Goal: Task Accomplishment & Management: Complete application form

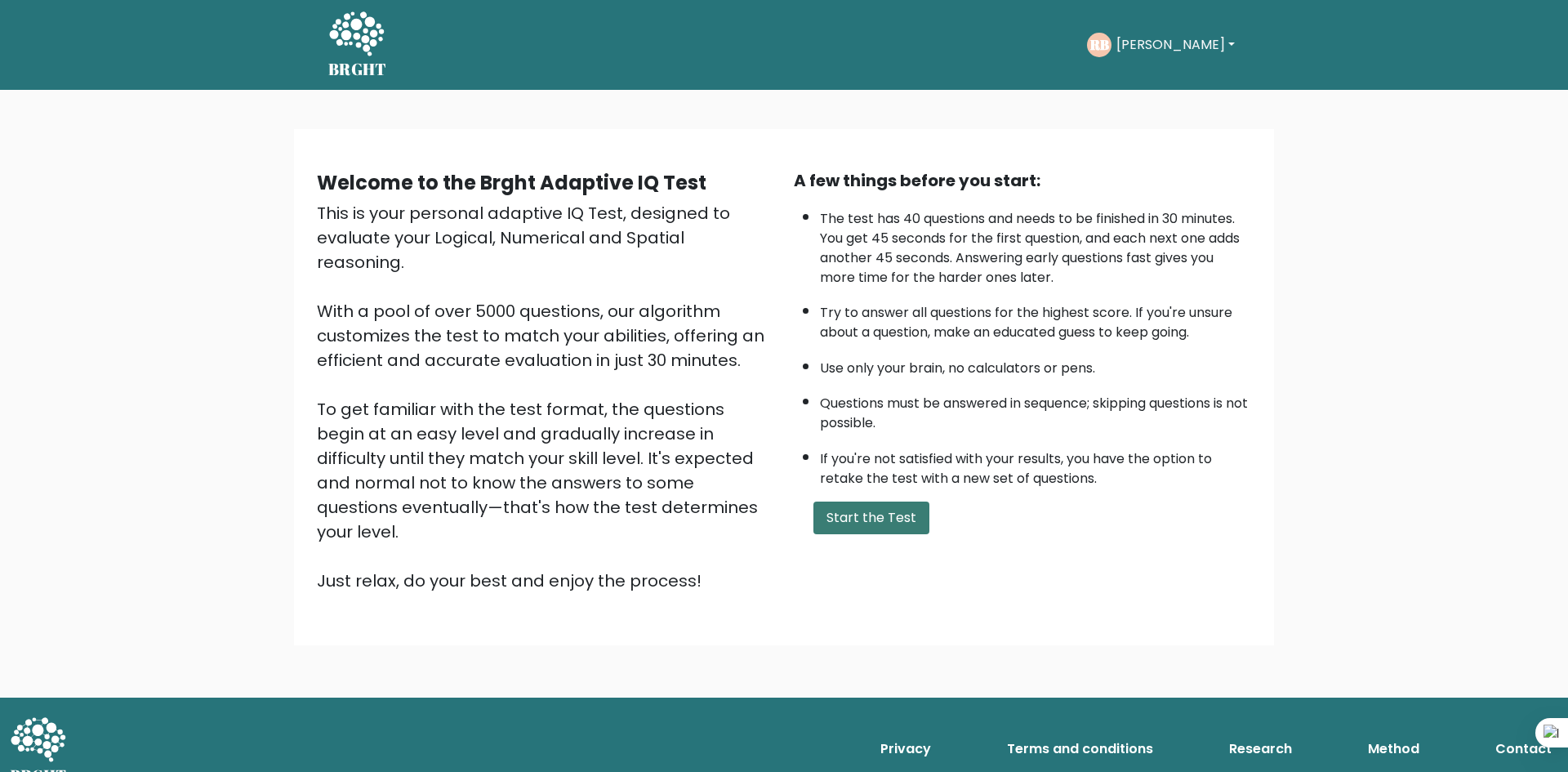
click at [872, 509] on button "Start the Test" at bounding box center [872, 518] width 116 height 32
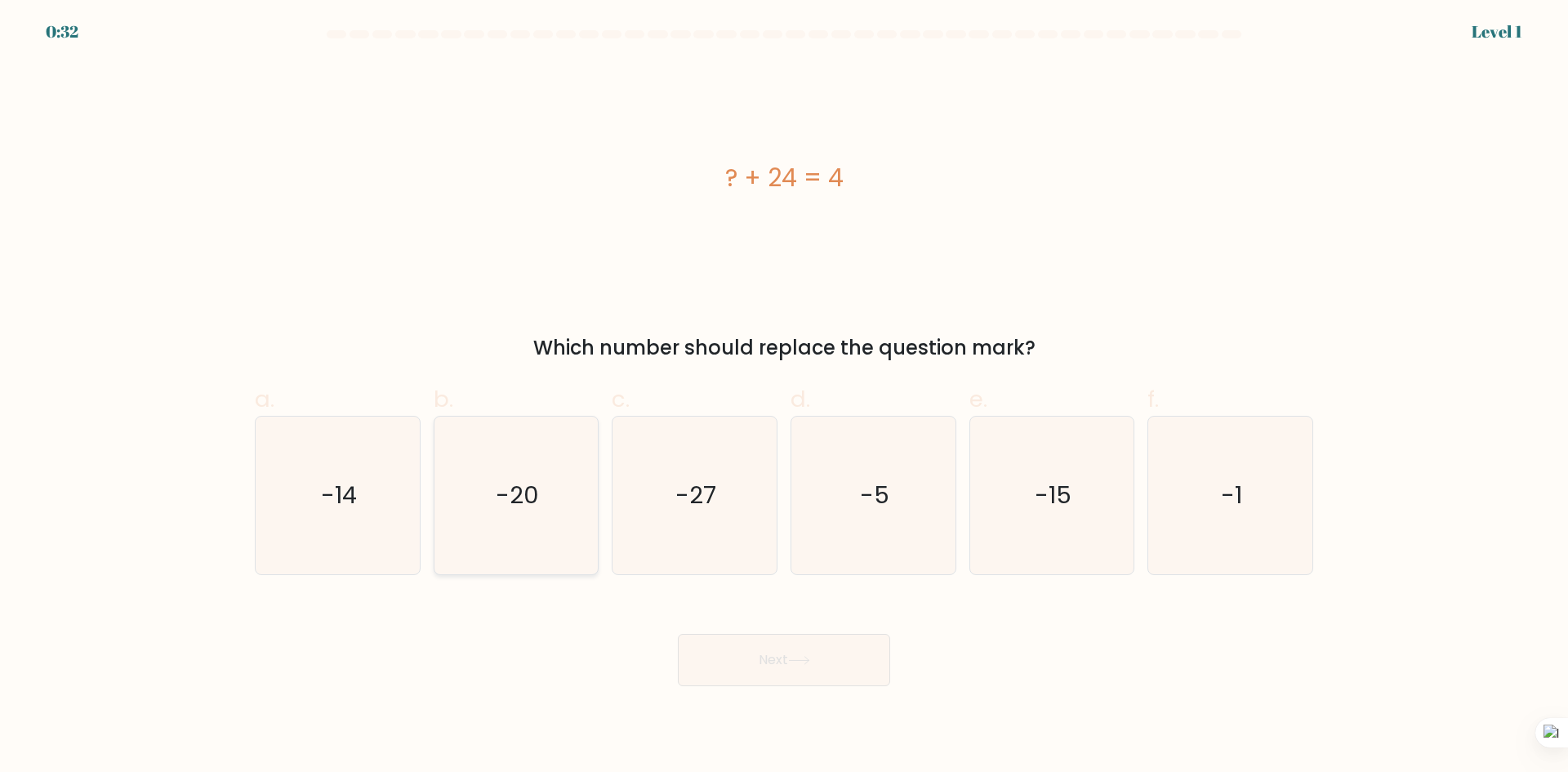
click at [530, 474] on icon "-20" at bounding box center [515, 495] width 157 height 157
click at [784, 398] on input "b. -20" at bounding box center [784, 392] width 1 height 10
radio input "true"
click at [825, 677] on button "Next" at bounding box center [784, 660] width 213 height 52
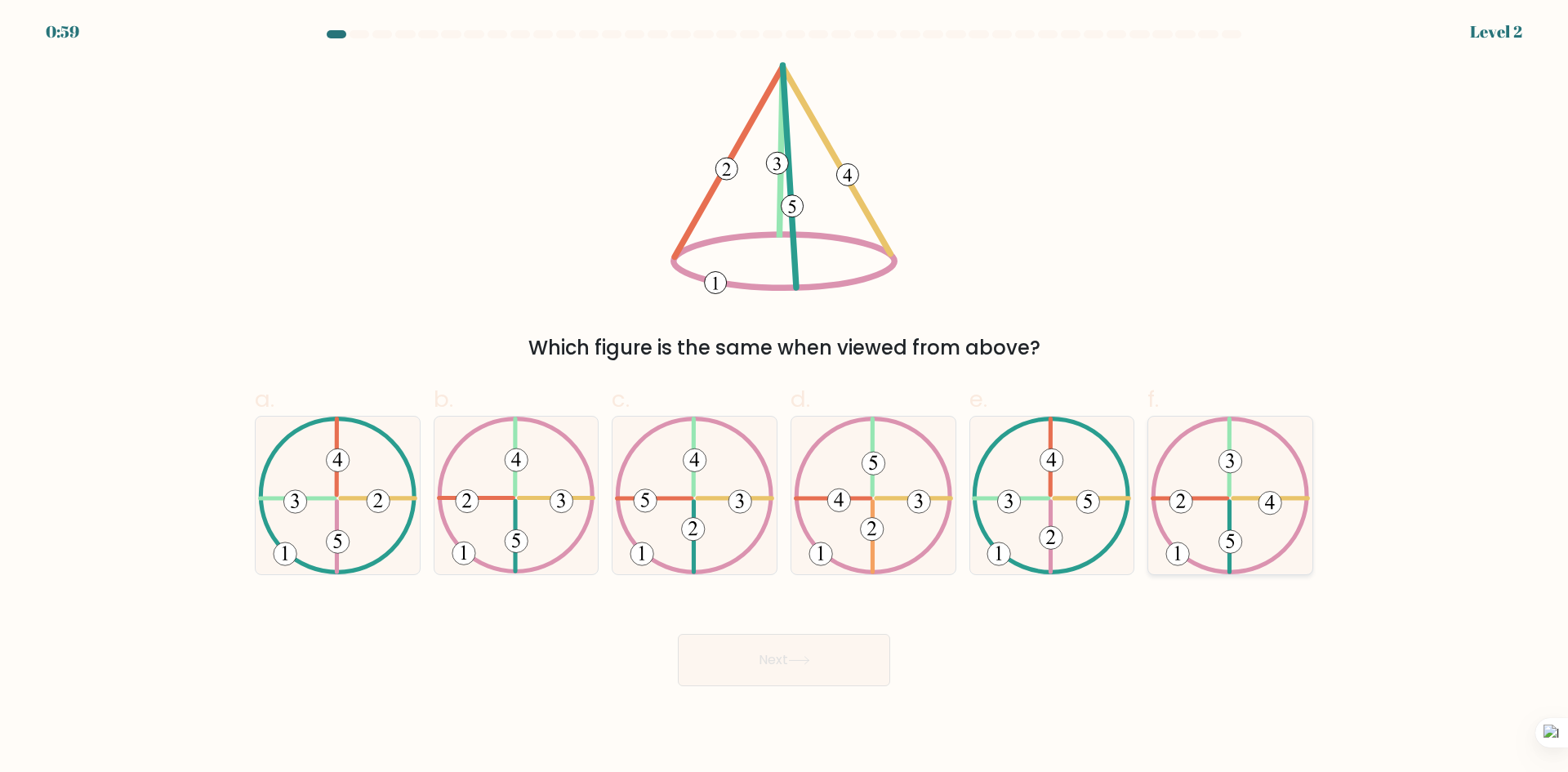
click at [1244, 540] on icon at bounding box center [1230, 495] width 159 height 157
click at [784, 398] on input "f." at bounding box center [784, 392] width 1 height 10
radio input "true"
click at [742, 677] on button "Next" at bounding box center [784, 660] width 213 height 52
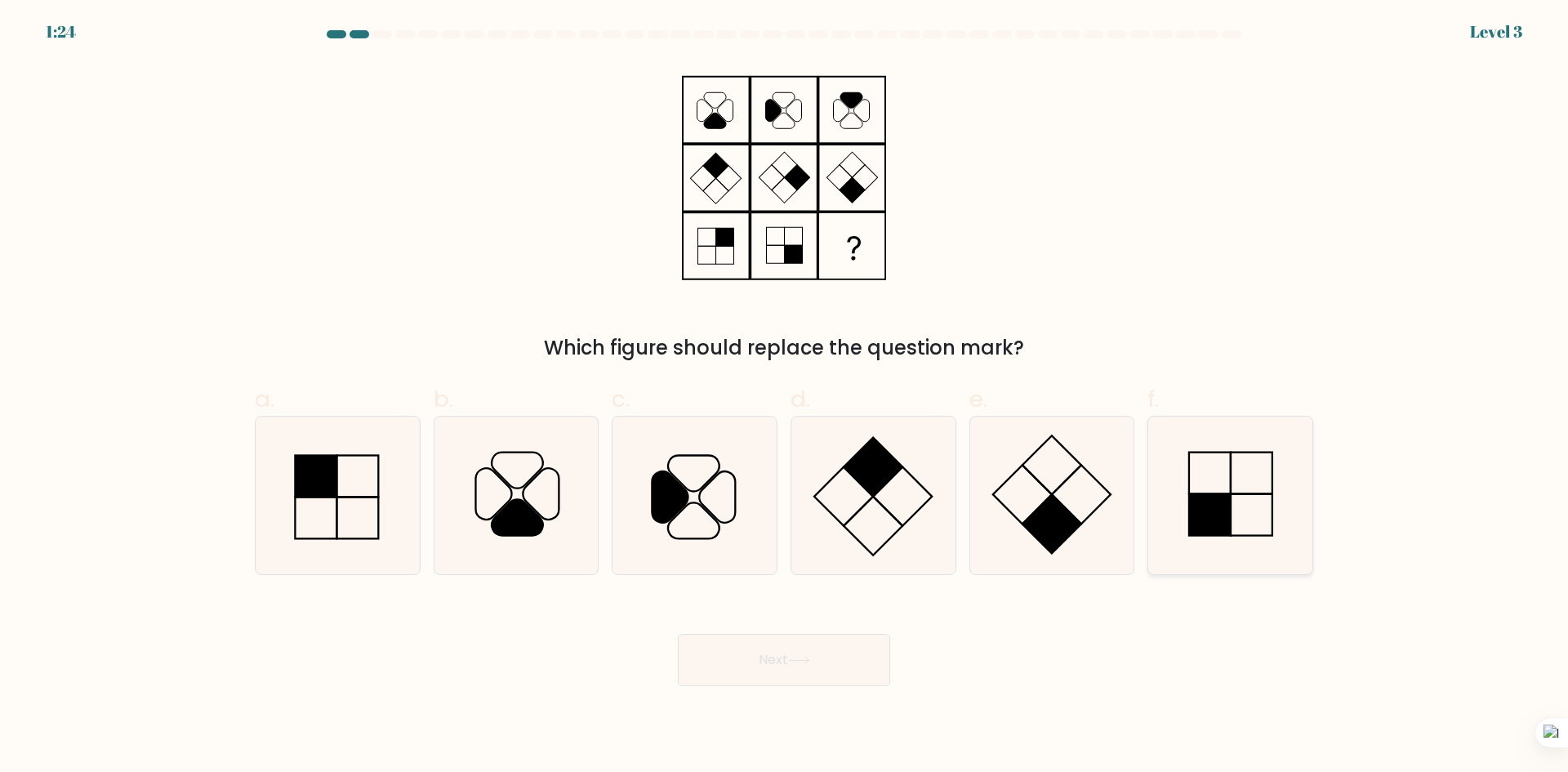
click at [1215, 531] on rect at bounding box center [1210, 514] width 42 height 42
click at [784, 398] on input "f." at bounding box center [784, 392] width 1 height 10
radio input "true"
click at [794, 650] on button "Next" at bounding box center [784, 660] width 213 height 52
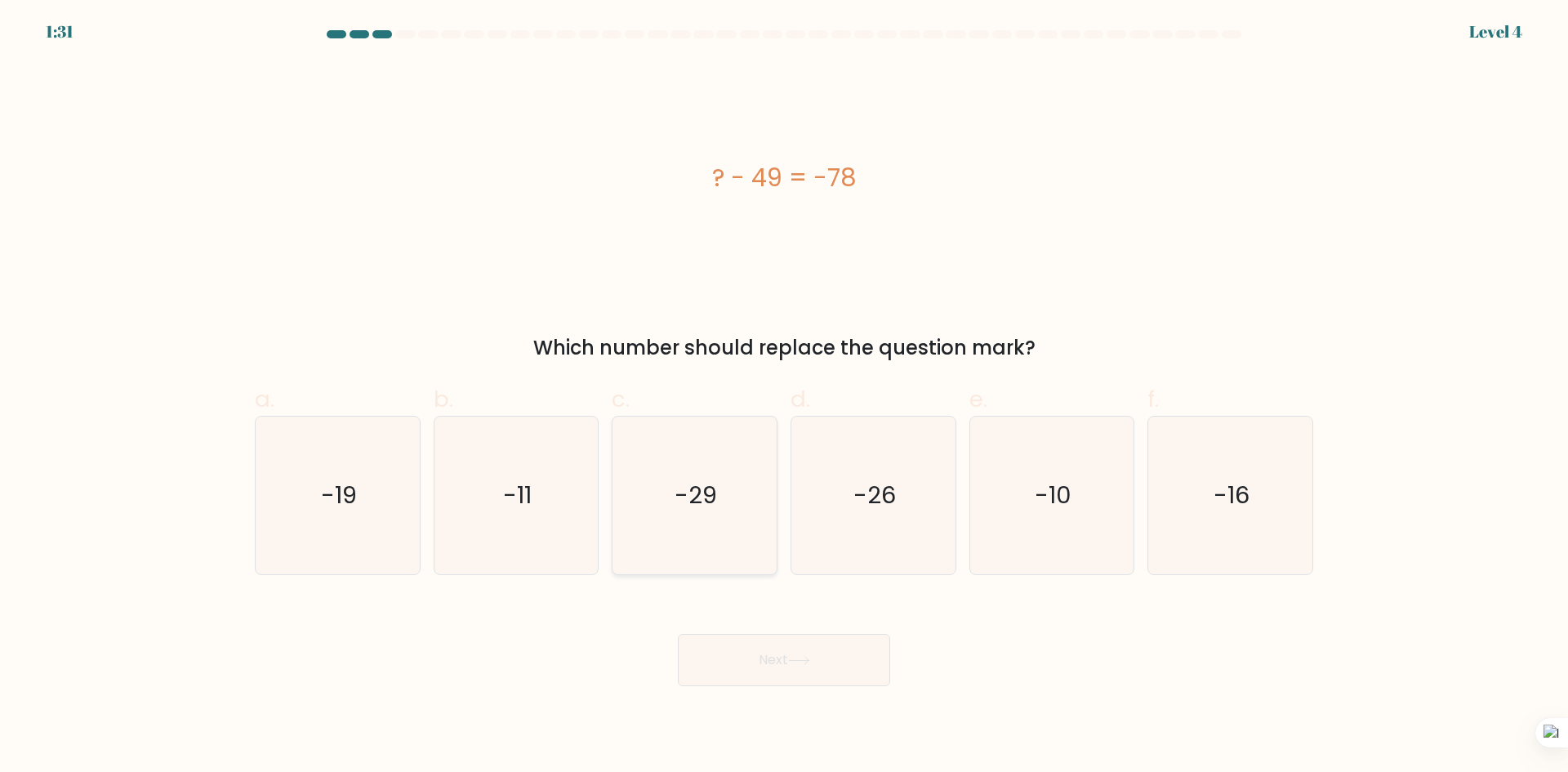
click at [669, 524] on icon "-29" at bounding box center [695, 495] width 157 height 157
click at [784, 398] on input "c. -29" at bounding box center [784, 392] width 1 height 10
radio input "true"
click at [783, 672] on button "Next" at bounding box center [784, 660] width 213 height 52
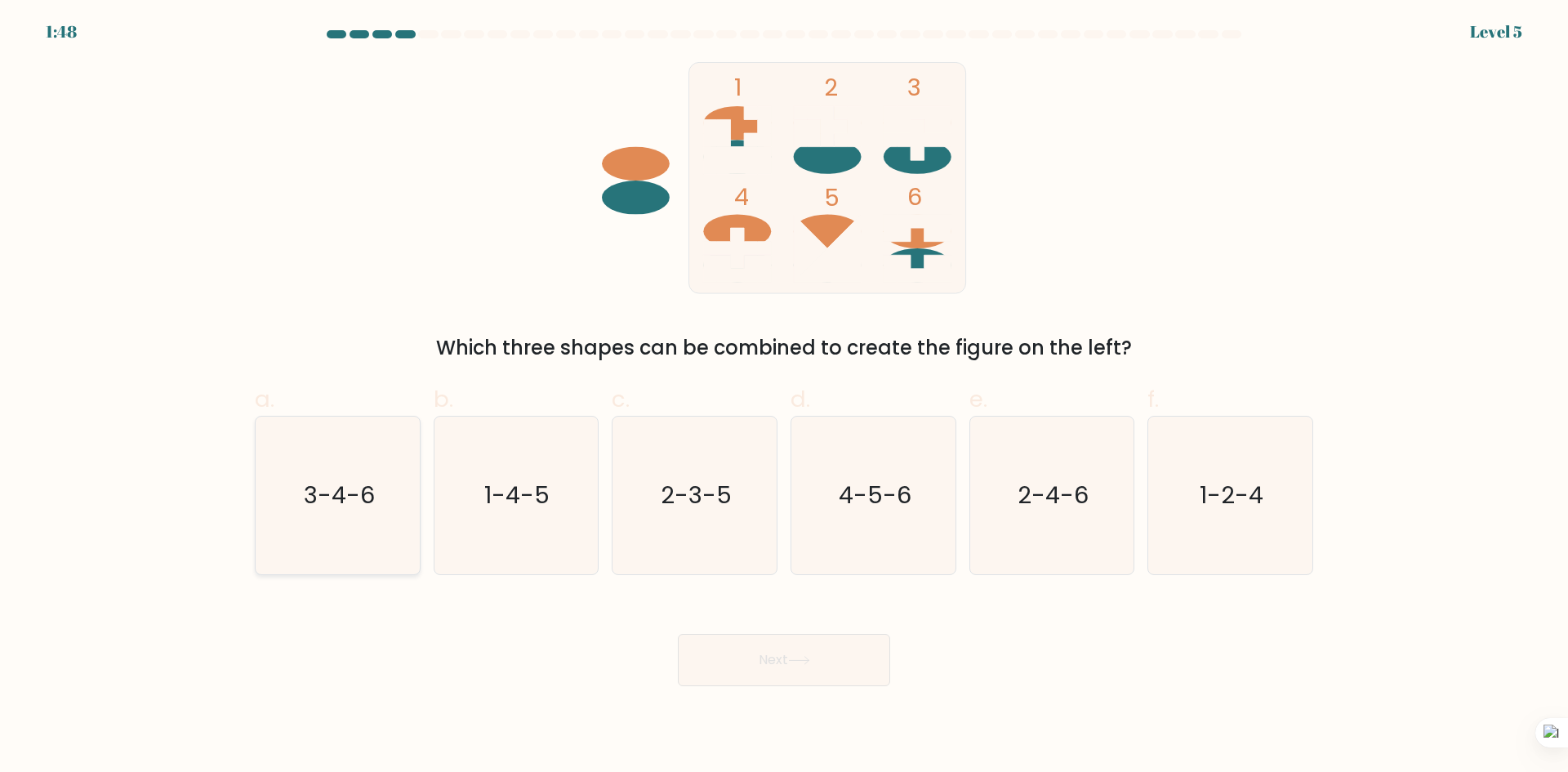
click at [347, 489] on text "3-4-6" at bounding box center [339, 495] width 71 height 32
click at [784, 398] on input "a. 3-4-6" at bounding box center [784, 392] width 1 height 10
radio input "true"
click at [810, 663] on icon at bounding box center [799, 660] width 22 height 9
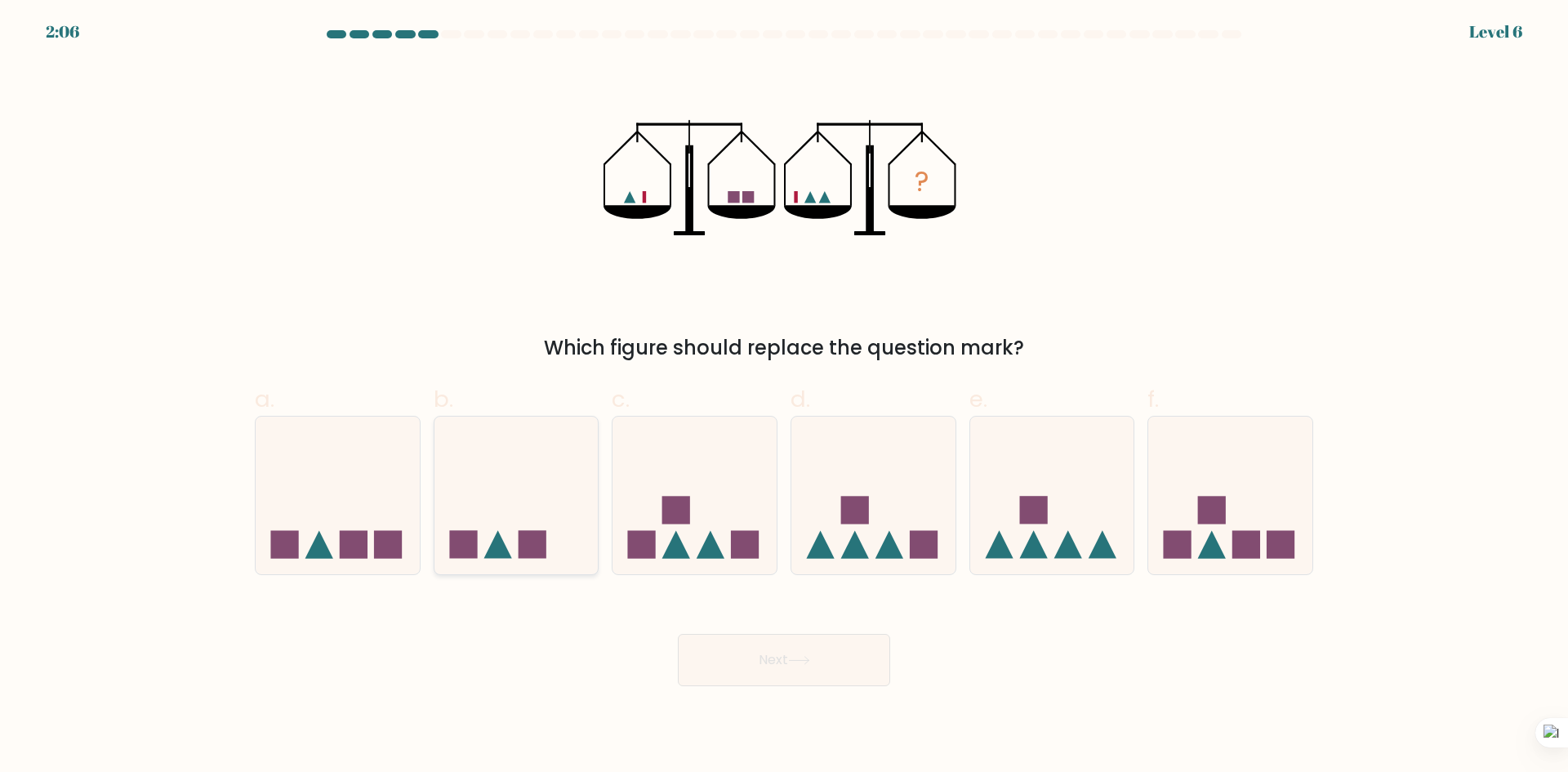
click at [476, 522] on icon at bounding box center [516, 495] width 164 height 136
click at [784, 398] on input "b." at bounding box center [784, 392] width 1 height 10
radio input "true"
click at [809, 652] on button "Next" at bounding box center [784, 660] width 213 height 52
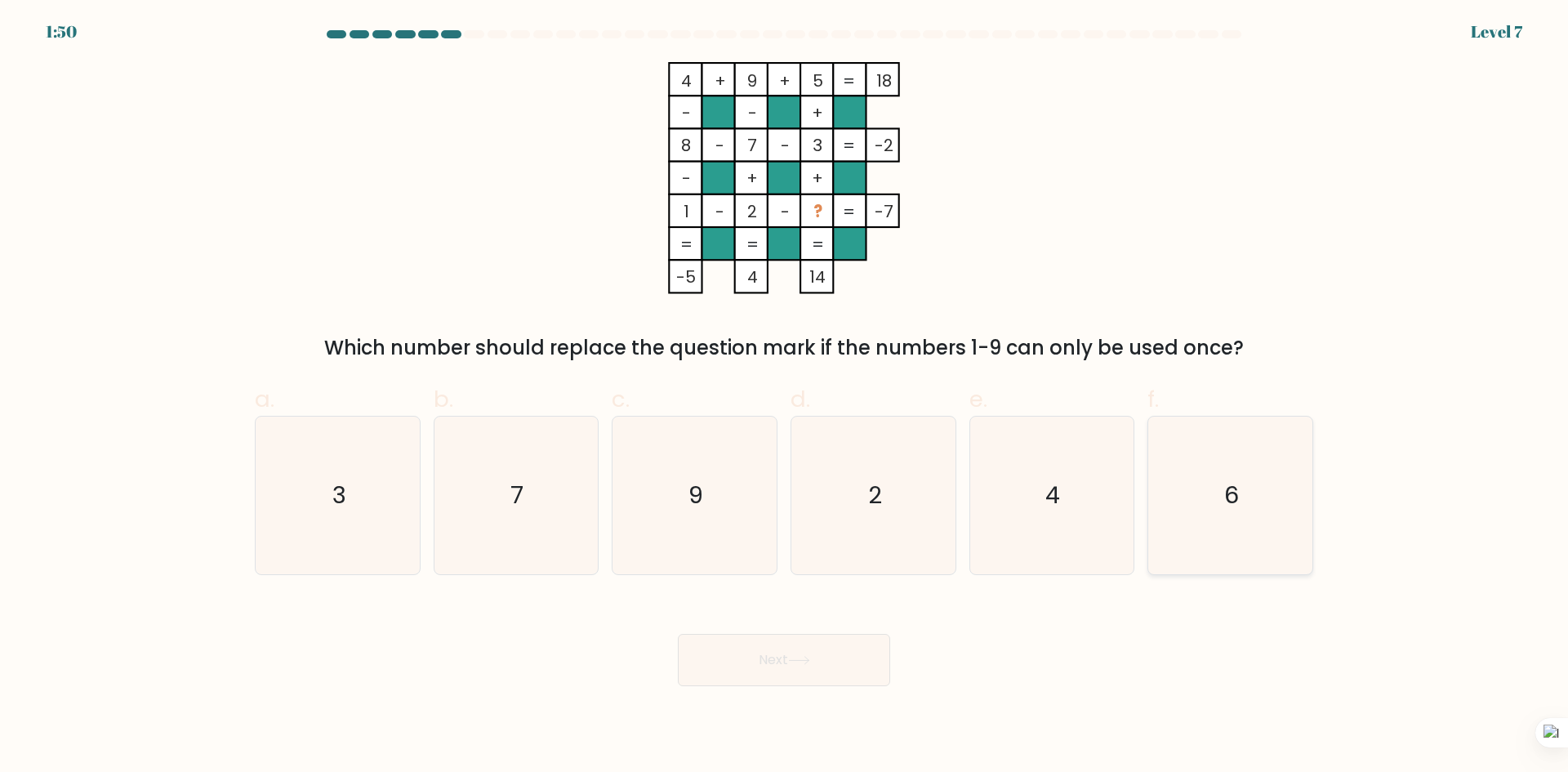
click at [1261, 491] on icon "6" at bounding box center [1230, 495] width 157 height 157
click at [784, 398] on input "f. 6" at bounding box center [784, 392] width 1 height 10
radio input "true"
click at [778, 665] on button "Next" at bounding box center [784, 660] width 213 height 52
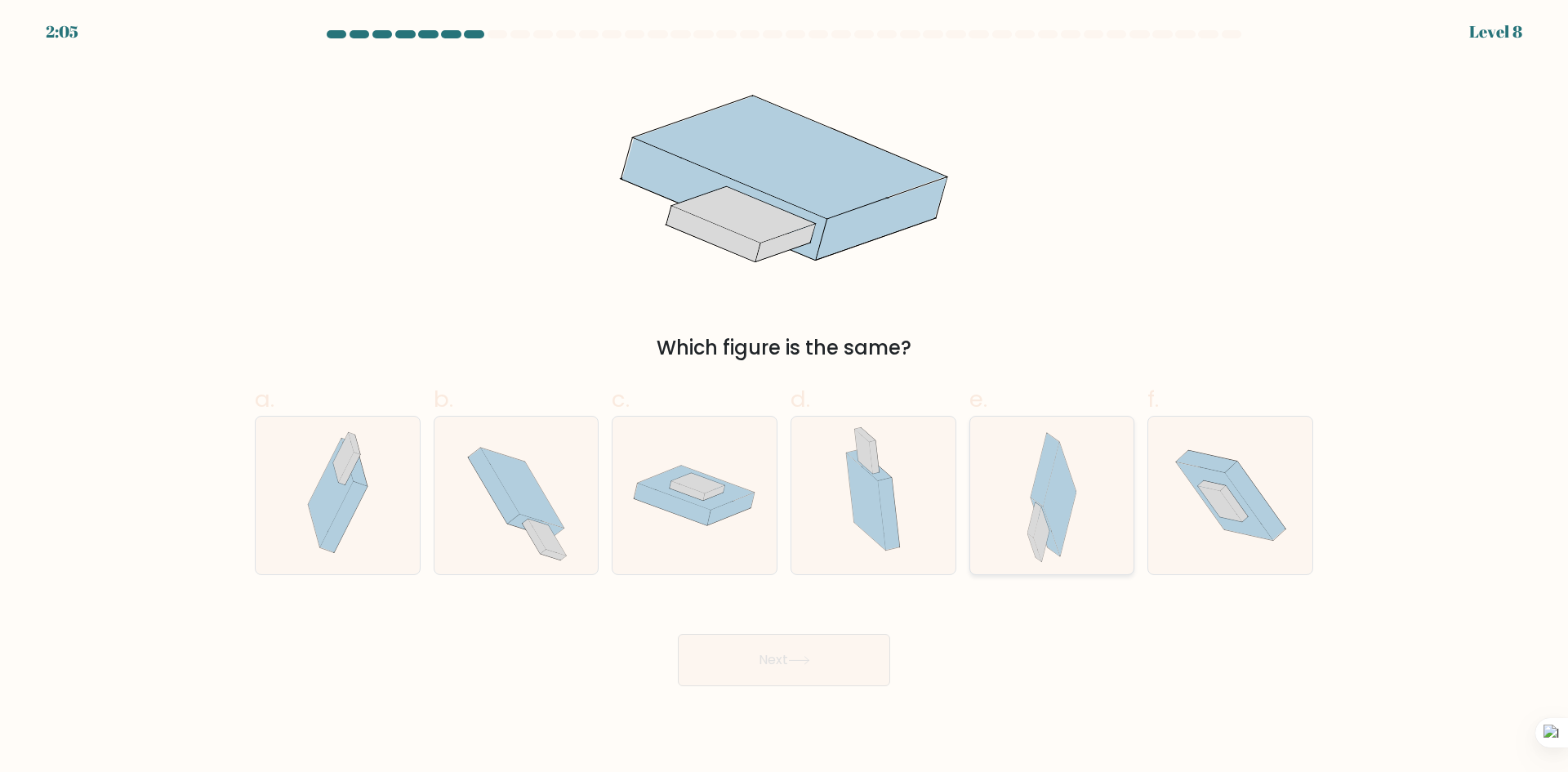
click at [1020, 545] on div at bounding box center [1052, 495] width 166 height 159
click at [784, 398] on input "e." at bounding box center [784, 392] width 1 height 10
radio input "true"
click at [822, 675] on button "Next" at bounding box center [784, 660] width 213 height 52
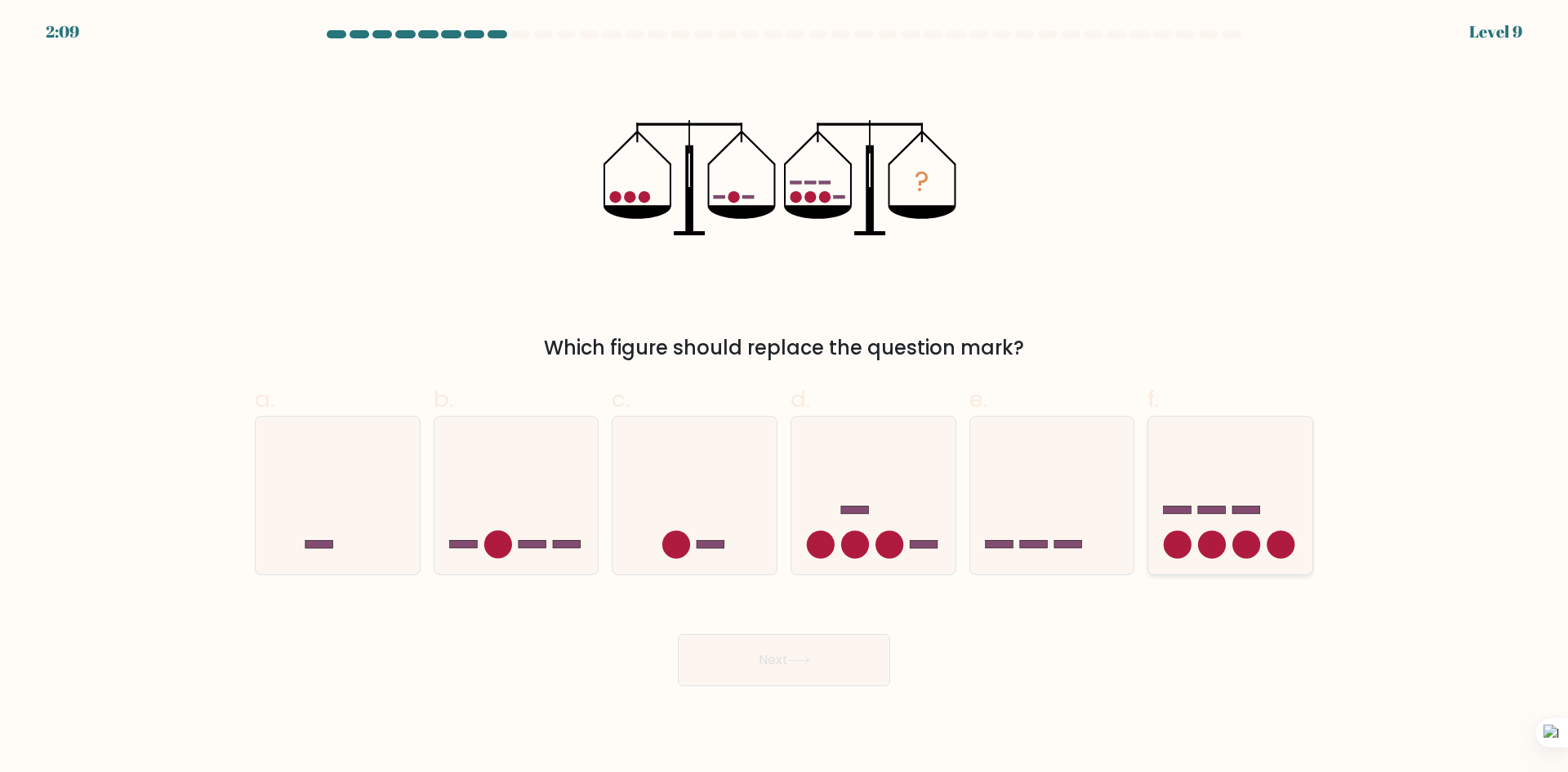
click at [1187, 548] on circle at bounding box center [1177, 545] width 27 height 27
click at [784, 398] on input "f." at bounding box center [784, 392] width 1 height 10
radio input "true"
click at [768, 652] on button "Next" at bounding box center [784, 660] width 213 height 52
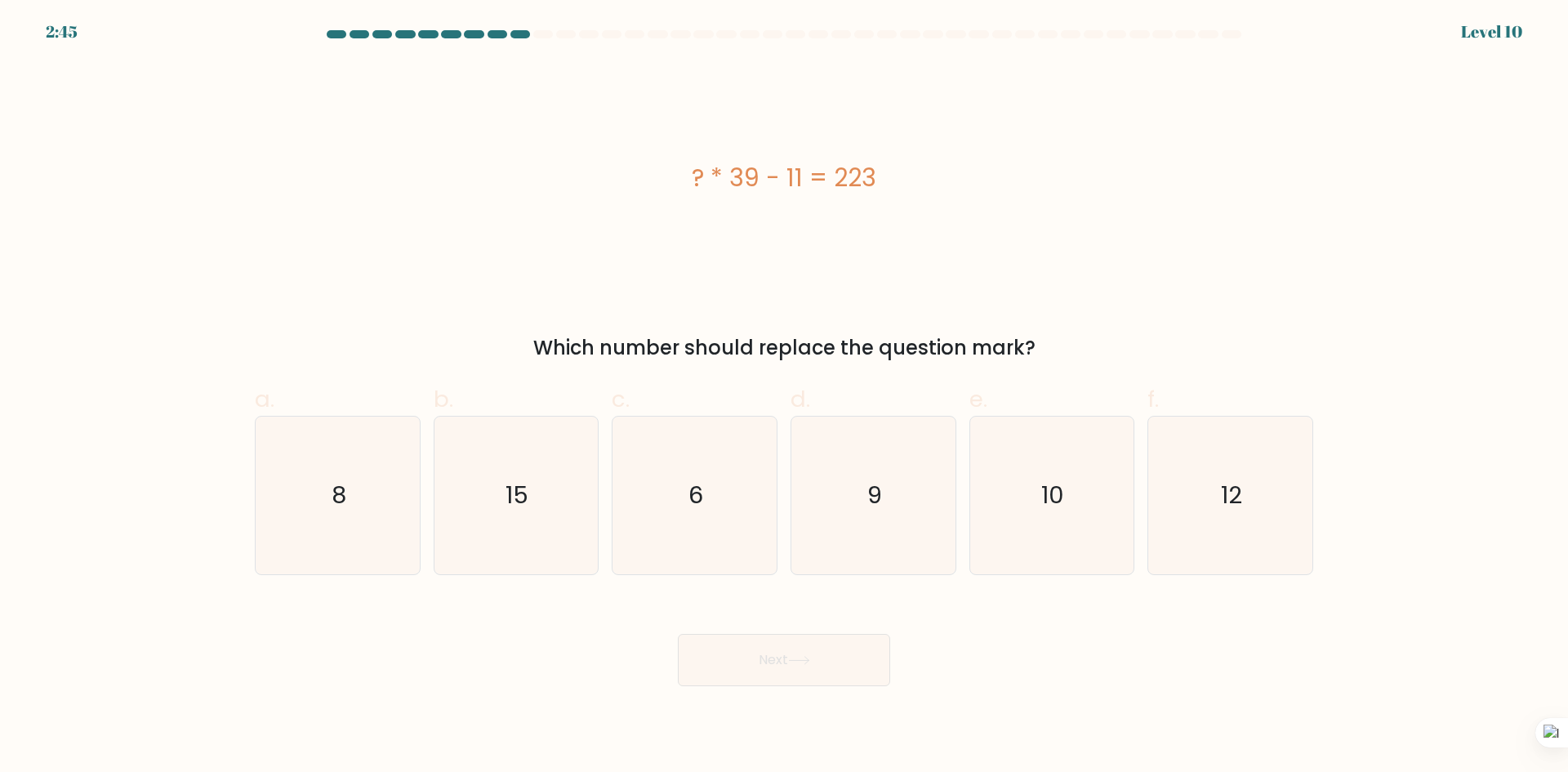
drag, startPoint x: 815, startPoint y: 168, endPoint x: 684, endPoint y: 174, distance: 131.1
click at [684, 174] on div "? * 39 - 11 = 223" at bounding box center [784, 177] width 1059 height 37
copy div "? * 39 - 11 = 223"
click at [725, 498] on icon "6" at bounding box center [695, 495] width 157 height 157
click at [784, 398] on input "c. 6" at bounding box center [784, 392] width 1 height 10
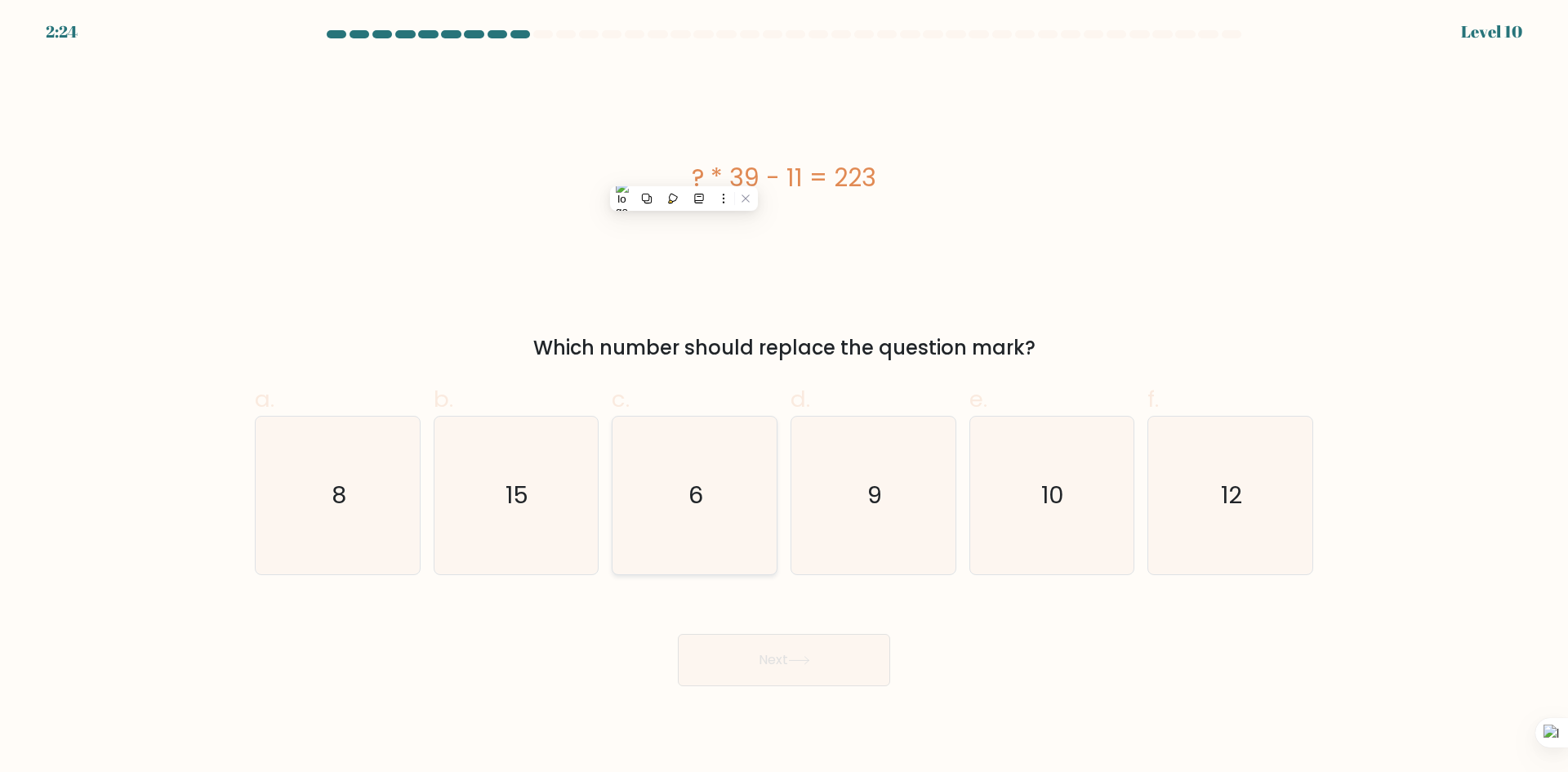
radio input "true"
click at [877, 669] on button "Next" at bounding box center [784, 660] width 213 height 52
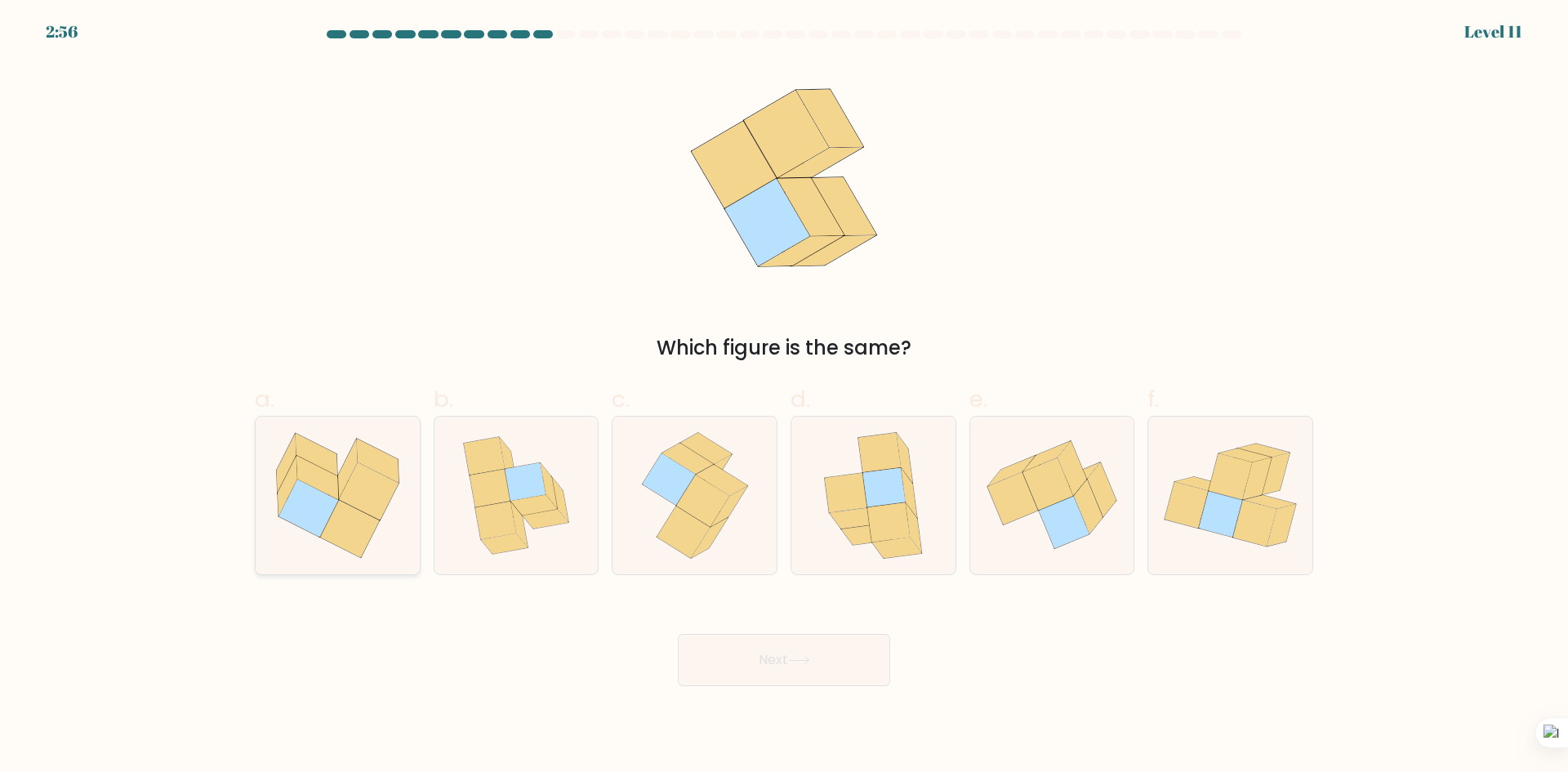
click at [360, 530] on icon at bounding box center [350, 528] width 60 height 57
click at [784, 398] on input "a." at bounding box center [784, 392] width 1 height 10
radio input "true"
click at [809, 656] on icon at bounding box center [799, 660] width 22 height 9
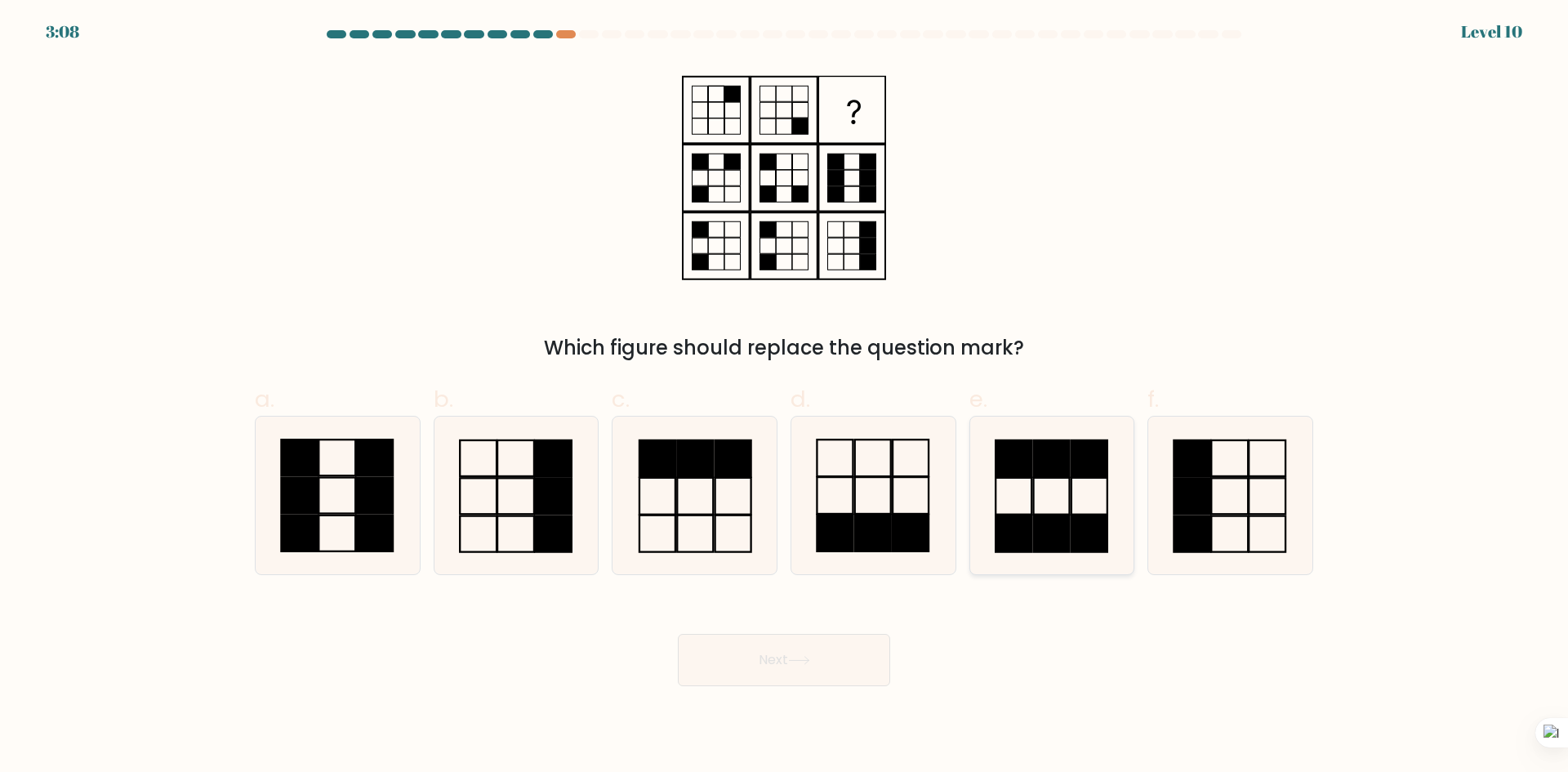
click at [1060, 486] on icon at bounding box center [1051, 495] width 157 height 157
click at [784, 398] on input "e." at bounding box center [784, 392] width 1 height 10
radio input "true"
click at [819, 643] on button "Next" at bounding box center [784, 660] width 213 height 52
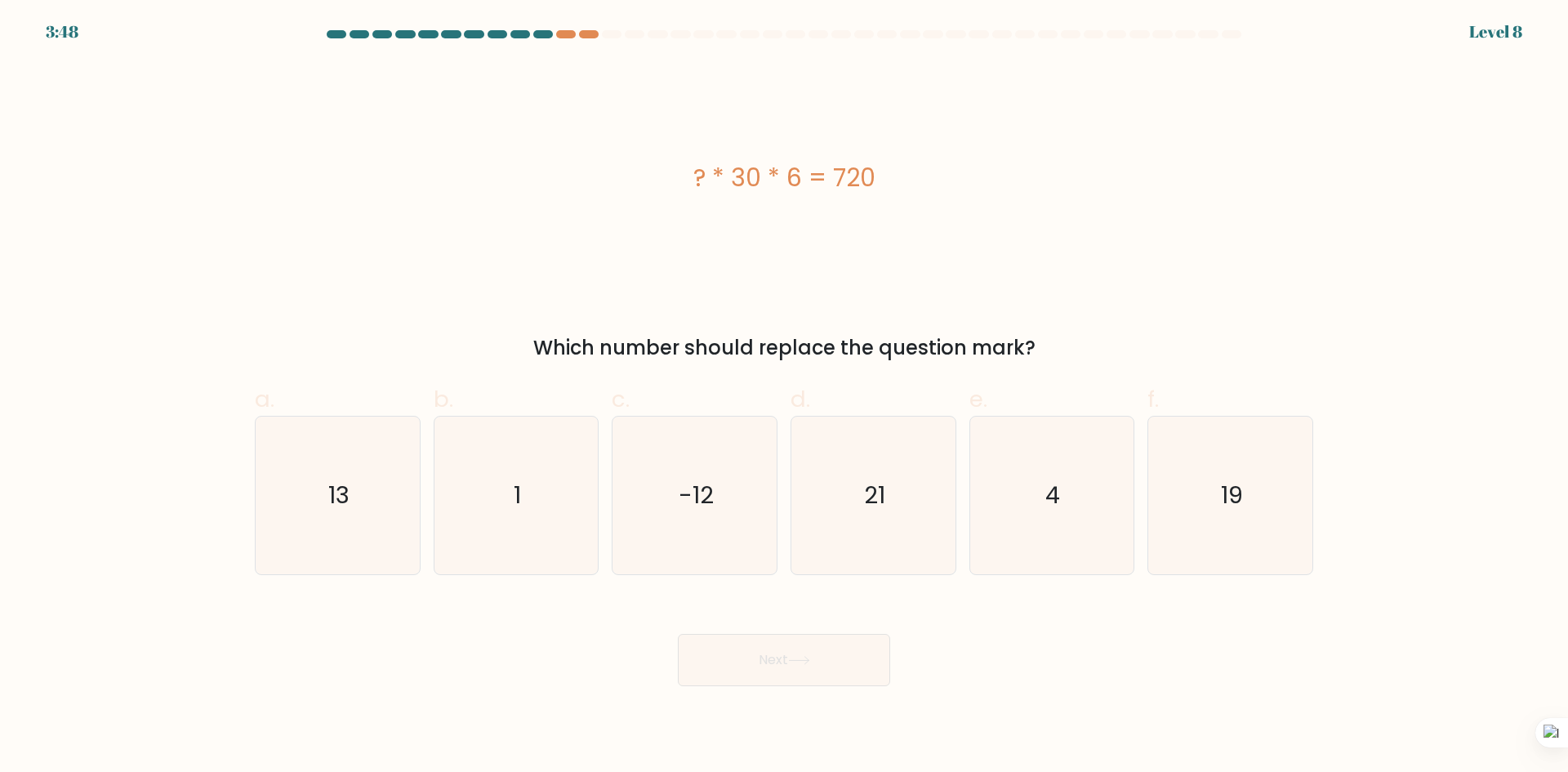
drag, startPoint x: 890, startPoint y: 171, endPoint x: 691, endPoint y: 192, distance: 200.1
click at [691, 192] on div "? * 30 * 6 = 720" at bounding box center [784, 177] width 1059 height 37
copy div "? * 30 * 6 = 720"
click at [1080, 511] on icon "4" at bounding box center [1051, 495] width 157 height 157
click at [784, 398] on input "e. 4" at bounding box center [784, 392] width 1 height 10
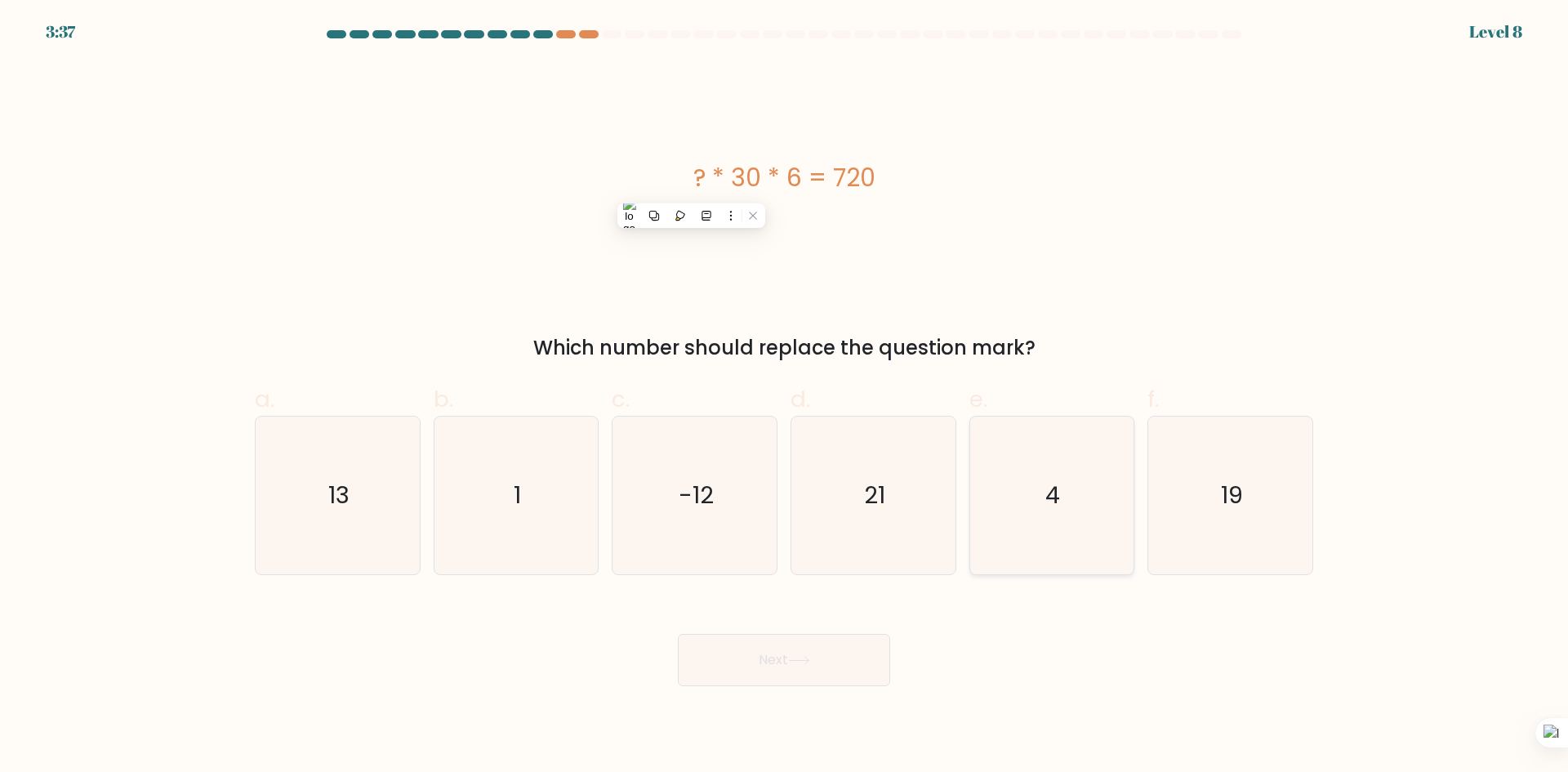
radio input "true"
click at [830, 681] on button "Next" at bounding box center [784, 660] width 213 height 52
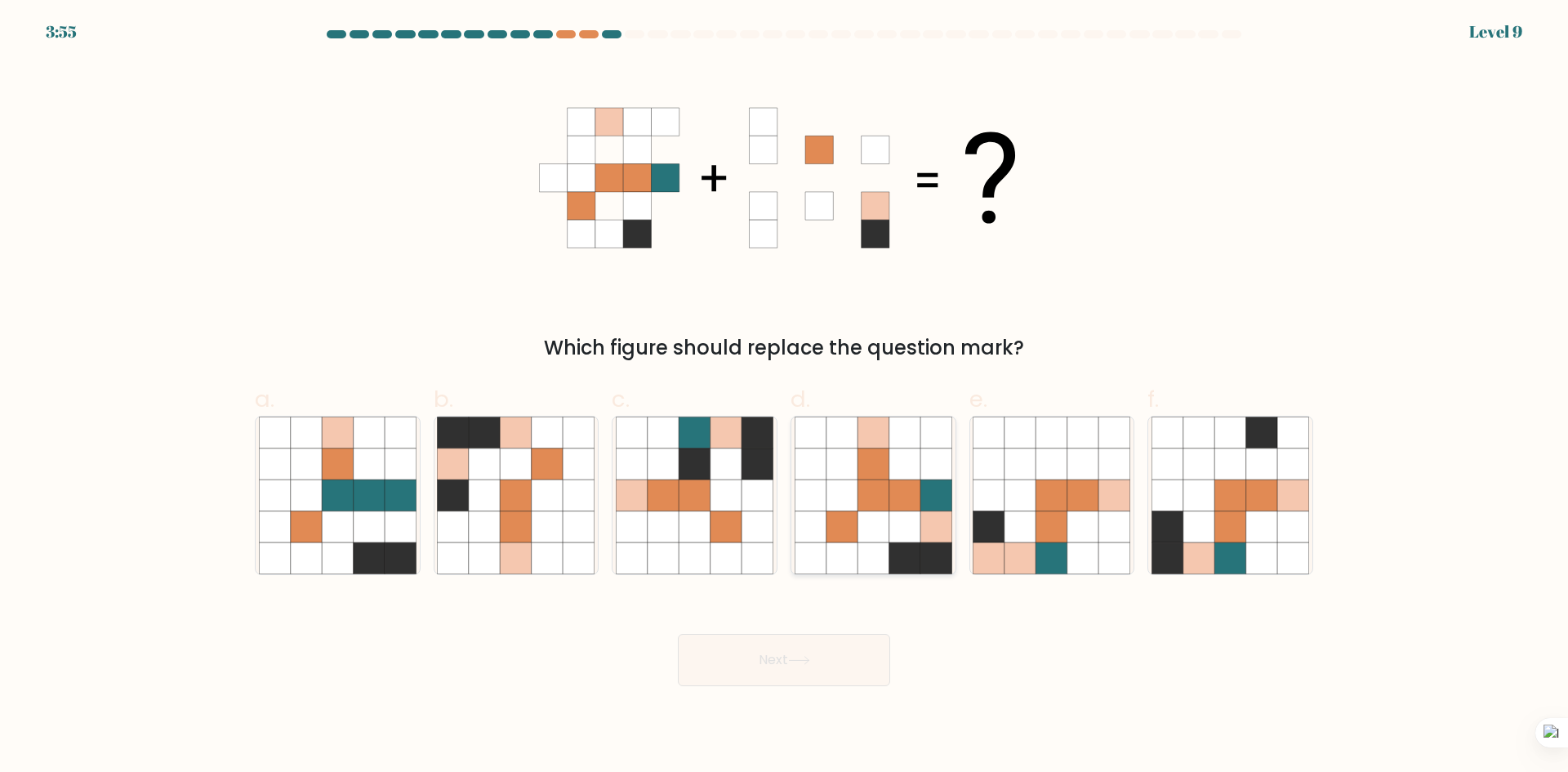
click at [912, 508] on icon at bounding box center [905, 495] width 31 height 31
click at [784, 398] on input "d." at bounding box center [784, 392] width 1 height 10
radio input "true"
click at [845, 657] on button "Next" at bounding box center [784, 660] width 213 height 52
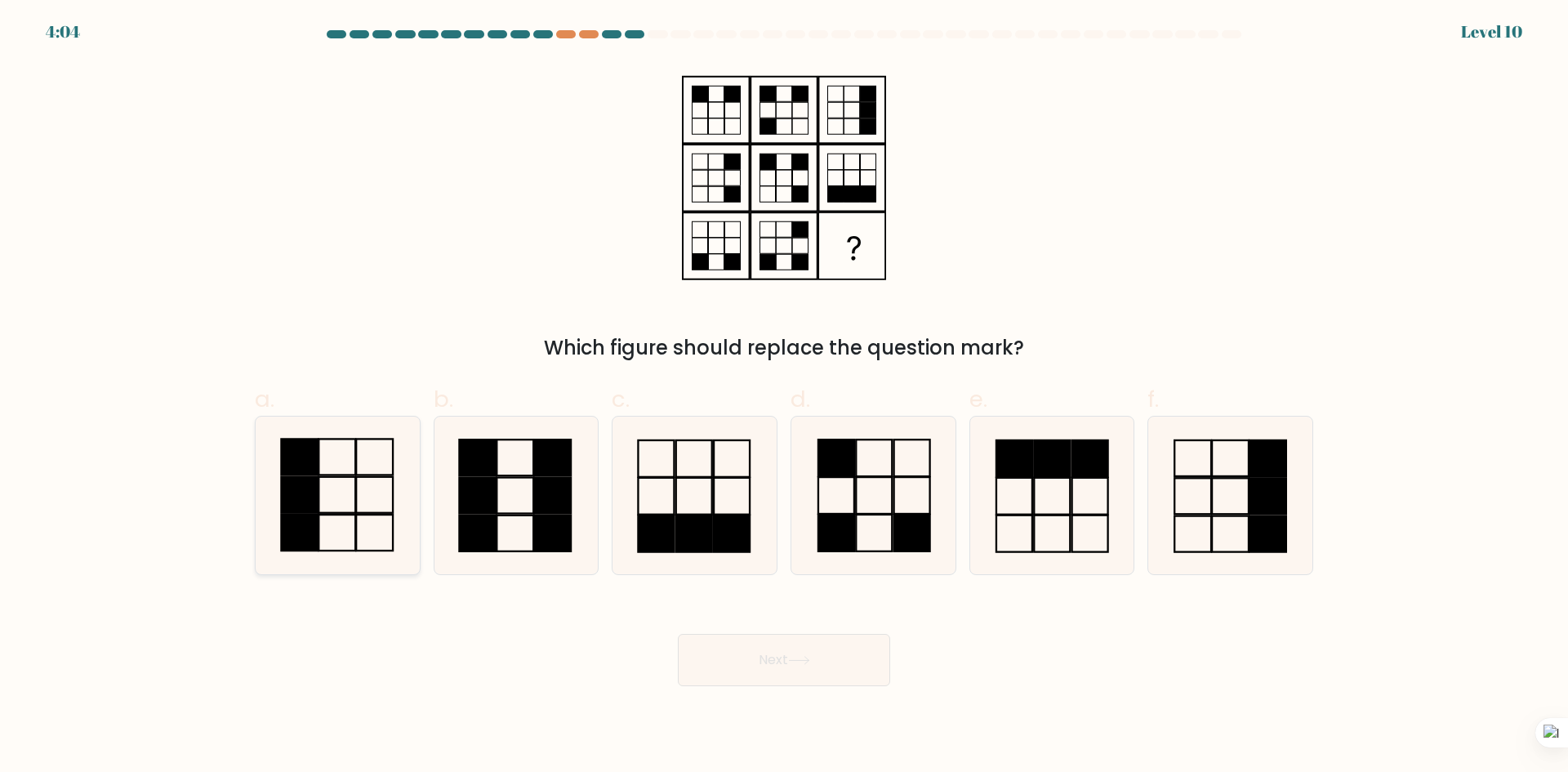
click at [316, 515] on rect at bounding box center [299, 533] width 37 height 36
click at [784, 398] on input "a." at bounding box center [784, 392] width 1 height 10
radio input "true"
click at [745, 650] on button "Next" at bounding box center [784, 660] width 213 height 52
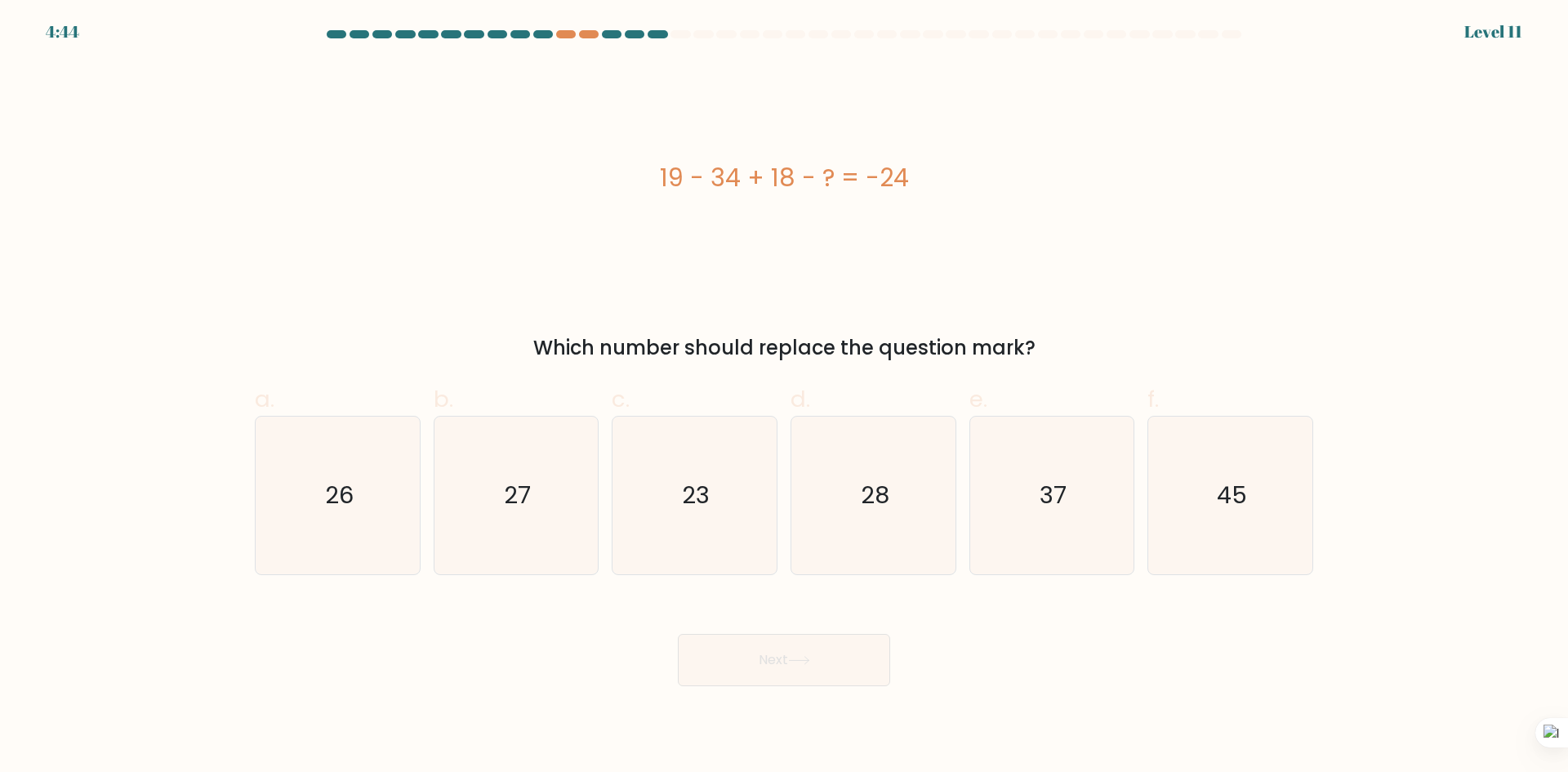
drag, startPoint x: 647, startPoint y: 179, endPoint x: 990, endPoint y: 198, distance: 343.5
click at [990, 198] on div "19 - 34 + 18 - ? = -24" at bounding box center [784, 178] width 1059 height 232
copy div "19 - 34 + 18 - ? = -24"
drag, startPoint x: 548, startPoint y: 508, endPoint x: 559, endPoint y: 512, distance: 11.7
click at [548, 508] on icon "27" at bounding box center [515, 495] width 157 height 157
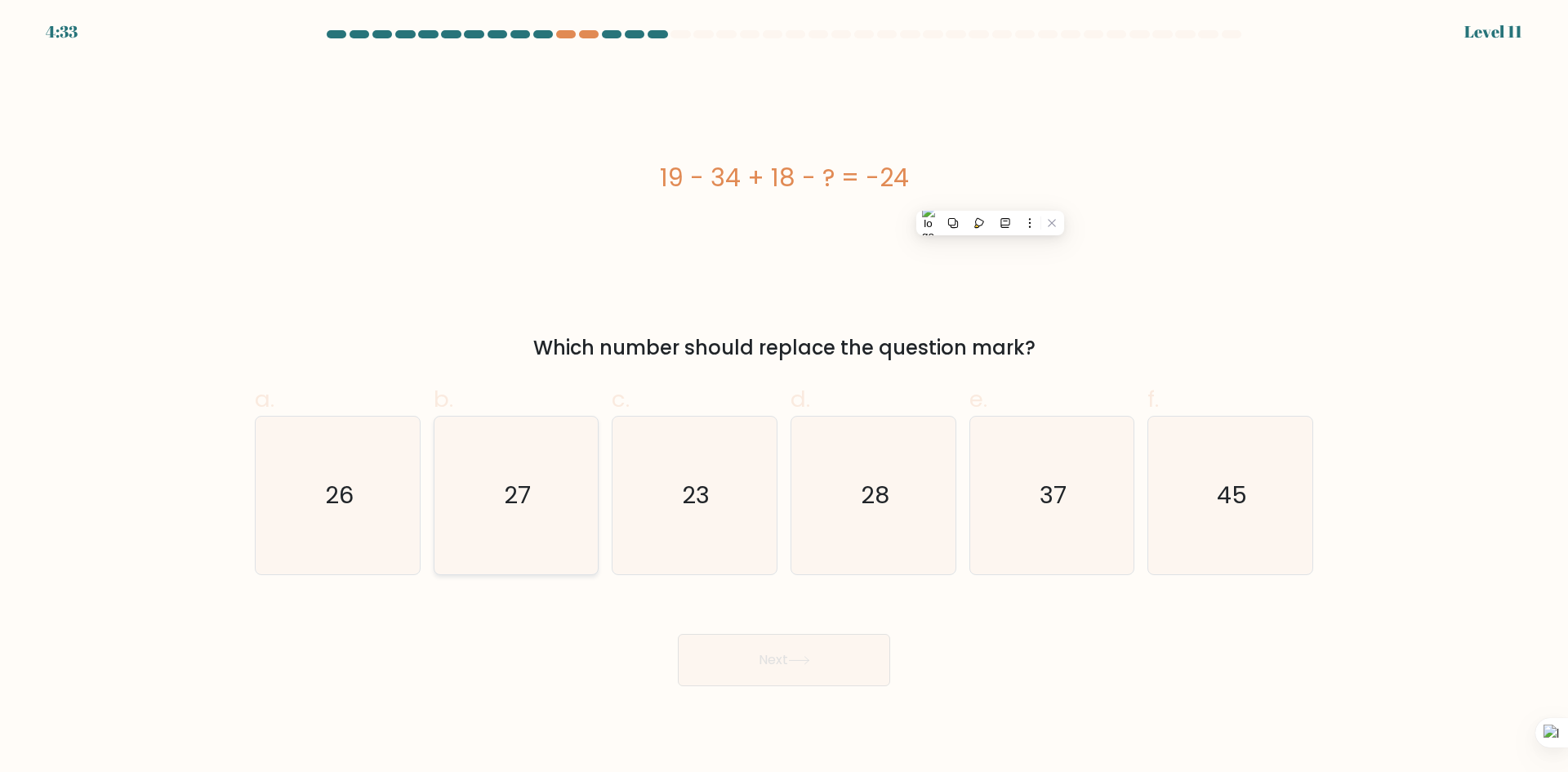
click at [784, 398] on input "b. 27" at bounding box center [784, 392] width 1 height 10
radio input "true"
click at [784, 650] on button "Next" at bounding box center [784, 660] width 213 height 52
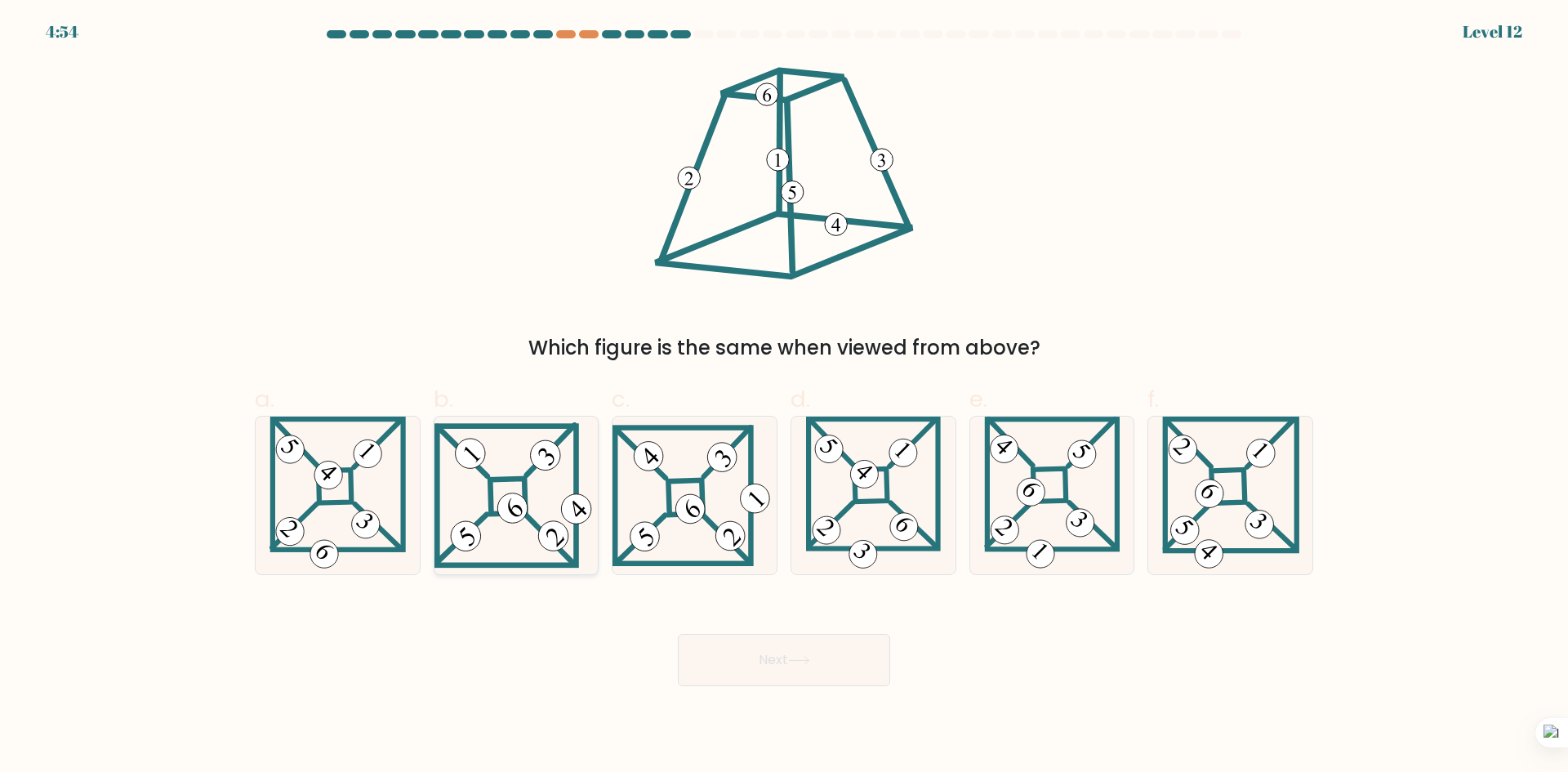
click at [513, 510] on 847 at bounding box center [513, 509] width 43 height 43
click at [784, 398] on input "b." at bounding box center [784, 392] width 1 height 10
radio input "true"
click at [800, 674] on button "Next" at bounding box center [784, 660] width 213 height 52
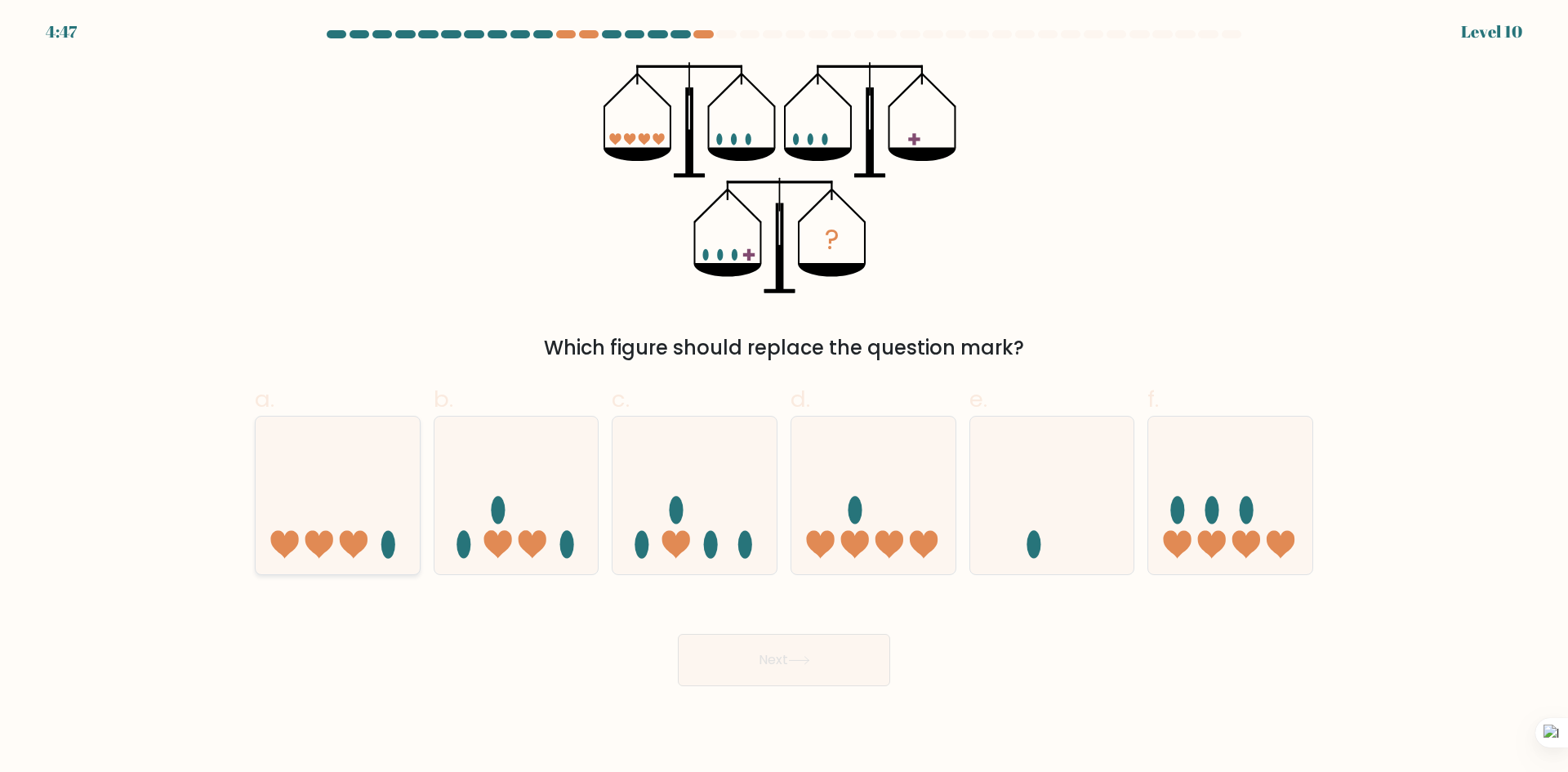
click at [377, 514] on icon at bounding box center [338, 495] width 164 height 136
click at [784, 398] on input "a." at bounding box center [784, 392] width 1 height 10
radio input "true"
click at [845, 671] on button "Next" at bounding box center [784, 660] width 213 height 52
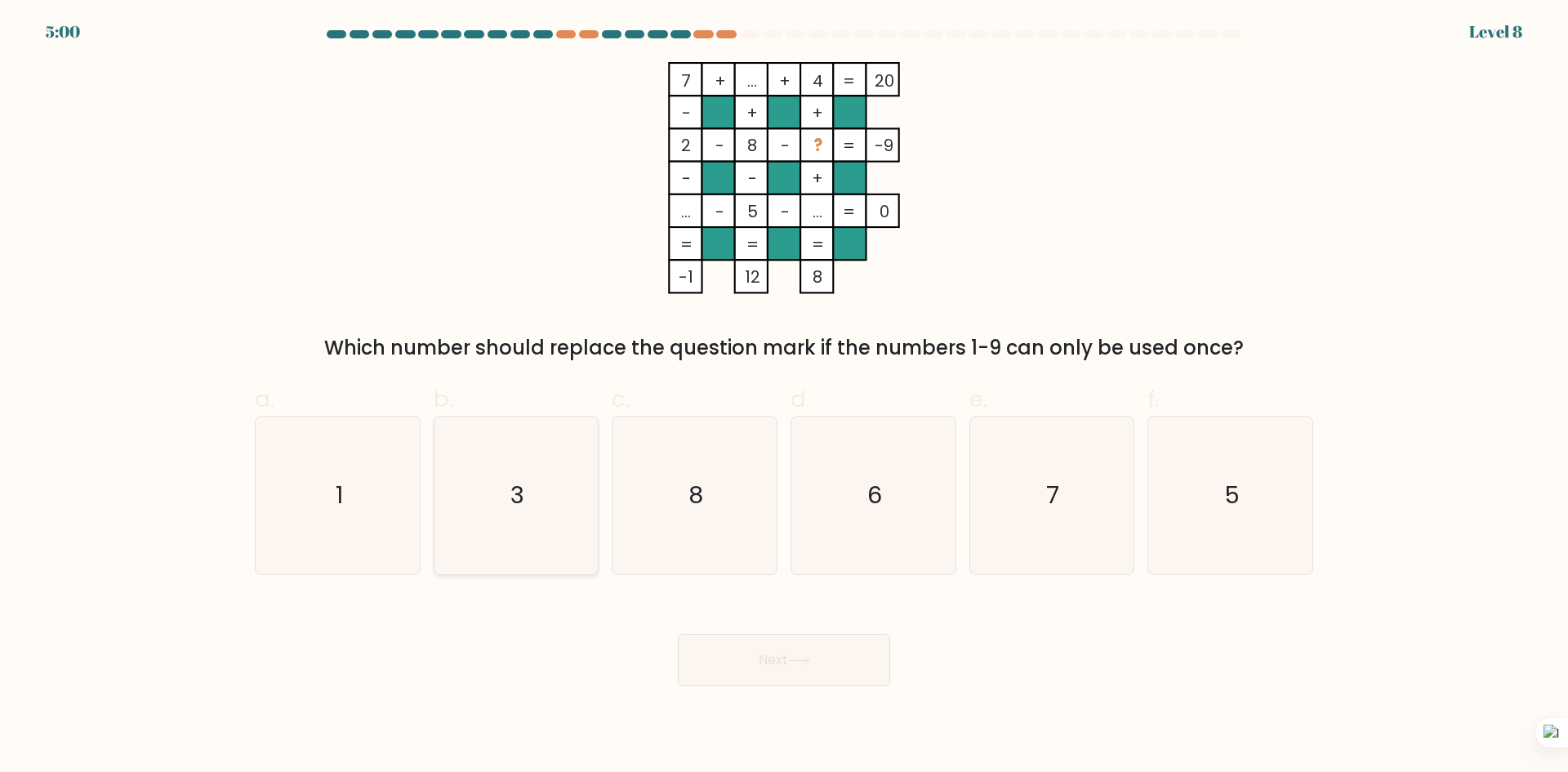
click at [474, 494] on icon "3" at bounding box center [515, 495] width 157 height 157
click at [784, 398] on input "b. 3" at bounding box center [784, 392] width 1 height 10
radio input "true"
click at [831, 670] on button "Next" at bounding box center [784, 660] width 213 height 52
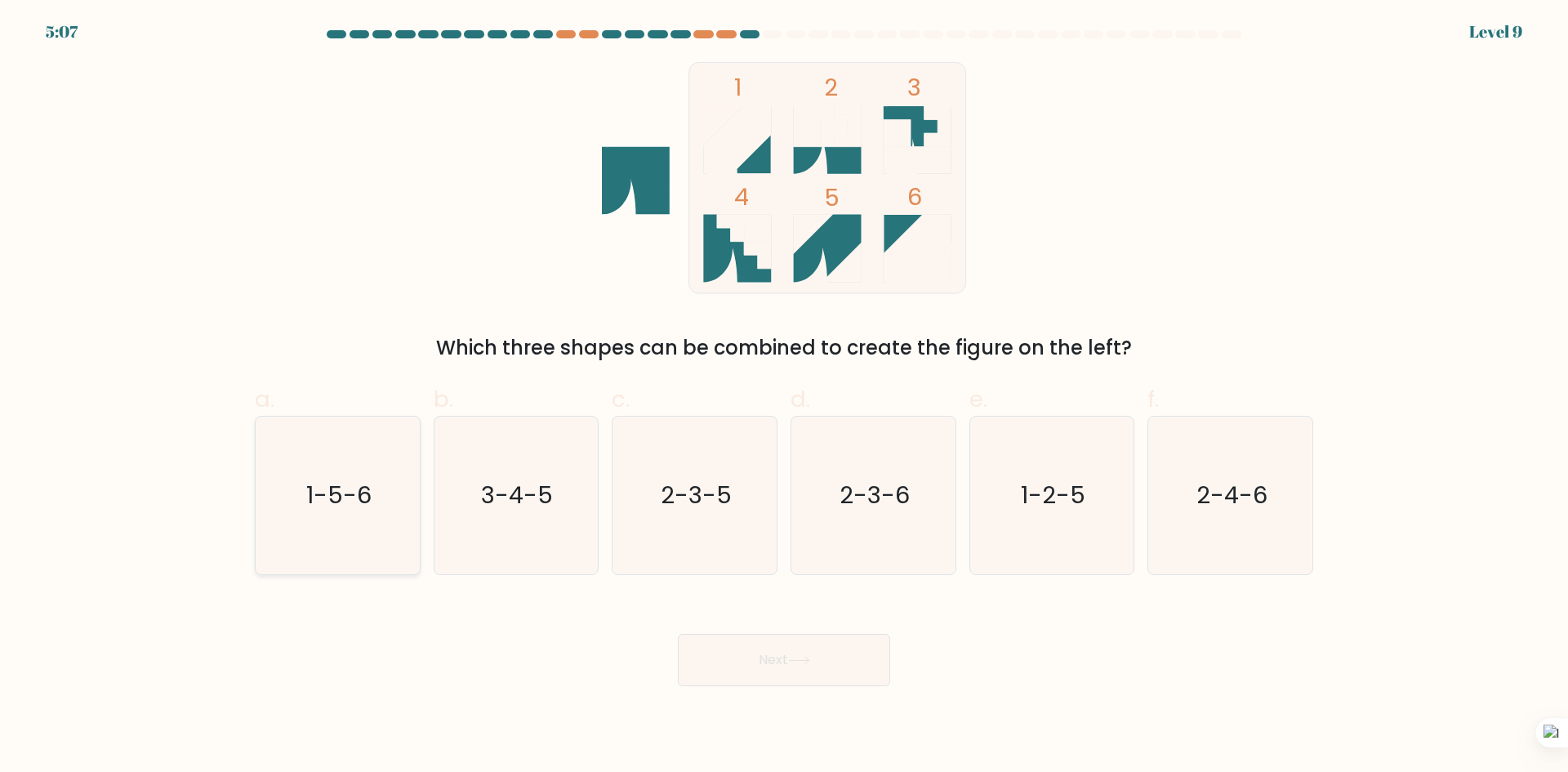
click at [365, 508] on text "1-5-6" at bounding box center [338, 495] width 65 height 32
click at [784, 398] on input "a. 1-5-6" at bounding box center [784, 392] width 1 height 10
radio input "true"
click at [749, 661] on button "Next" at bounding box center [784, 660] width 213 height 52
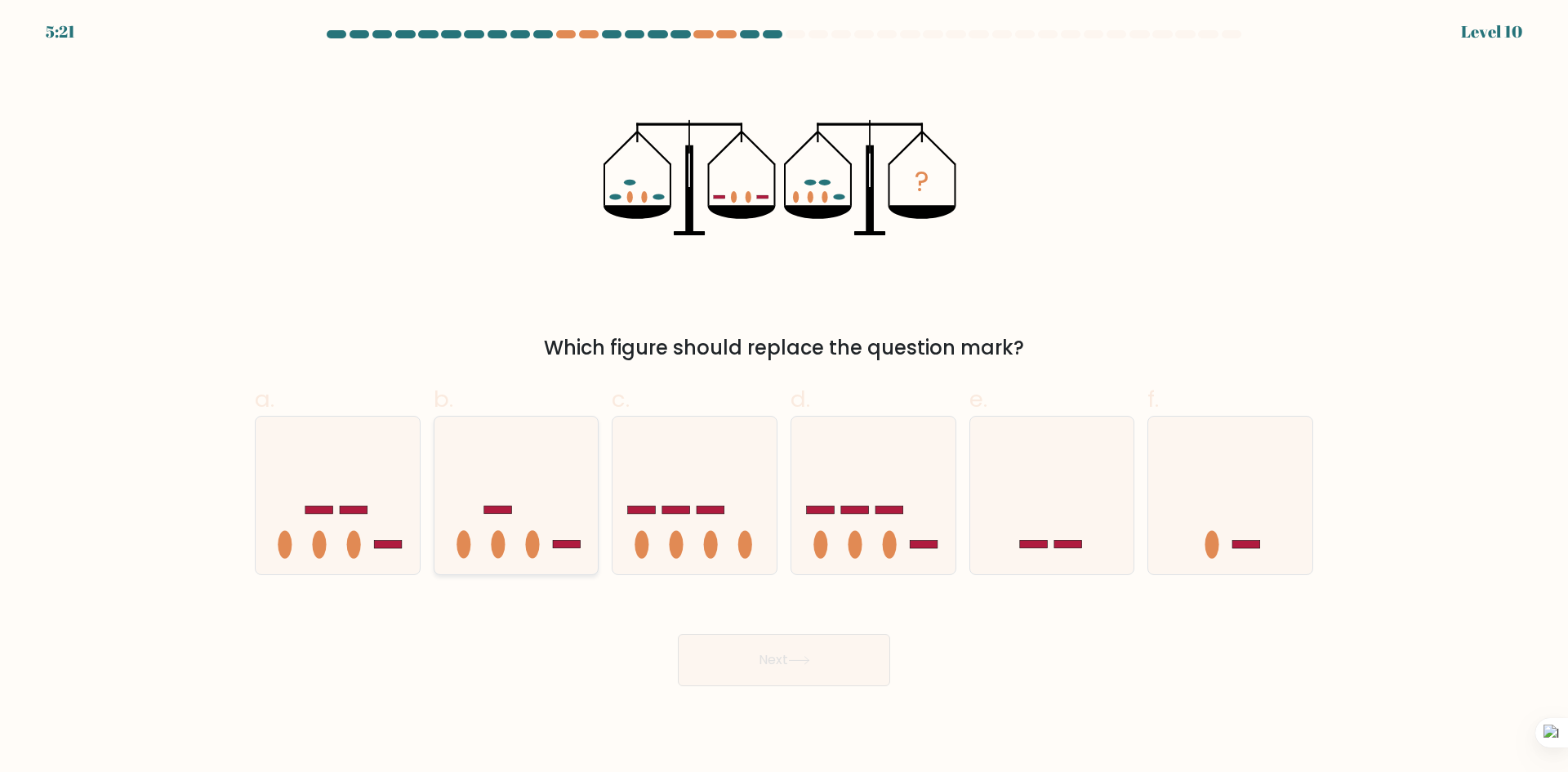
click at [523, 539] on icon at bounding box center [516, 495] width 164 height 136
click at [784, 398] on input "b." at bounding box center [784, 392] width 1 height 10
radio input "true"
click at [793, 649] on button "Next" at bounding box center [784, 660] width 213 height 52
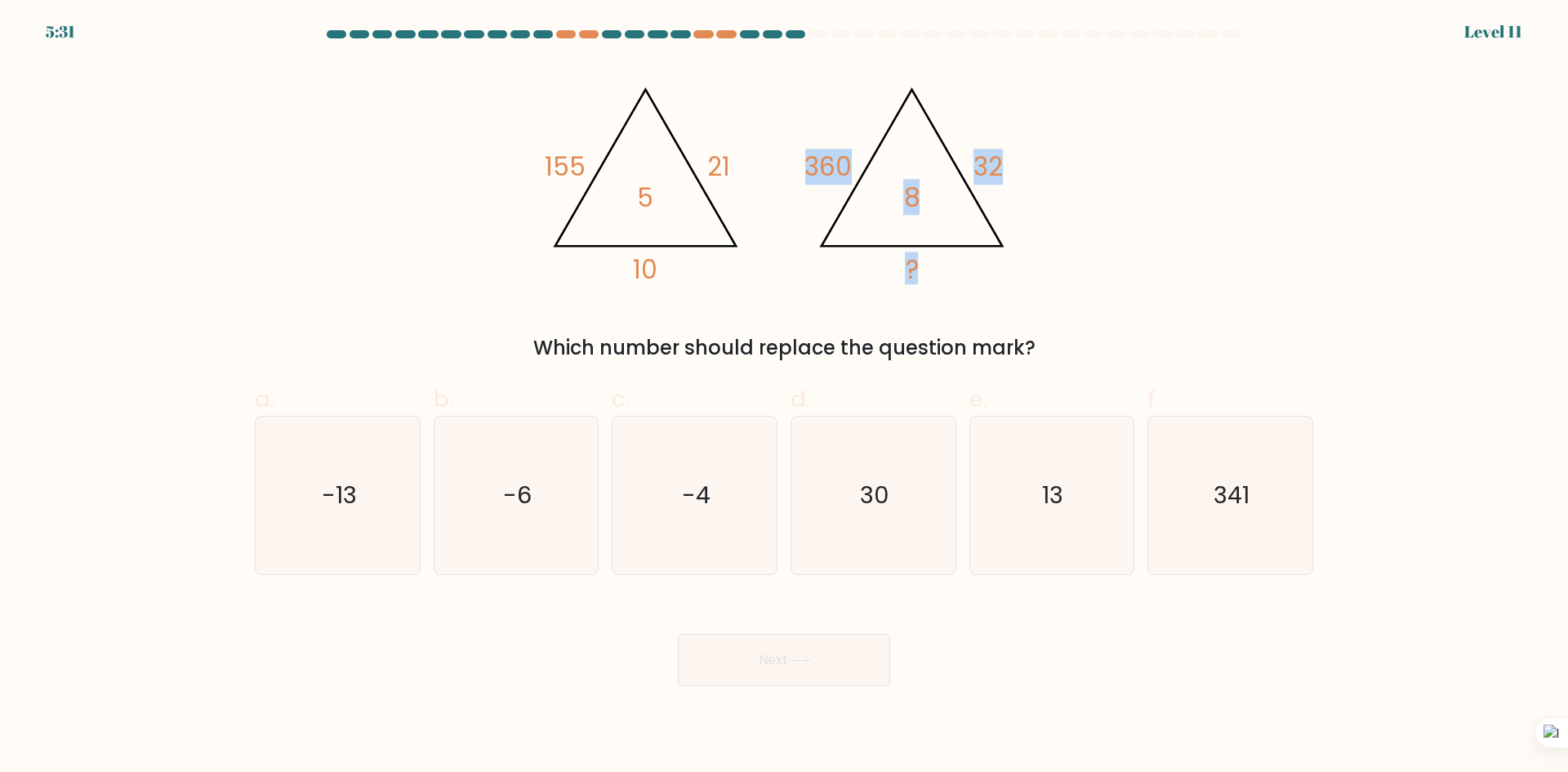
drag, startPoint x: 848, startPoint y: 175, endPoint x: 928, endPoint y: 211, distance: 87.7
click at [928, 211] on icon "@import url('https://fonts.googleapis.com/css?family=Abril+Fatface:400,100,100i…" at bounding box center [784, 178] width 490 height 232
copy icon "360 32 ? 8"
drag, startPoint x: 534, startPoint y: 340, endPoint x: 1106, endPoint y: 327, distance: 572.1
click at [1106, 327] on div "@import url('https://fonts.googleapis.com/css?family=Abril+Fatface:400,100,100i…" at bounding box center [784, 213] width 1078 height 301
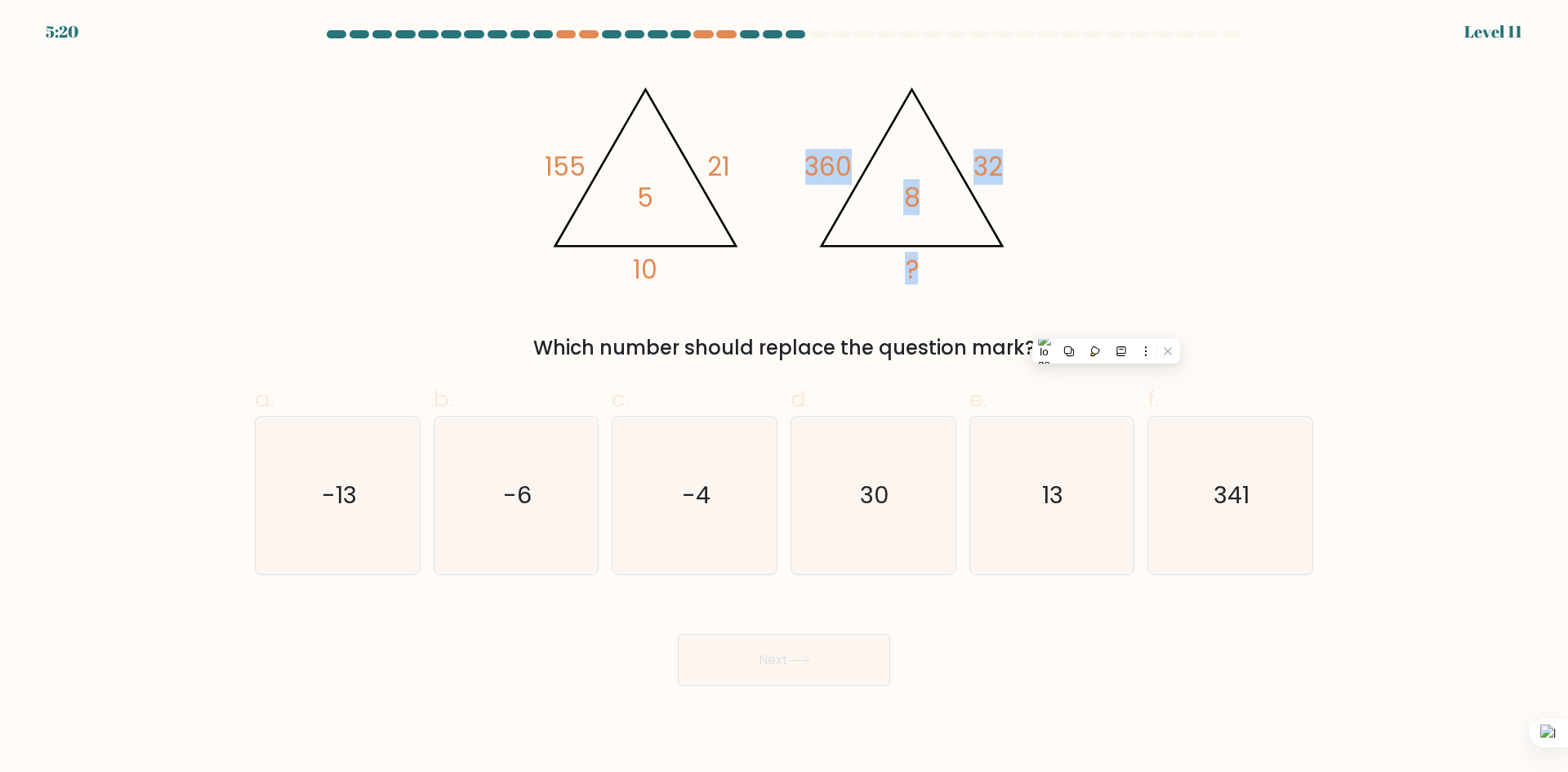
copy div "Which number should replace the question mark?"
click at [531, 349] on div "Which number should replace the question mark?" at bounding box center [784, 348] width 1039 height 29
drag, startPoint x: 534, startPoint y: 348, endPoint x: 1137, endPoint y: 334, distance: 603.2
click at [1137, 334] on div "Which number should replace the question mark?" at bounding box center [784, 348] width 1039 height 29
copy div "Which number should replace the question mark?"
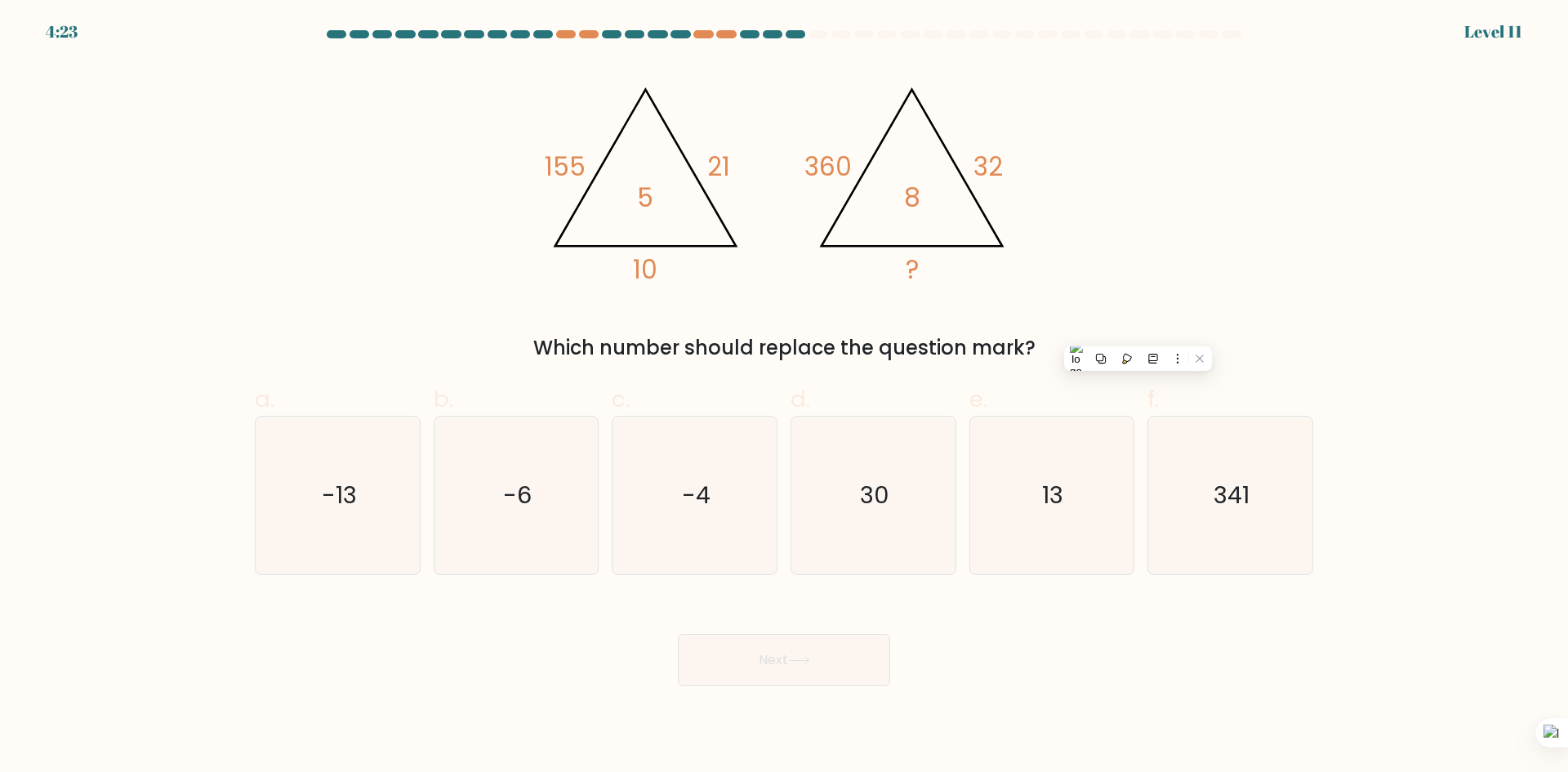
click at [1161, 257] on div "@import url('https://fonts.googleapis.com/css?family=Abril+Fatface:400,100,100i…" at bounding box center [784, 213] width 1078 height 301
click at [1102, 510] on icon "13" at bounding box center [1051, 495] width 157 height 157
click at [784, 398] on input "e. 13" at bounding box center [784, 392] width 1 height 10
radio input "true"
click at [775, 667] on button "Next" at bounding box center [784, 660] width 213 height 52
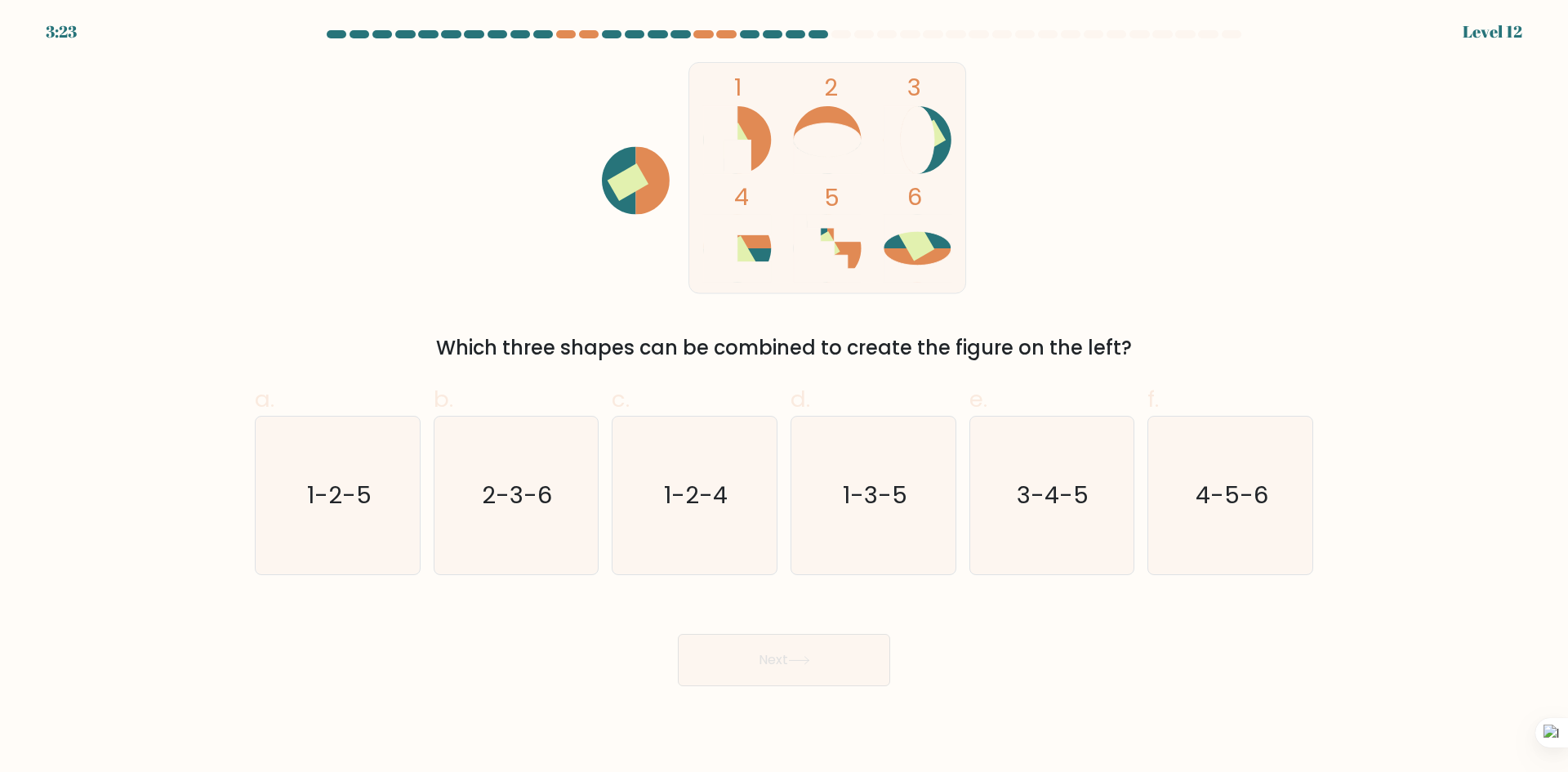
drag, startPoint x: 534, startPoint y: 533, endPoint x: 647, endPoint y: 609, distance: 136.2
click at [535, 536] on icon "2-3-6" at bounding box center [515, 495] width 157 height 157
click at [784, 398] on input "b. 2-3-6" at bounding box center [784, 392] width 1 height 10
radio input "true"
click at [819, 680] on button "Next" at bounding box center [784, 660] width 213 height 52
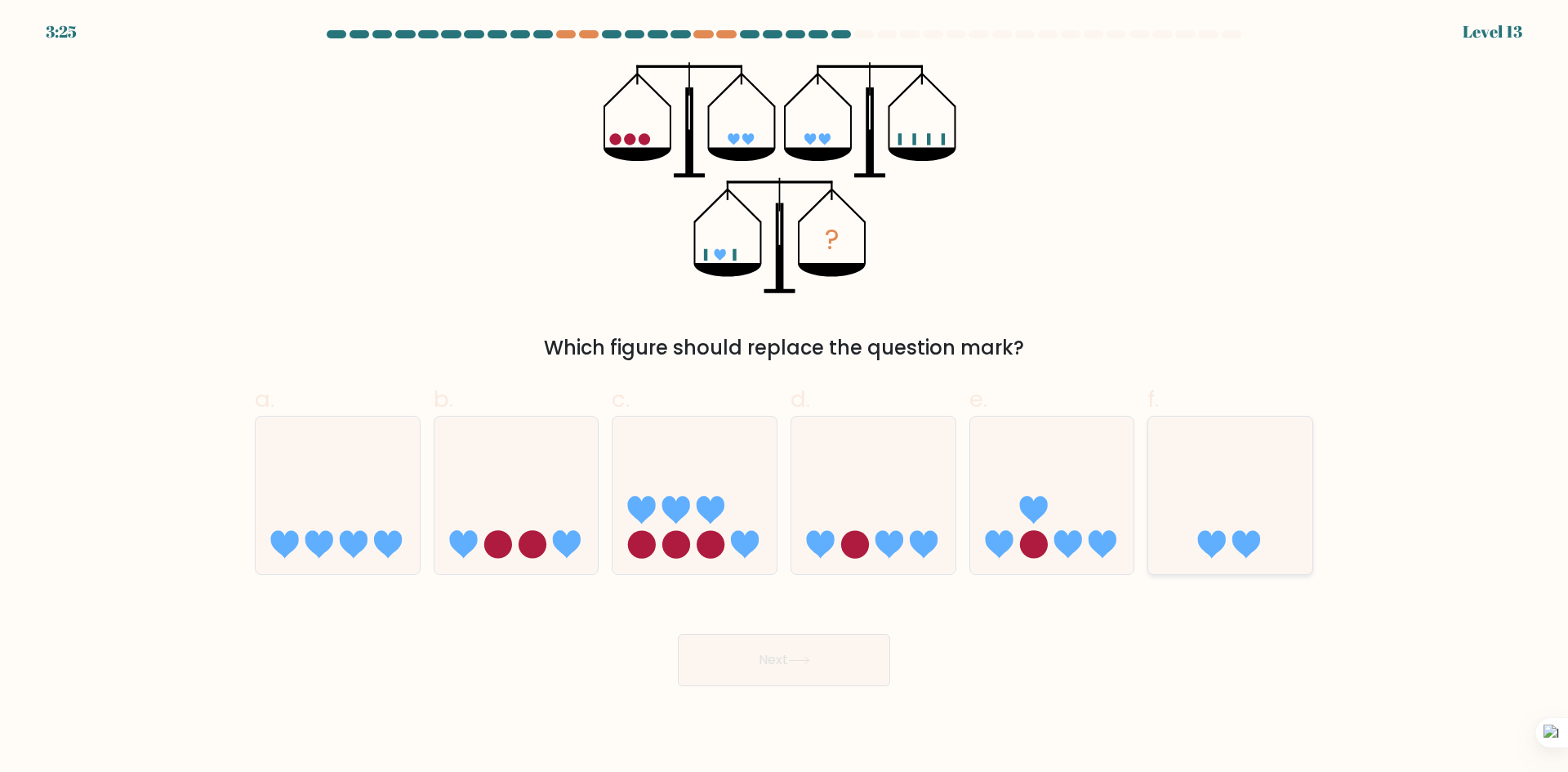
click at [1160, 568] on div at bounding box center [1230, 495] width 166 height 159
click at [784, 398] on input "f." at bounding box center [784, 392] width 1 height 10
radio input "true"
click at [742, 651] on button "Next" at bounding box center [784, 660] width 213 height 52
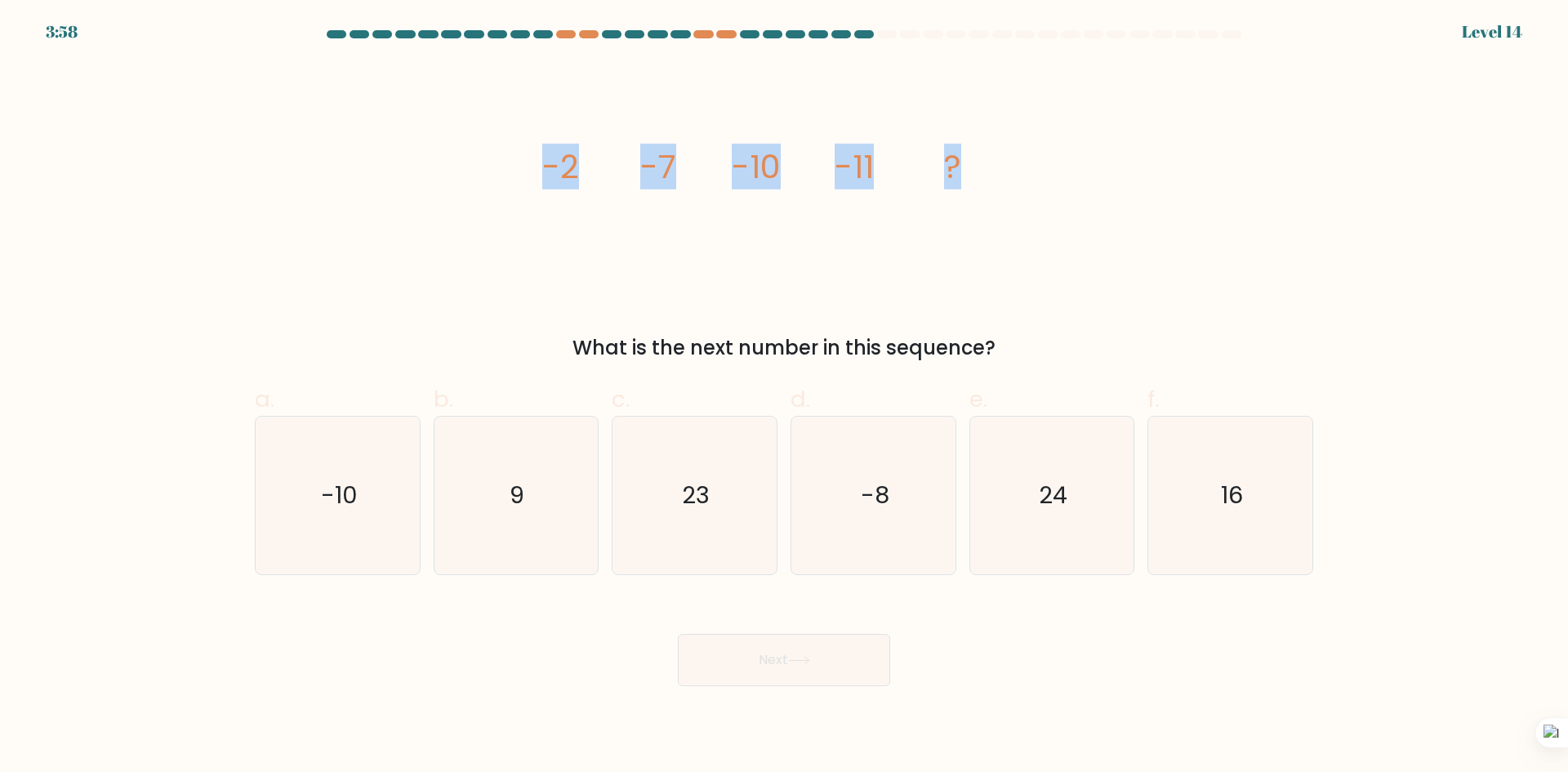
drag, startPoint x: 495, startPoint y: 163, endPoint x: 1207, endPoint y: 133, distance: 712.6
click at [1207, 133] on div "image/svg+xml -2 -7 -10 -11 ? What is the next number in this sequence?" at bounding box center [784, 213] width 1078 height 301
copy g "-2 -7 -10 -11 ?"
drag, startPoint x: 575, startPoint y: 342, endPoint x: 1145, endPoint y: 348, distance: 570.0
click at [1145, 348] on div "What is the next number in this sequence?" at bounding box center [784, 348] width 1039 height 29
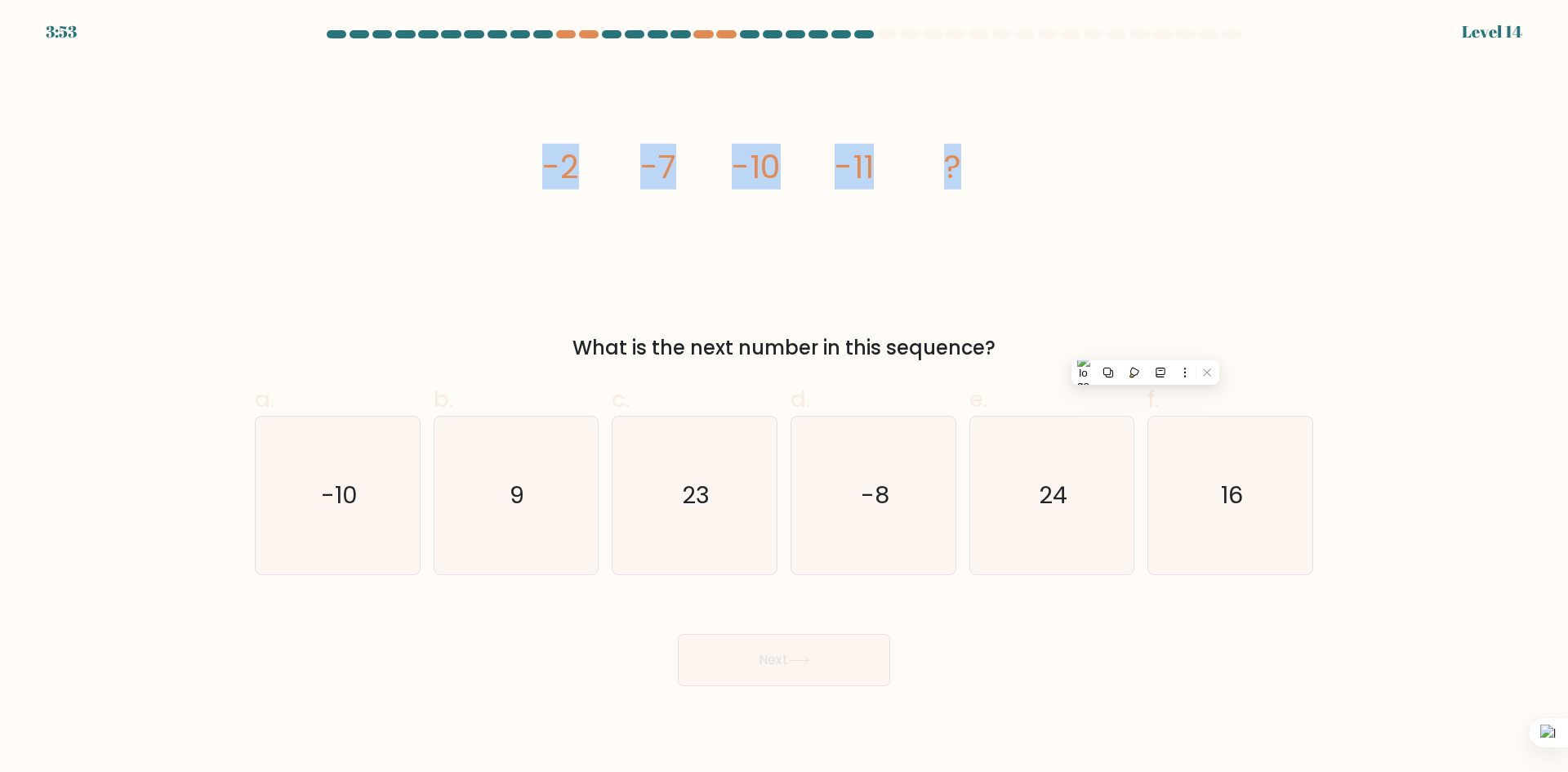
copy div "What is the next number in this sequence?"
click at [382, 465] on icon "-10" at bounding box center [338, 495] width 157 height 157
click at [784, 398] on input "a. -10" at bounding box center [784, 392] width 1 height 10
radio input "true"
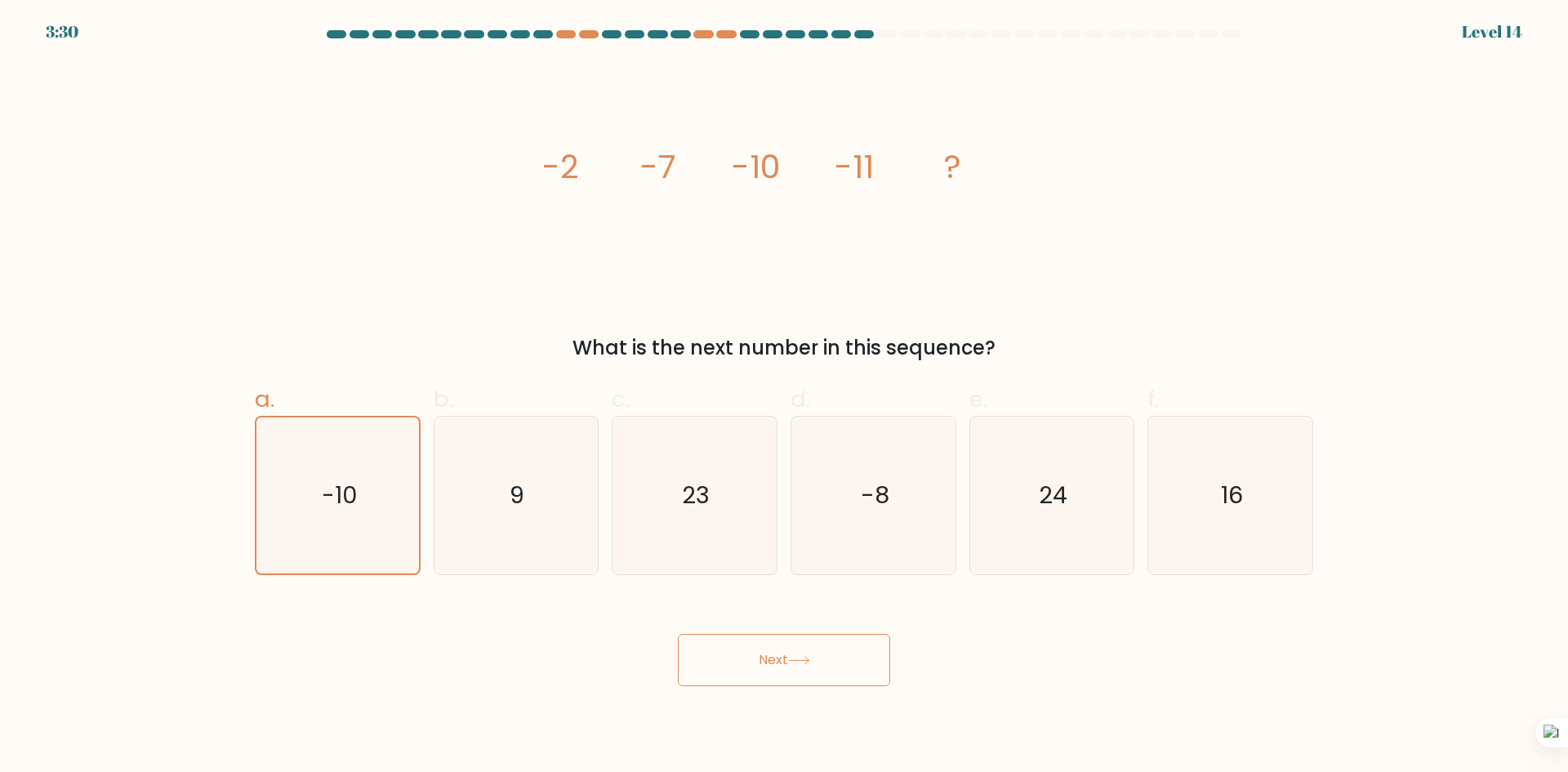
click at [851, 659] on button "Next" at bounding box center [784, 660] width 213 height 52
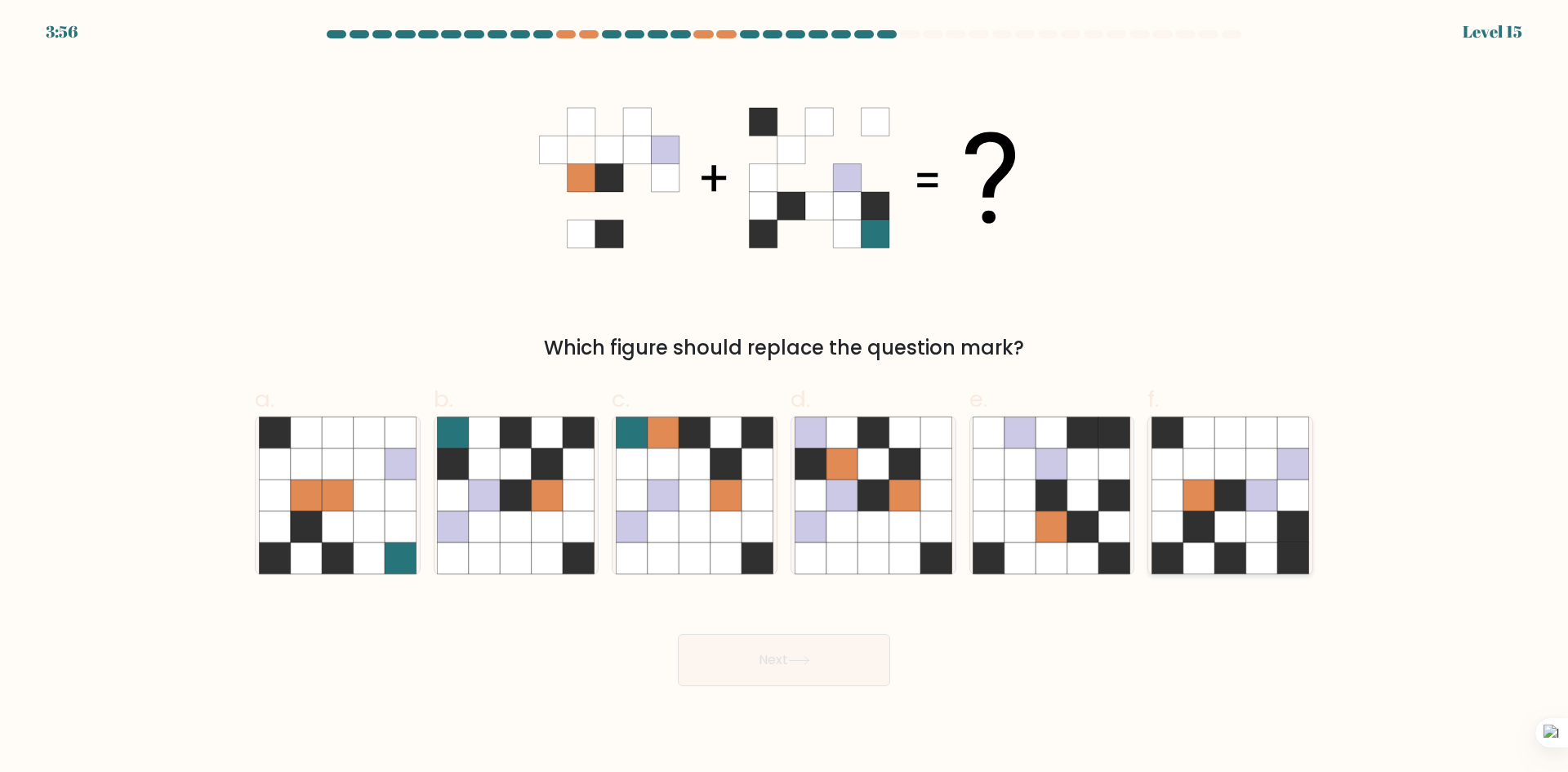
click at [1218, 527] on icon at bounding box center [1230, 527] width 31 height 31
click at [784, 398] on input "f." at bounding box center [784, 392] width 1 height 10
radio input "true"
click at [834, 685] on button "Next" at bounding box center [784, 660] width 213 height 52
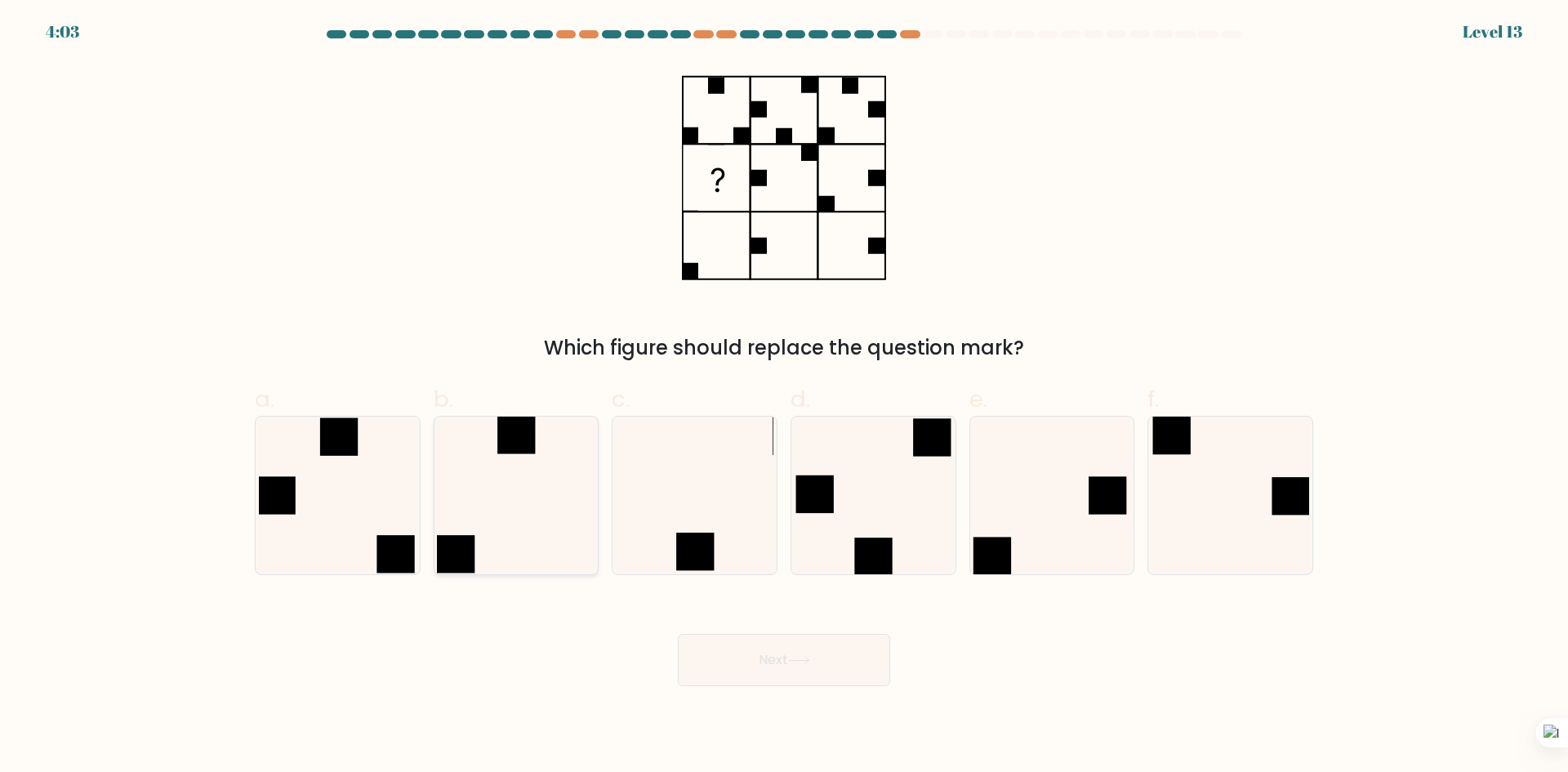
click at [521, 495] on icon at bounding box center [515, 495] width 157 height 157
click at [784, 398] on input "b." at bounding box center [784, 392] width 1 height 10
radio input "true"
click at [824, 659] on button "Next" at bounding box center [784, 660] width 213 height 52
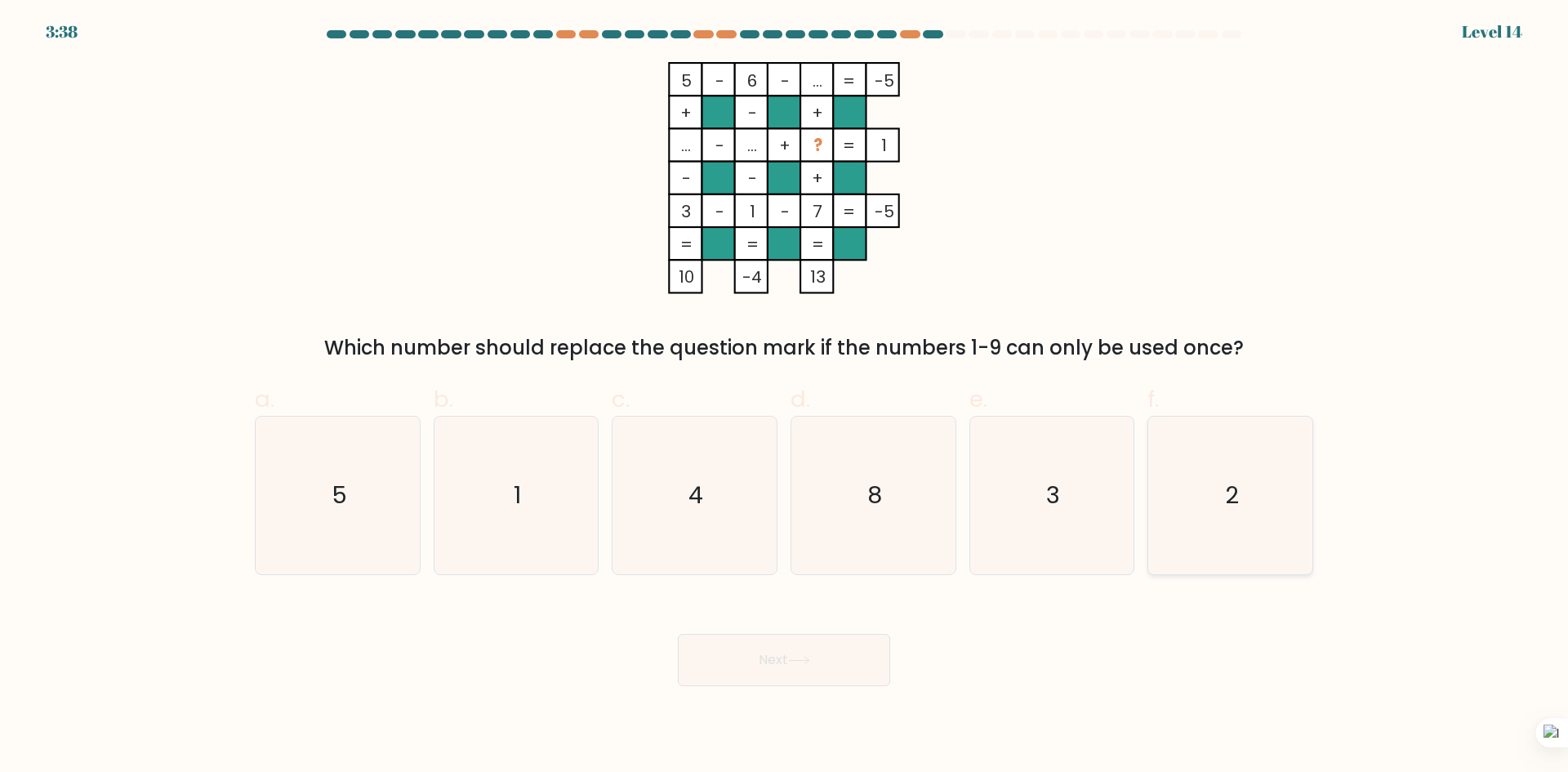
click at [1266, 489] on icon "2" at bounding box center [1230, 495] width 157 height 157
click at [784, 398] on input "f. 2" at bounding box center [784, 392] width 1 height 10
radio input "true"
click at [793, 667] on button "Next" at bounding box center [784, 660] width 213 height 52
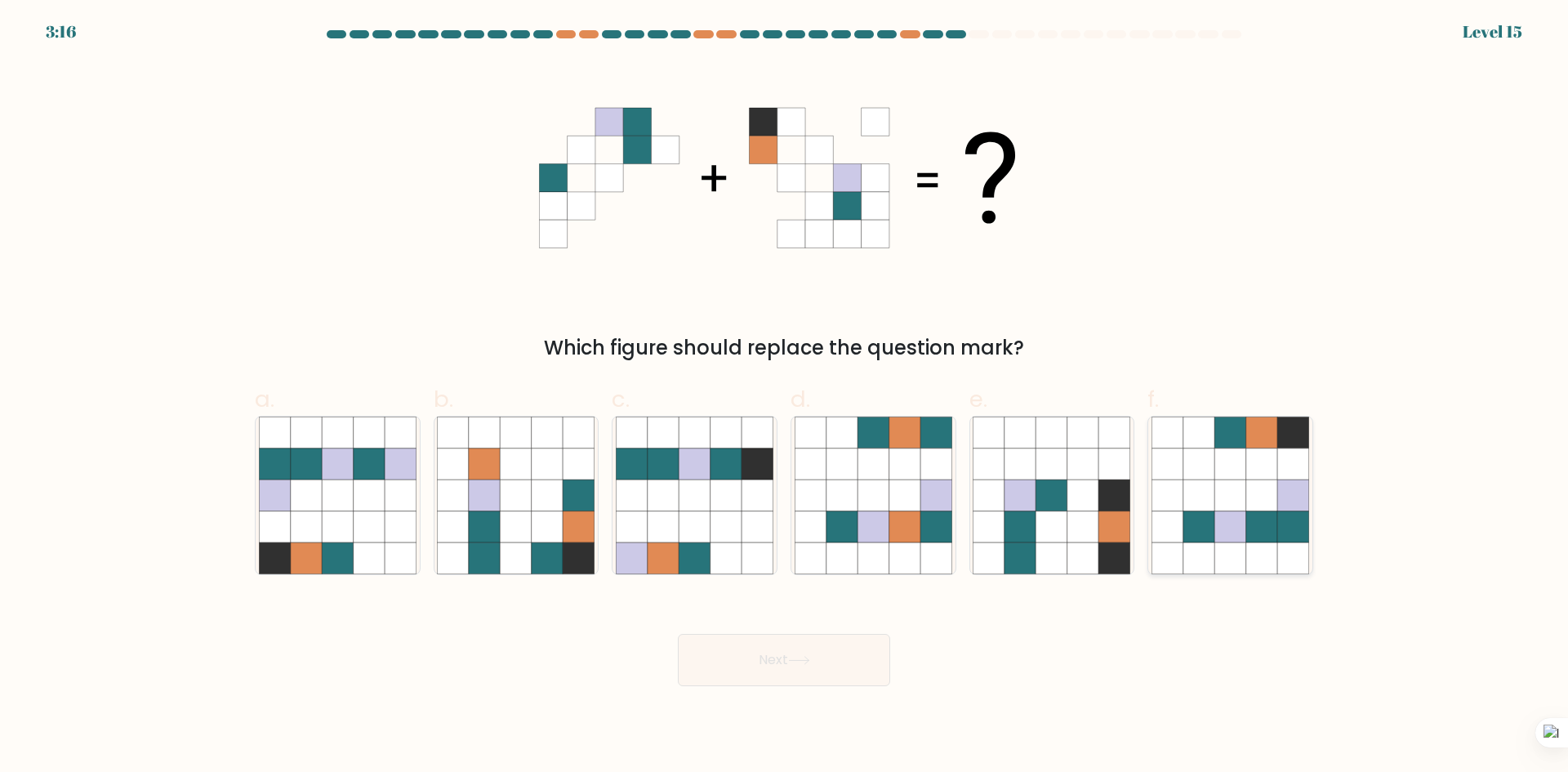
click at [1244, 471] on icon at bounding box center [1230, 464] width 31 height 31
click at [784, 398] on input "f." at bounding box center [784, 392] width 1 height 10
radio input "true"
click at [748, 669] on button "Next" at bounding box center [784, 660] width 213 height 52
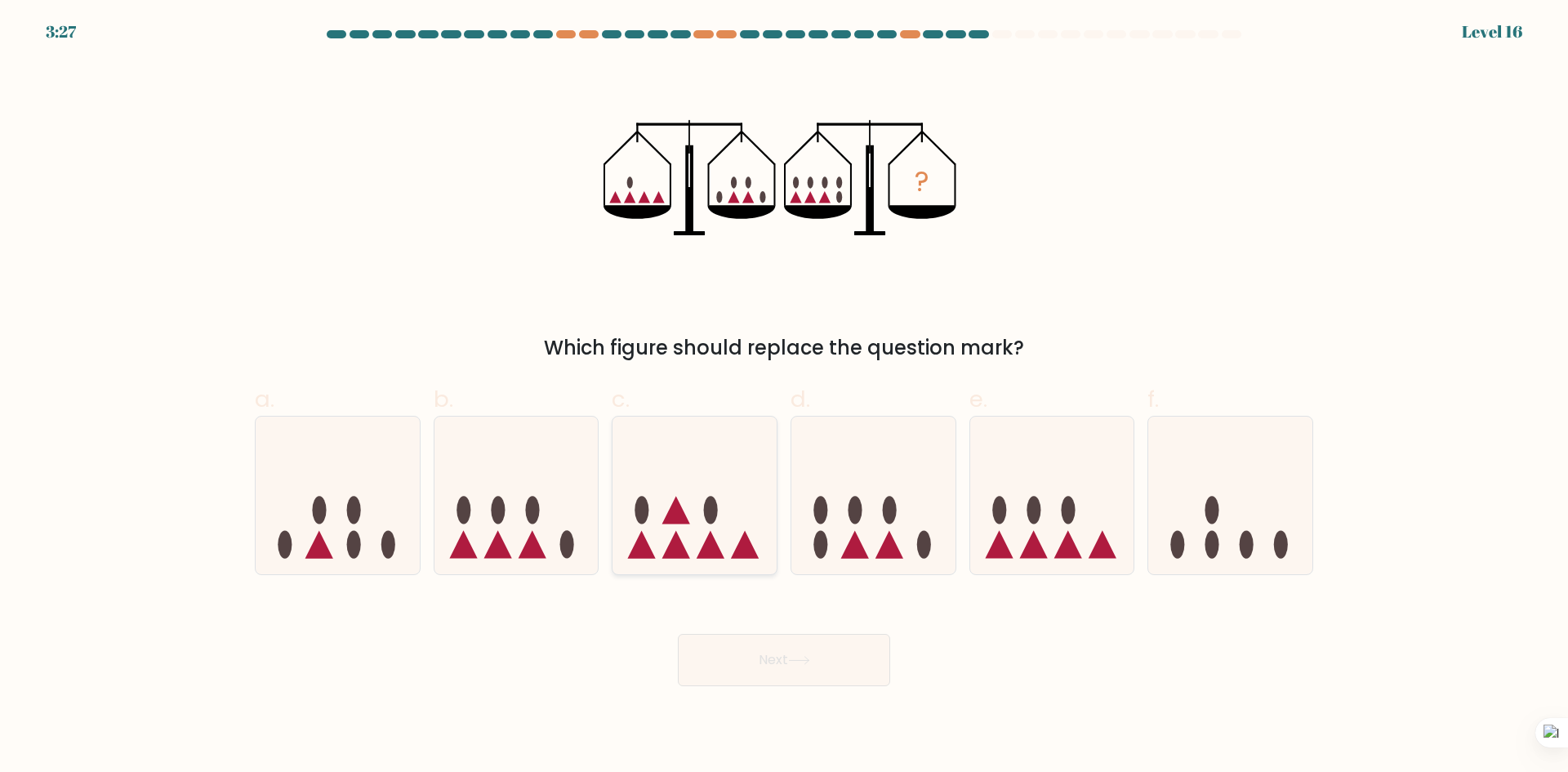
click at [695, 542] on icon at bounding box center [695, 495] width 164 height 136
click at [784, 398] on input "c." at bounding box center [784, 392] width 1 height 10
radio input "true"
click at [824, 649] on button "Next" at bounding box center [784, 660] width 213 height 52
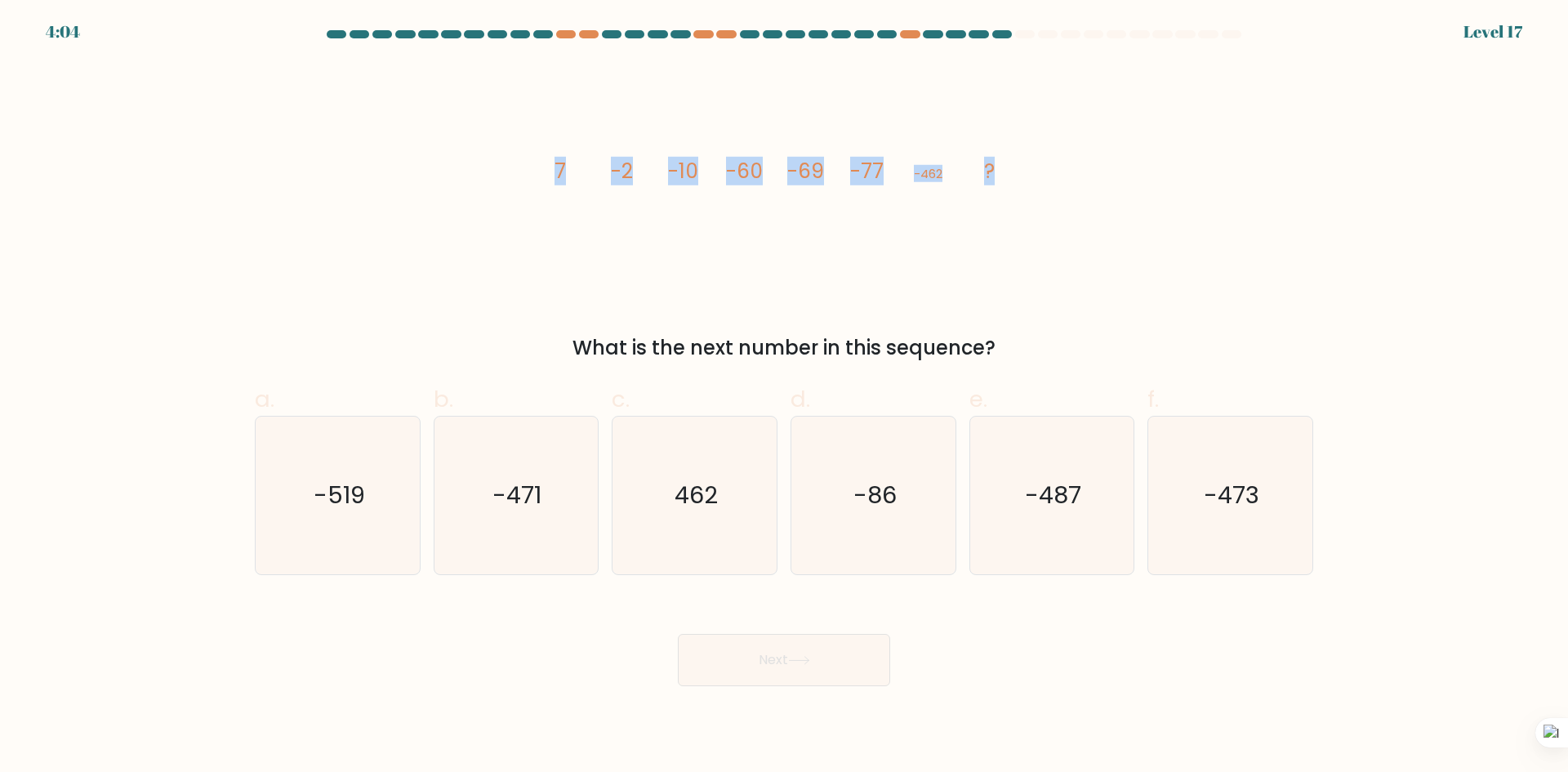
drag, startPoint x: 607, startPoint y: 167, endPoint x: 1107, endPoint y: 159, distance: 500.1
click at [1107, 159] on div "image/svg+xml 7 -2 -10 -60 -69 -77 -462 ? What is the next number in this seque…" at bounding box center [784, 213] width 1078 height 301
copy g "7 -2 -10 -60 -69 -77 -462 ?"
click at [480, 513] on icon "-471" at bounding box center [515, 495] width 157 height 157
click at [784, 398] on input "b. -471" at bounding box center [784, 392] width 1 height 10
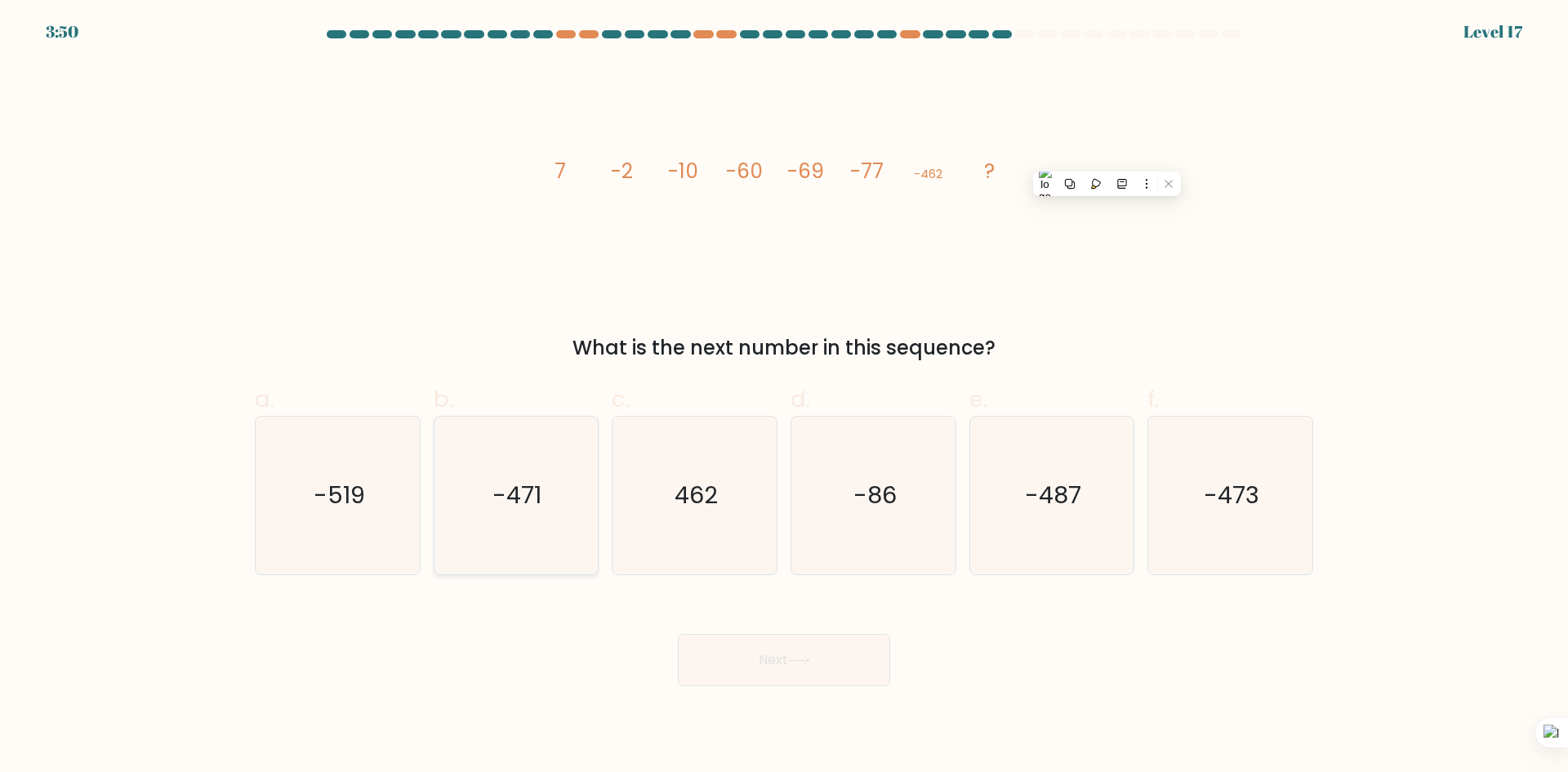
radio input "true"
click at [805, 668] on button "Next" at bounding box center [784, 660] width 213 height 52
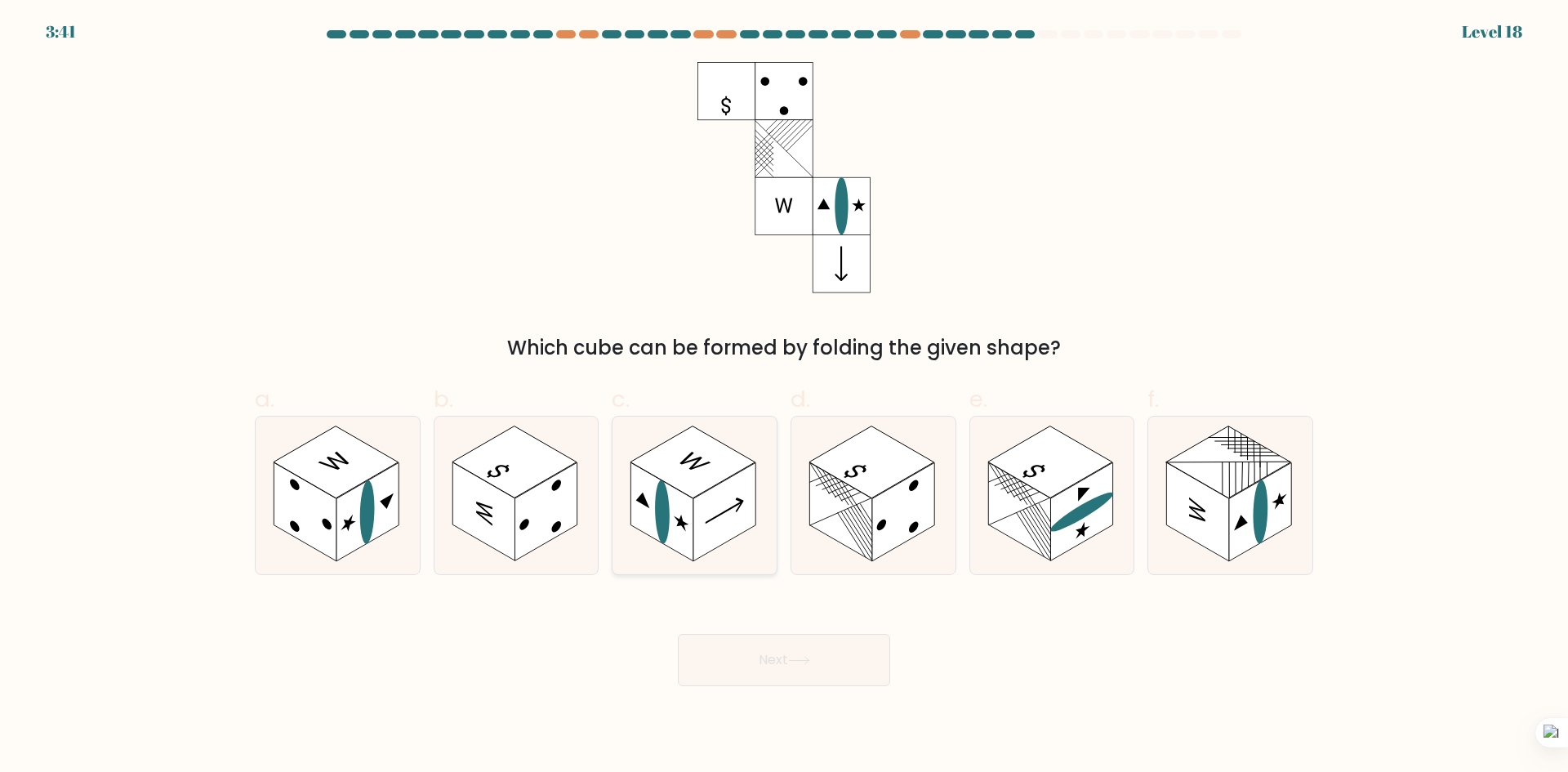
click at [691, 517] on rect at bounding box center [662, 512] width 62 height 99
click at [784, 398] on input "c." at bounding box center [784, 392] width 1 height 10
radio input "true"
click at [790, 649] on button "Next" at bounding box center [784, 660] width 213 height 52
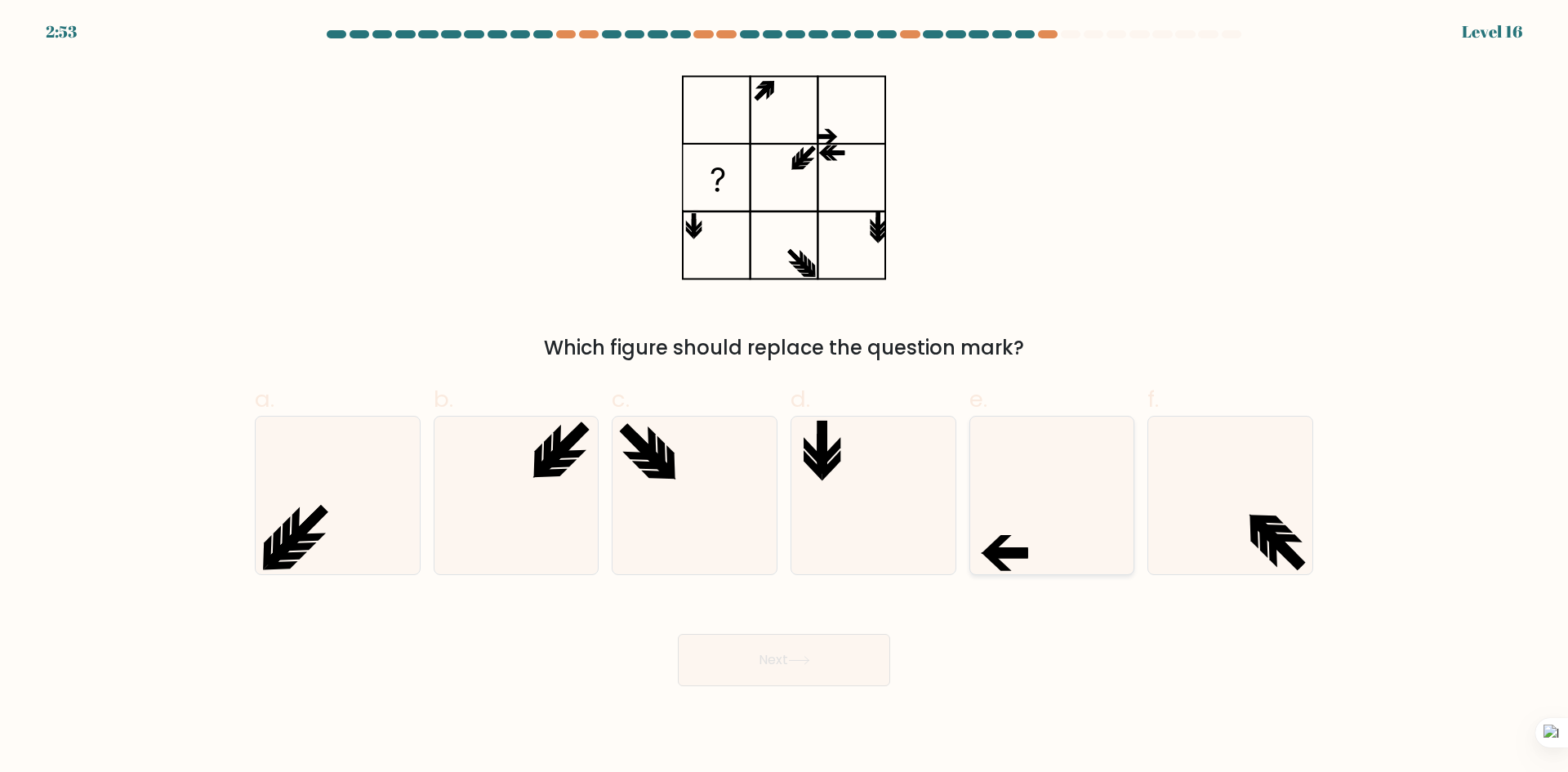
click at [1034, 539] on icon at bounding box center [1051, 495] width 157 height 157
click at [784, 398] on input "e." at bounding box center [784, 392] width 1 height 10
radio input "true"
click at [860, 642] on button "Next" at bounding box center [784, 660] width 213 height 52
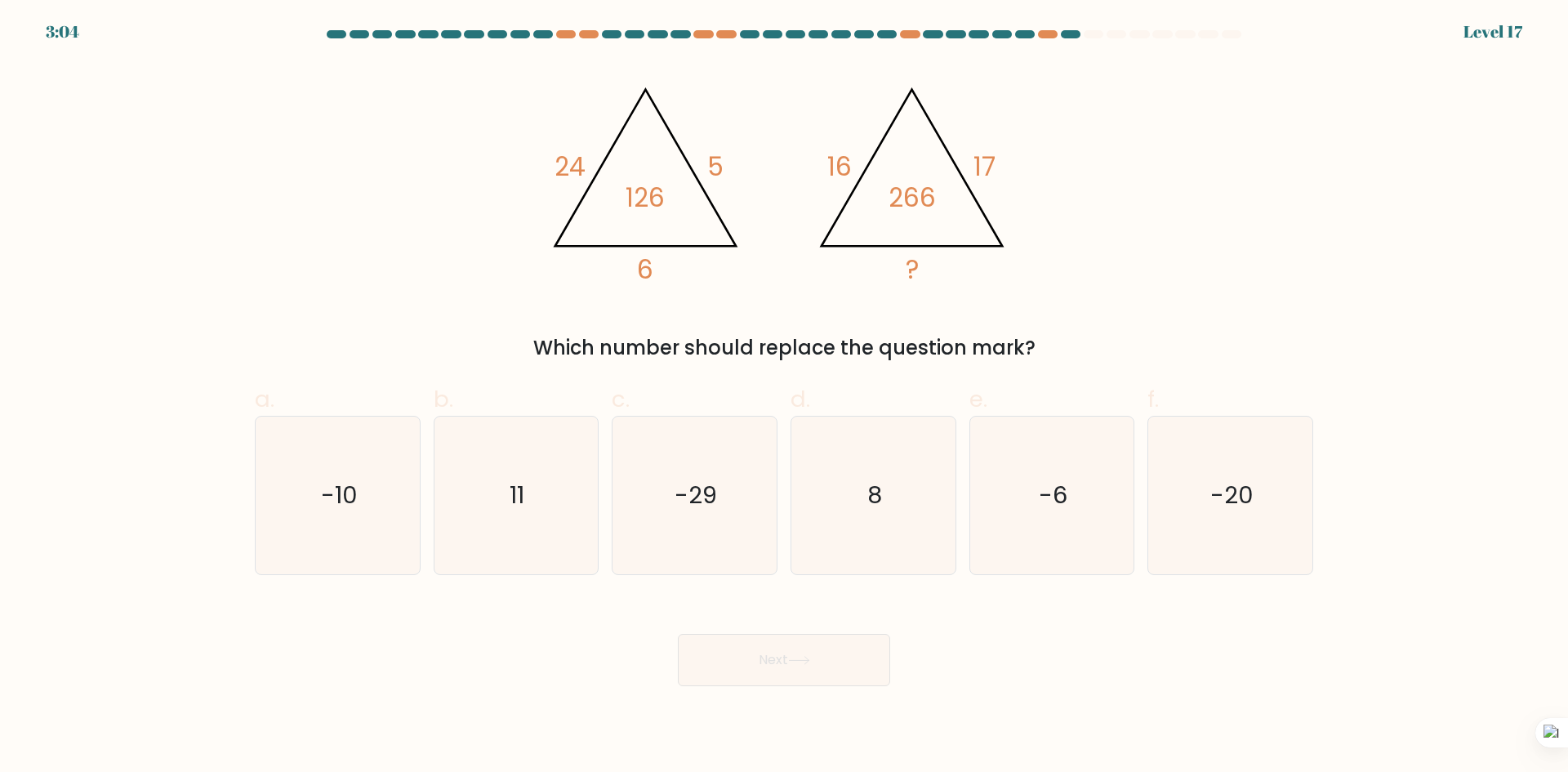
drag, startPoint x: 1494, startPoint y: 250, endPoint x: 1488, endPoint y: 280, distance: 30.6
click at [1494, 250] on form at bounding box center [784, 357] width 1568 height 656
click at [1013, 510] on icon "-6" at bounding box center [1051, 495] width 157 height 157
click at [784, 398] on input "e. -6" at bounding box center [784, 392] width 1 height 10
radio input "true"
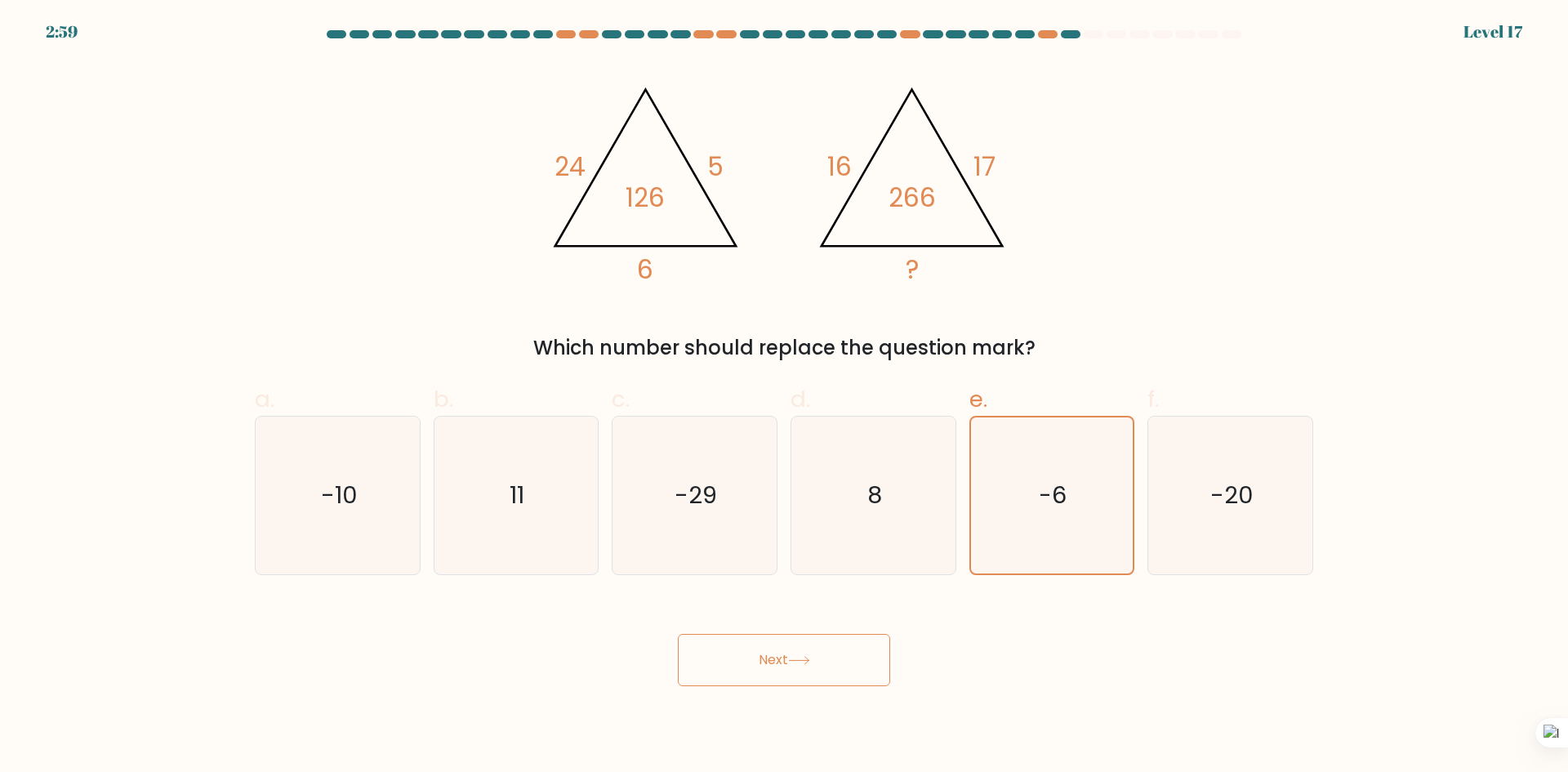
click at [840, 656] on button "Next" at bounding box center [784, 660] width 213 height 52
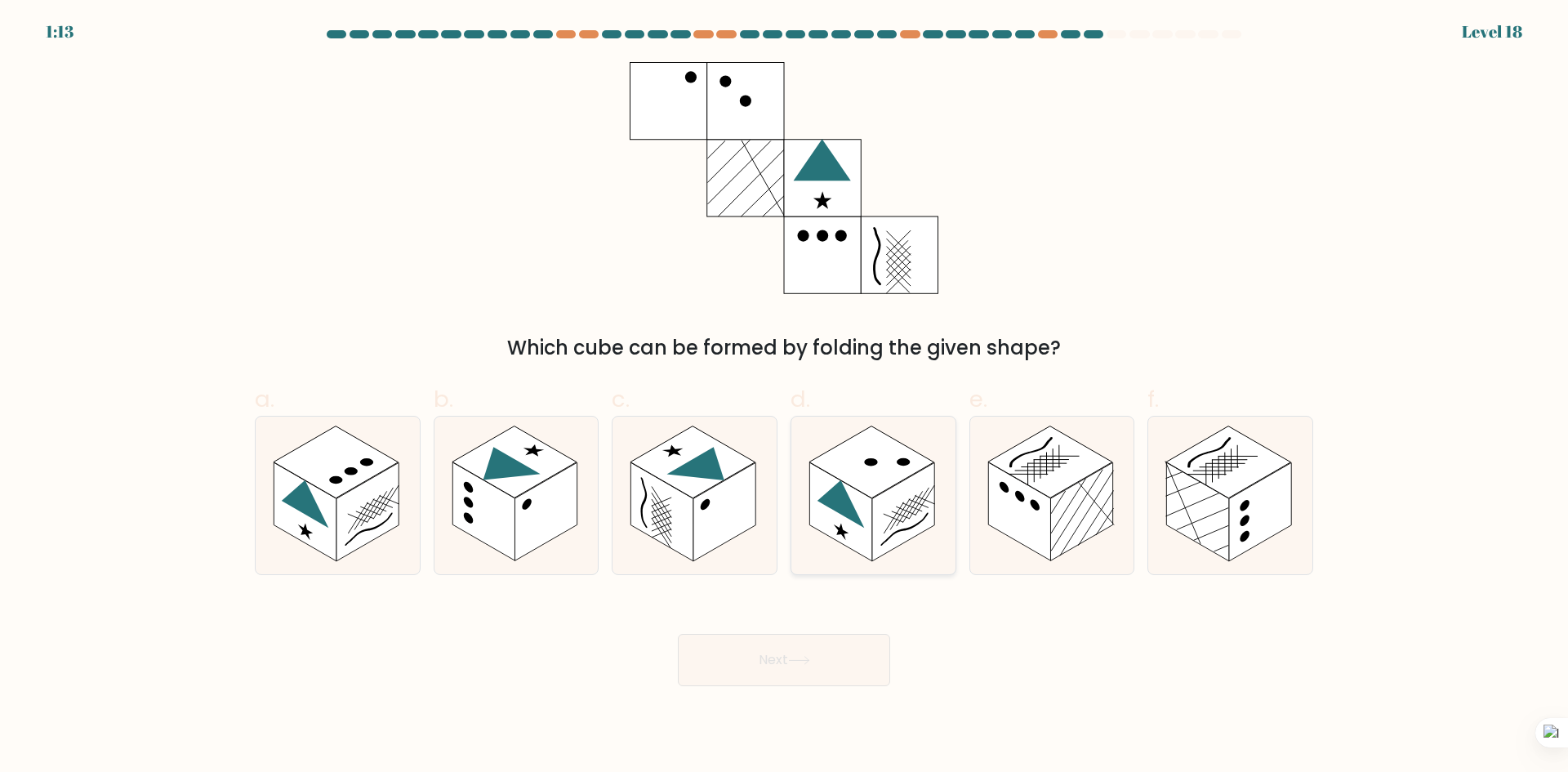
click at [857, 527] on rect at bounding box center [840, 512] width 62 height 99
click at [784, 398] on input "d." at bounding box center [784, 392] width 1 height 10
radio input "true"
click at [710, 501] on circle at bounding box center [705, 504] width 9 height 15
click at [784, 398] on input "c." at bounding box center [784, 392] width 1 height 10
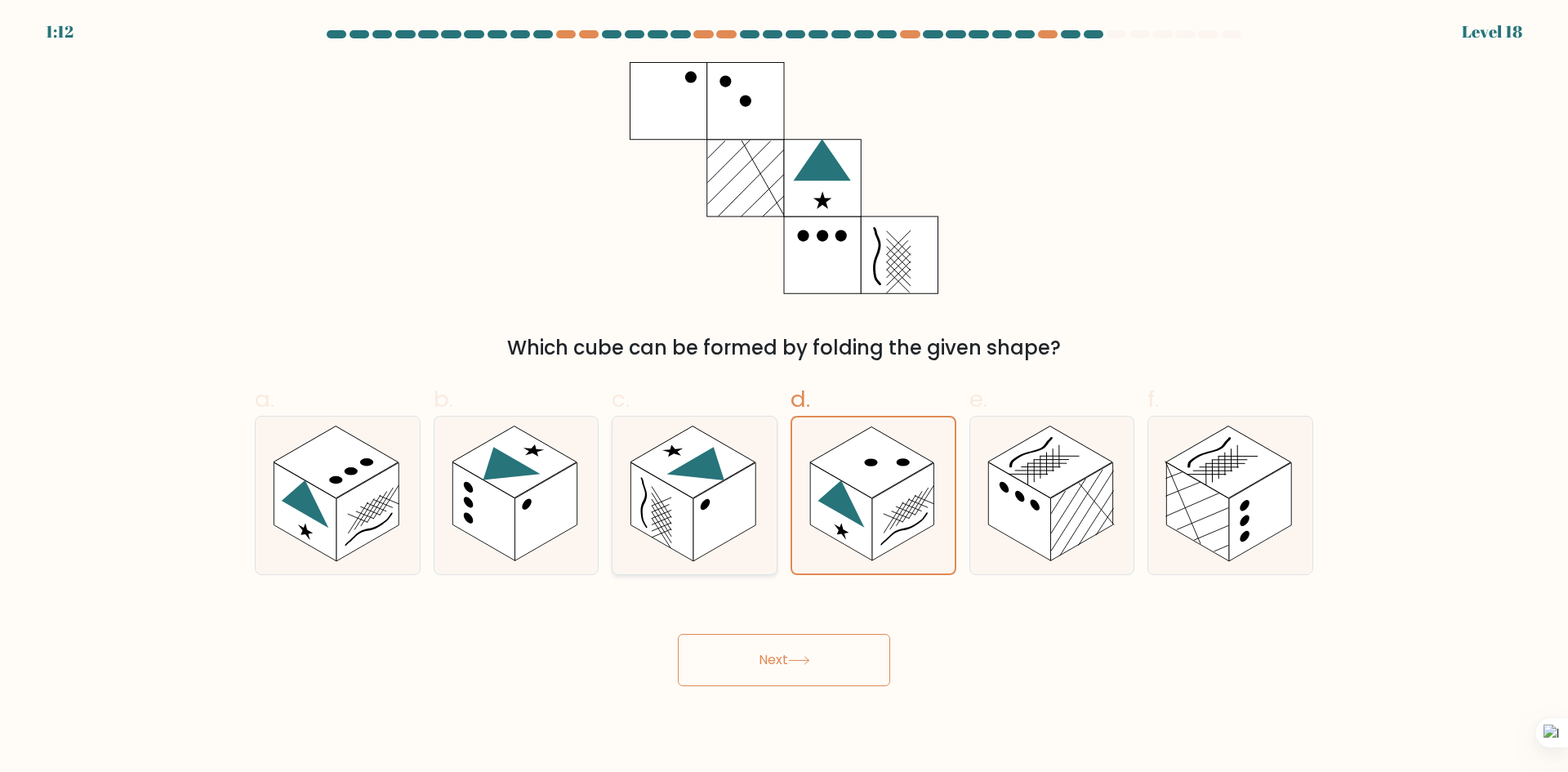
radio input "true"
click at [343, 497] on rect at bounding box center [367, 512] width 62 height 99
click at [784, 398] on input "a." at bounding box center [784, 392] width 1 height 10
radio input "true"
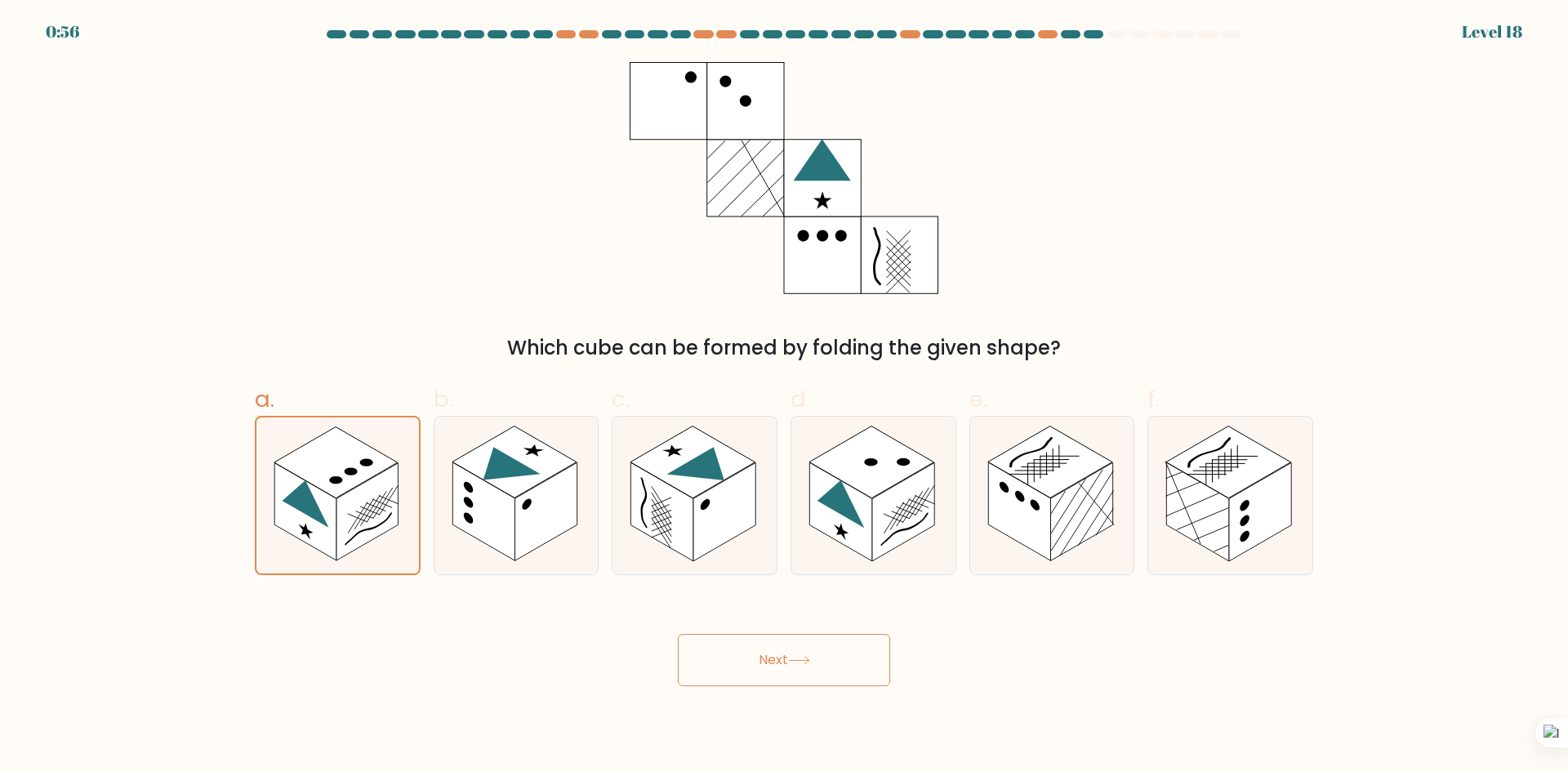
click at [744, 662] on button "Next" at bounding box center [784, 660] width 213 height 52
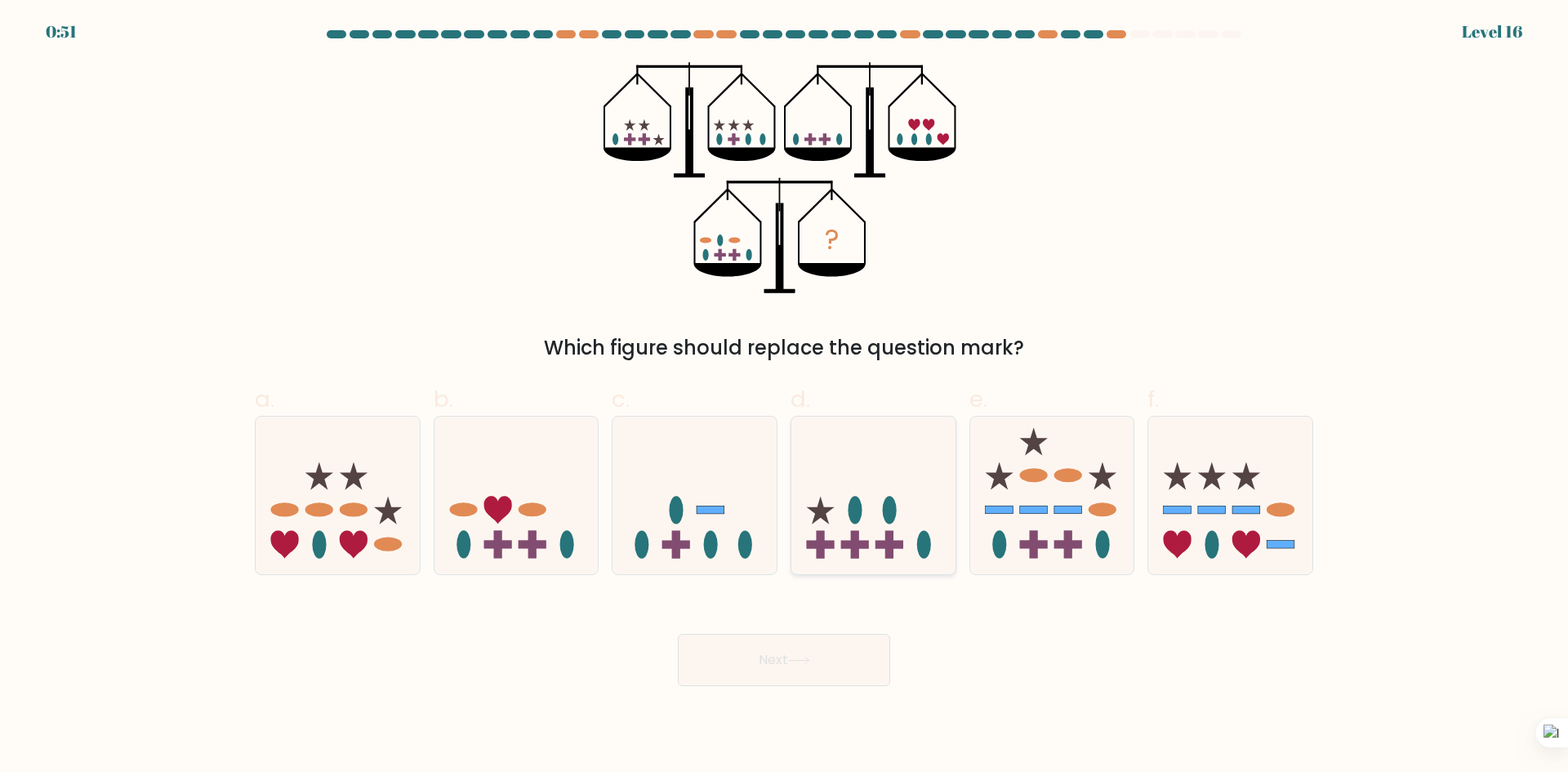
click at [894, 544] on rect at bounding box center [890, 545] width 27 height 9
click at [784, 398] on input "d." at bounding box center [784, 392] width 1 height 10
radio input "true"
click at [834, 688] on body "0:50 Level 16" at bounding box center [784, 386] width 1568 height 772
click at [851, 667] on button "Next" at bounding box center [784, 660] width 213 height 52
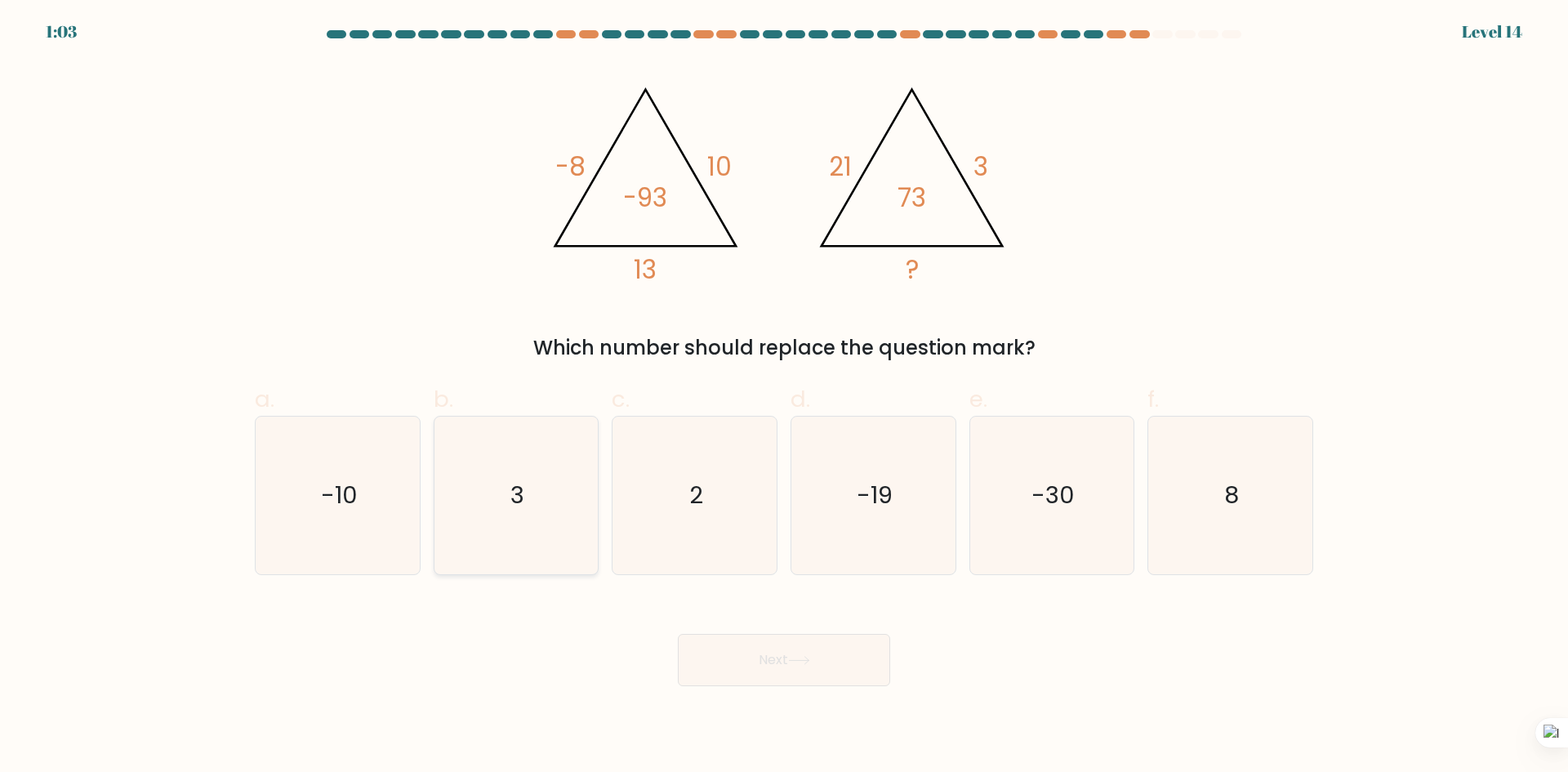
click at [547, 533] on icon "3" at bounding box center [515, 495] width 157 height 157
click at [784, 398] on input "b. 3" at bounding box center [784, 392] width 1 height 10
radio input "true"
click at [784, 673] on button "Next" at bounding box center [784, 660] width 213 height 52
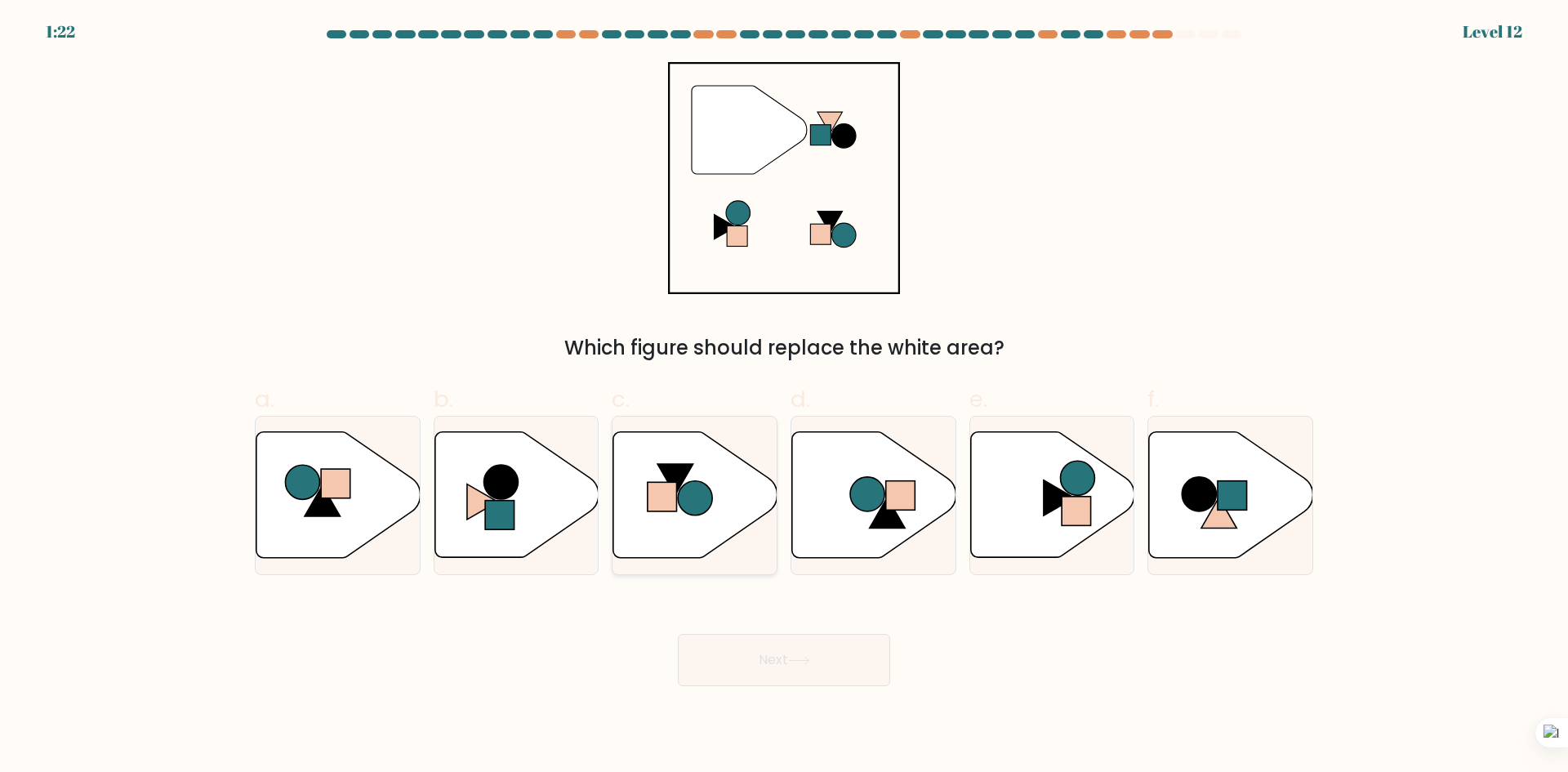
click at [654, 489] on rect at bounding box center [662, 497] width 29 height 29
click at [784, 398] on input "c." at bounding box center [784, 392] width 1 height 10
radio input "true"
click at [827, 652] on button "Next" at bounding box center [784, 660] width 213 height 52
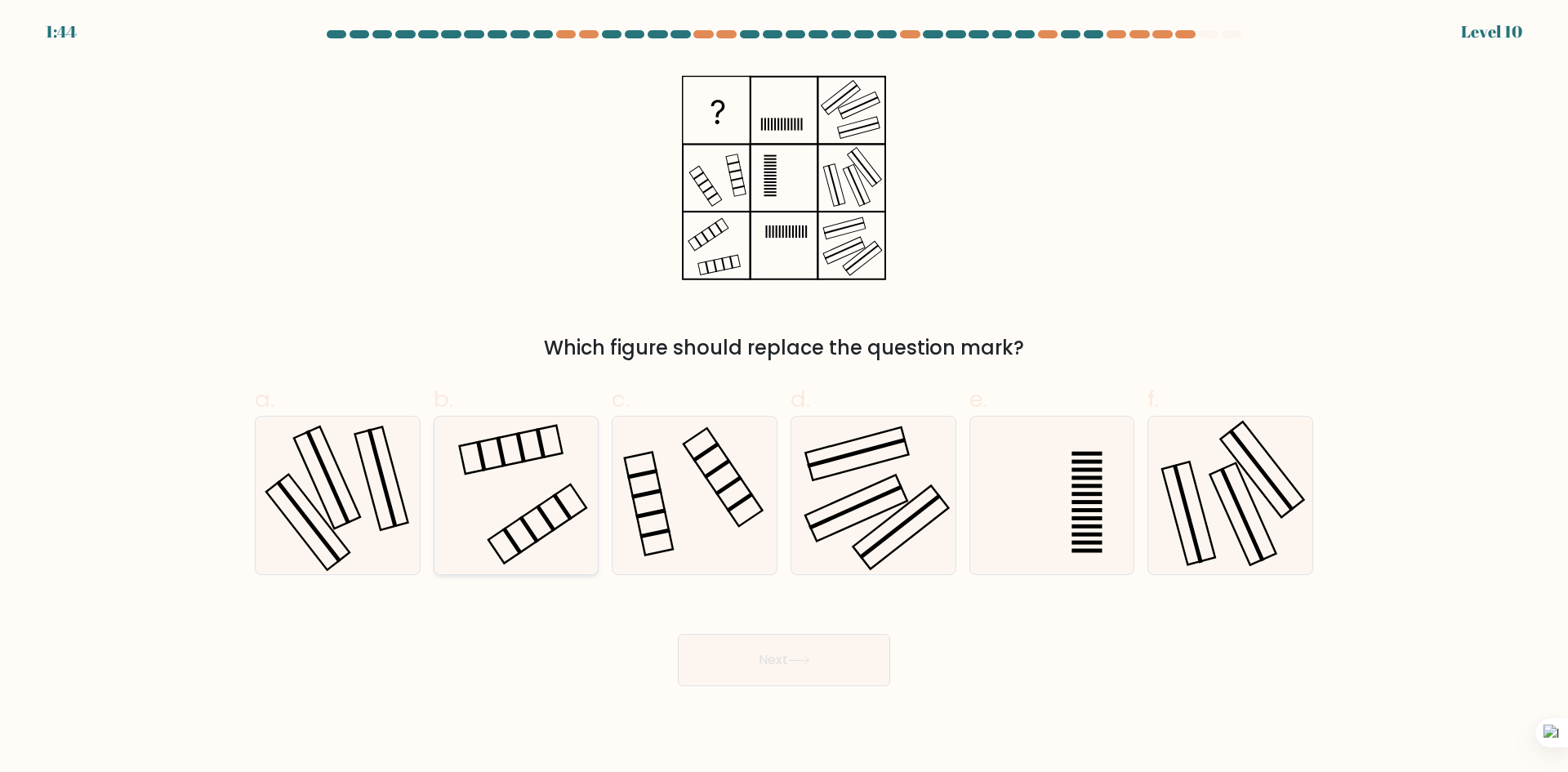
click at [563, 499] on icon at bounding box center [515, 495] width 157 height 157
click at [784, 398] on input "b." at bounding box center [784, 392] width 1 height 10
radio input "true"
click at [837, 667] on button "Next" at bounding box center [784, 660] width 213 height 52
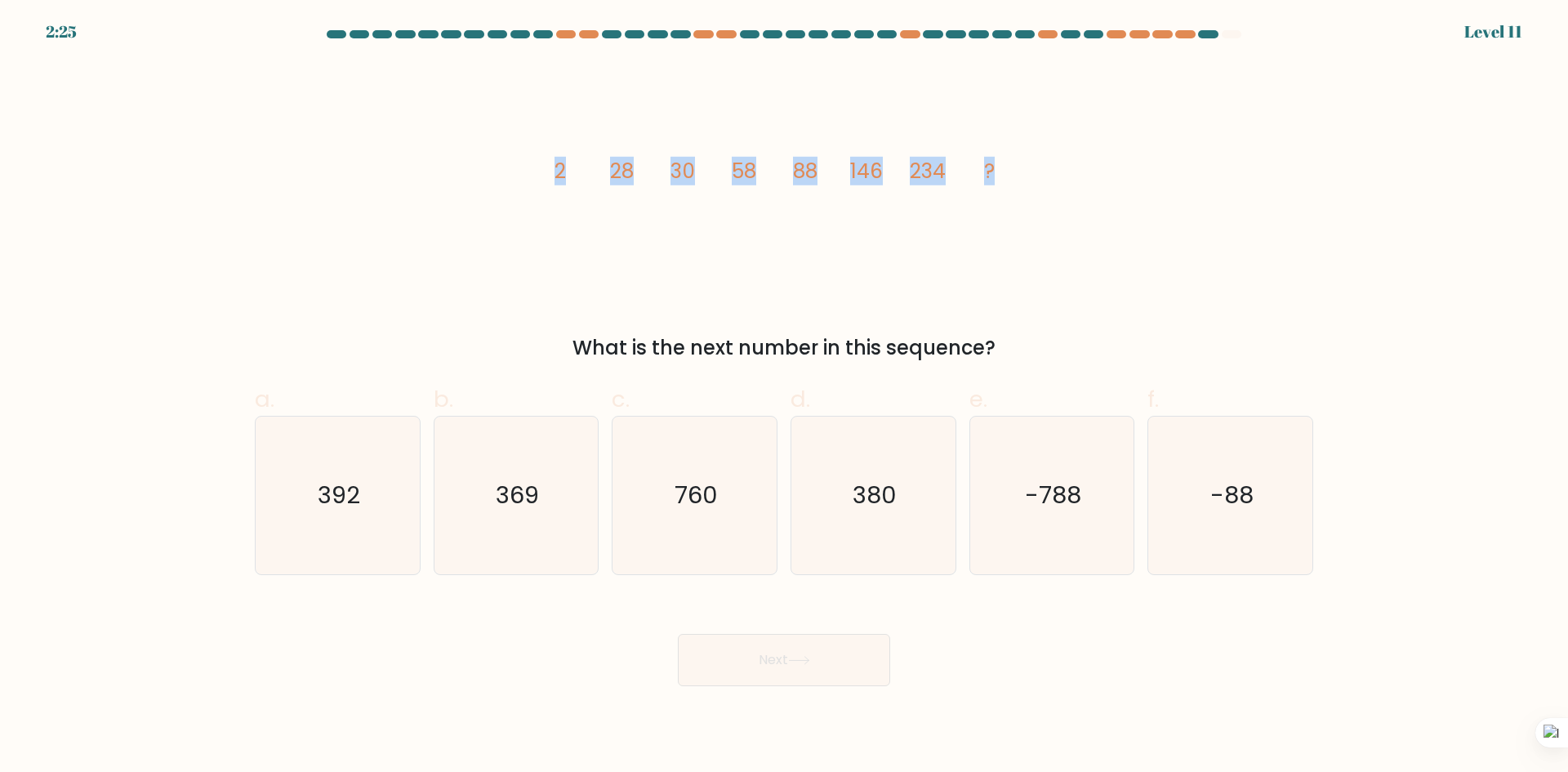
drag, startPoint x: 546, startPoint y: 175, endPoint x: 1102, endPoint y: 207, distance: 556.9
click at [1102, 207] on div "image/svg+xml 2 28 30 58 88 146 234 ? What is the next number in this sequence?" at bounding box center [784, 213] width 1078 height 301
copy g "2 28 30 58 88 146 234 ?"
click at [877, 512] on icon "380" at bounding box center [873, 495] width 157 height 157
click at [784, 398] on input "d. 380" at bounding box center [784, 392] width 1 height 10
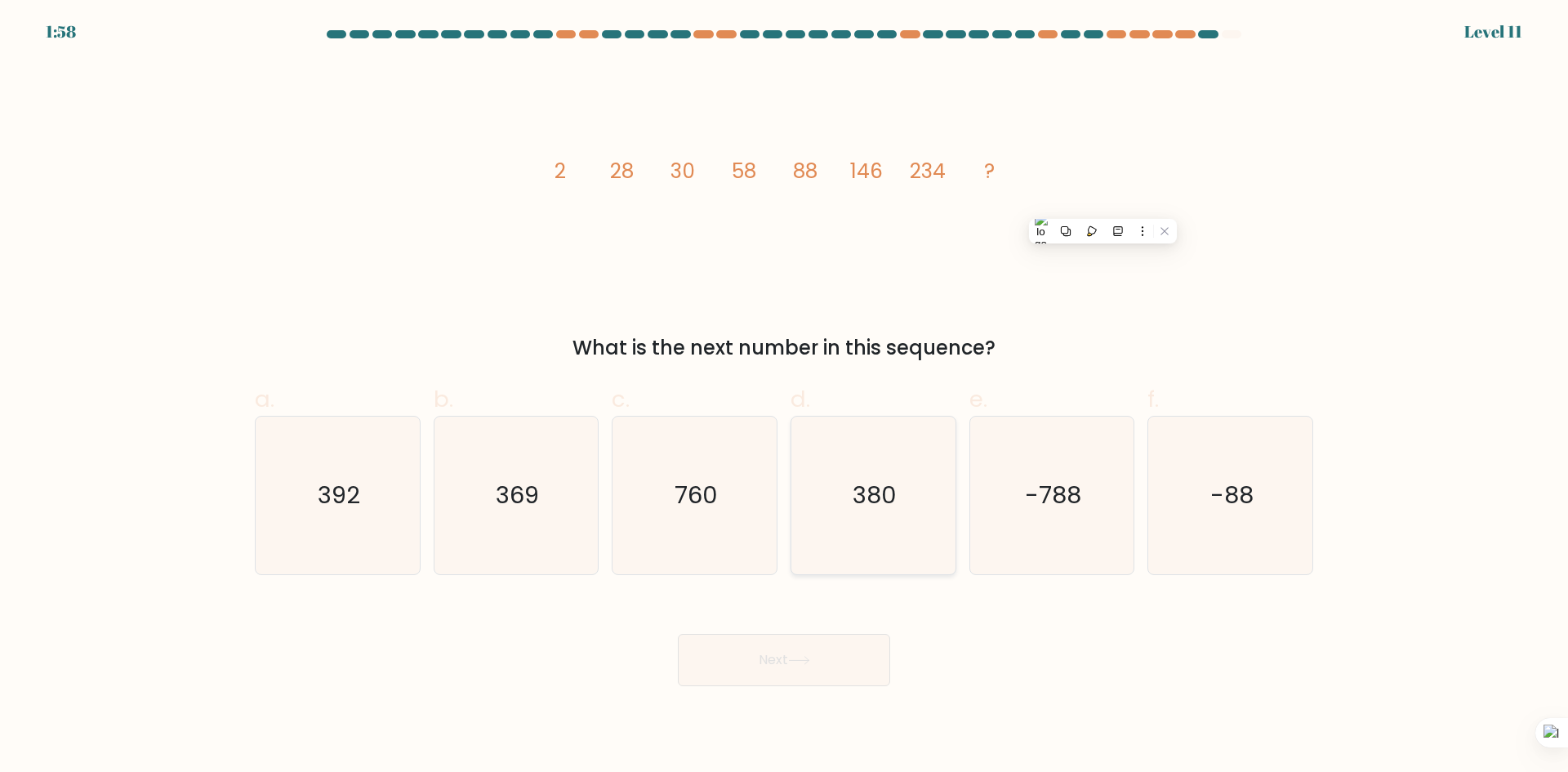
radio input "true"
click at [815, 675] on button "Next" at bounding box center [784, 660] width 213 height 52
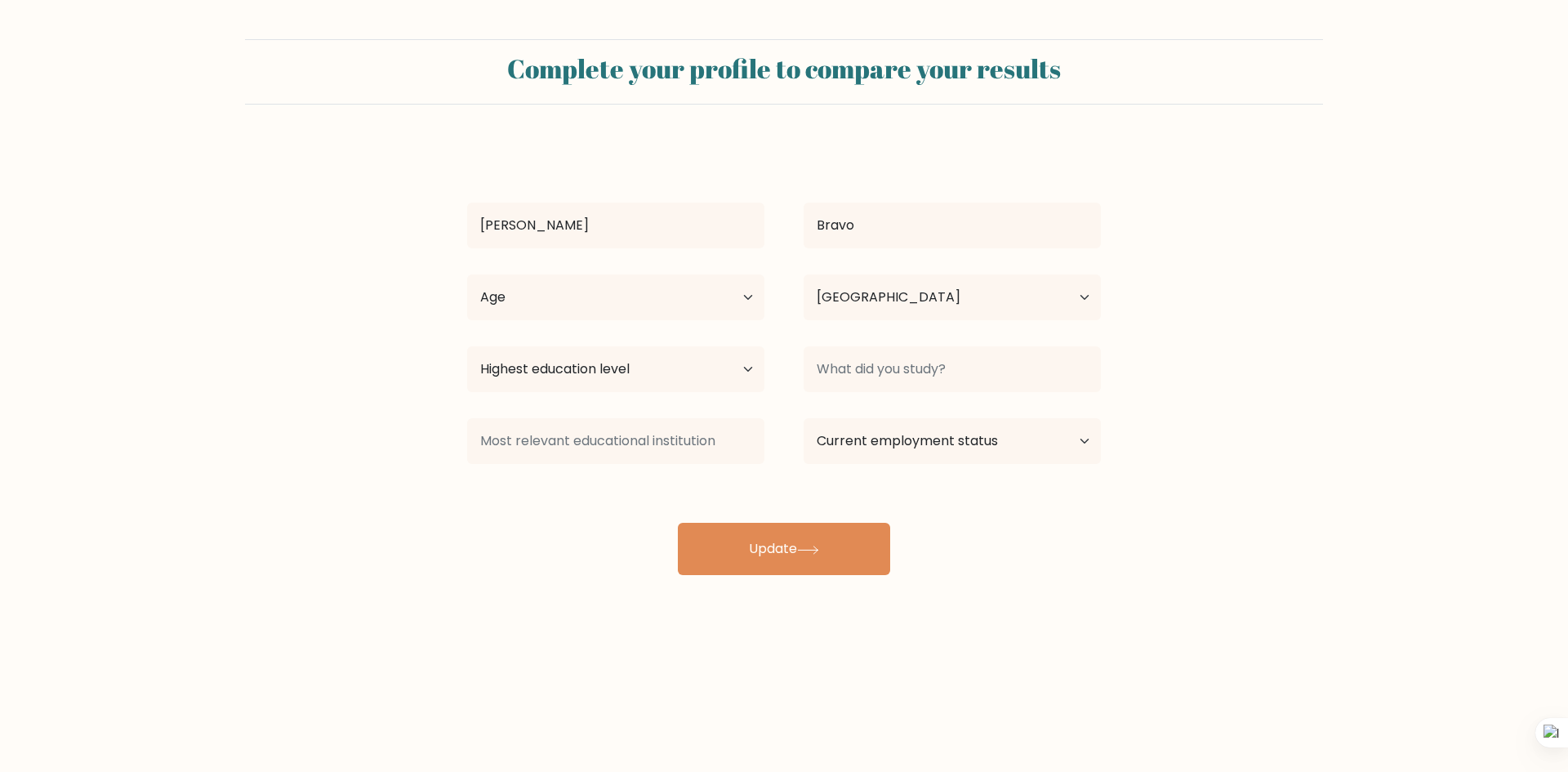
select select "PH"
click at [759, 362] on select "Highest education level No schooling Primary Lower Secondary Upper Secondary Oc…" at bounding box center [616, 369] width 297 height 46
select select "bachelors_degree"
click at [467, 346] on select "Highest education level No schooling Primary Lower Secondary Upper Secondary Oc…" at bounding box center [616, 369] width 297 height 46
click at [843, 385] on input at bounding box center [952, 369] width 297 height 46
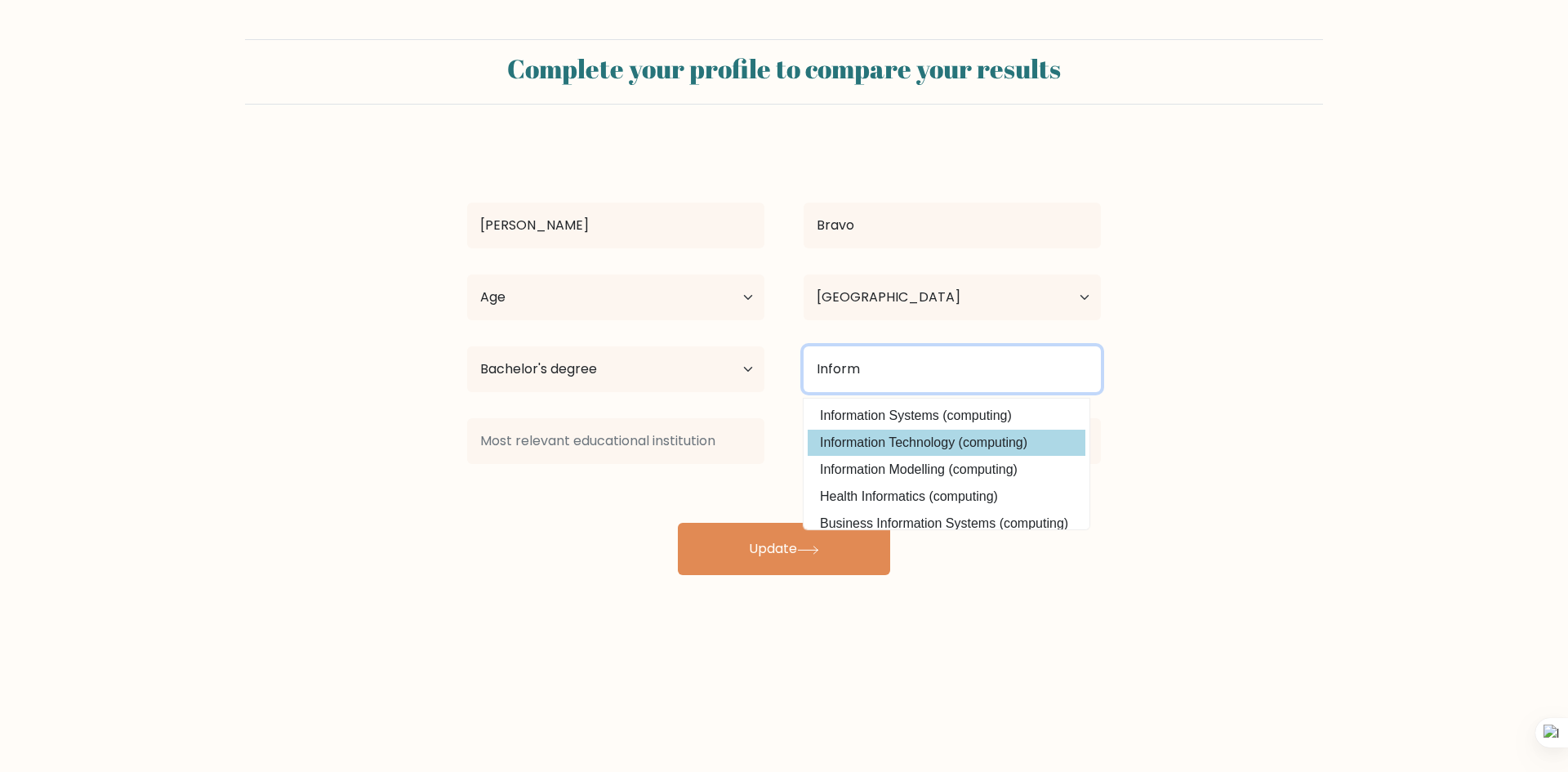
type input "Inform"
click at [867, 446] on div "Remberto Bravo Age Under 18 years old 18-24 years old 25-34 years old 35-44 yea…" at bounding box center [784, 359] width 654 height 432
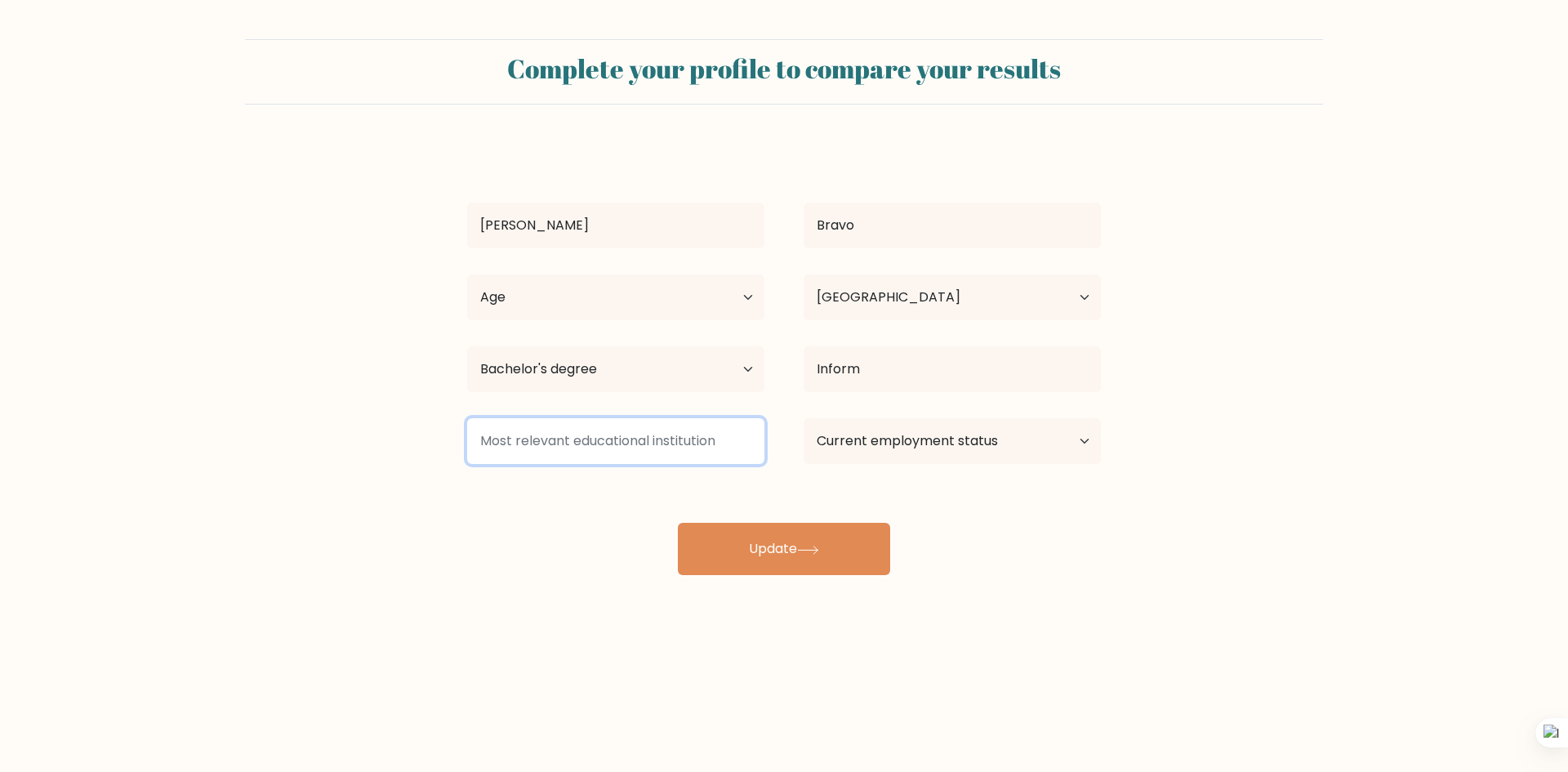
click at [720, 451] on input at bounding box center [616, 441] width 297 height 46
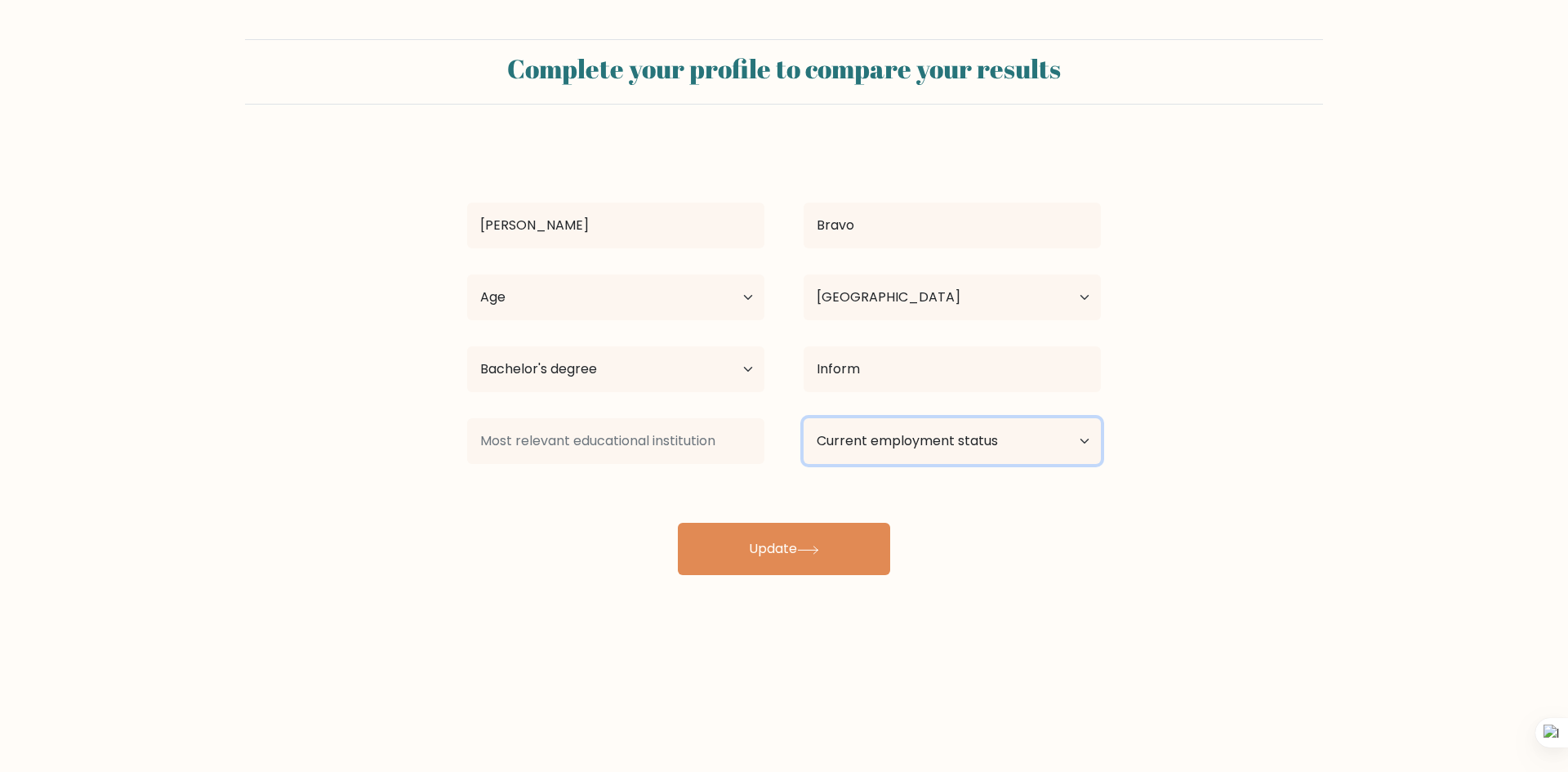
click at [879, 450] on select "Current employment status Employed Student Retired Other / prefer not to answer" at bounding box center [952, 441] width 297 height 46
select select "employed"
click at [803, 418] on select "Current employment status Employed Student Retired Other / prefer not to answer" at bounding box center [952, 441] width 297 height 46
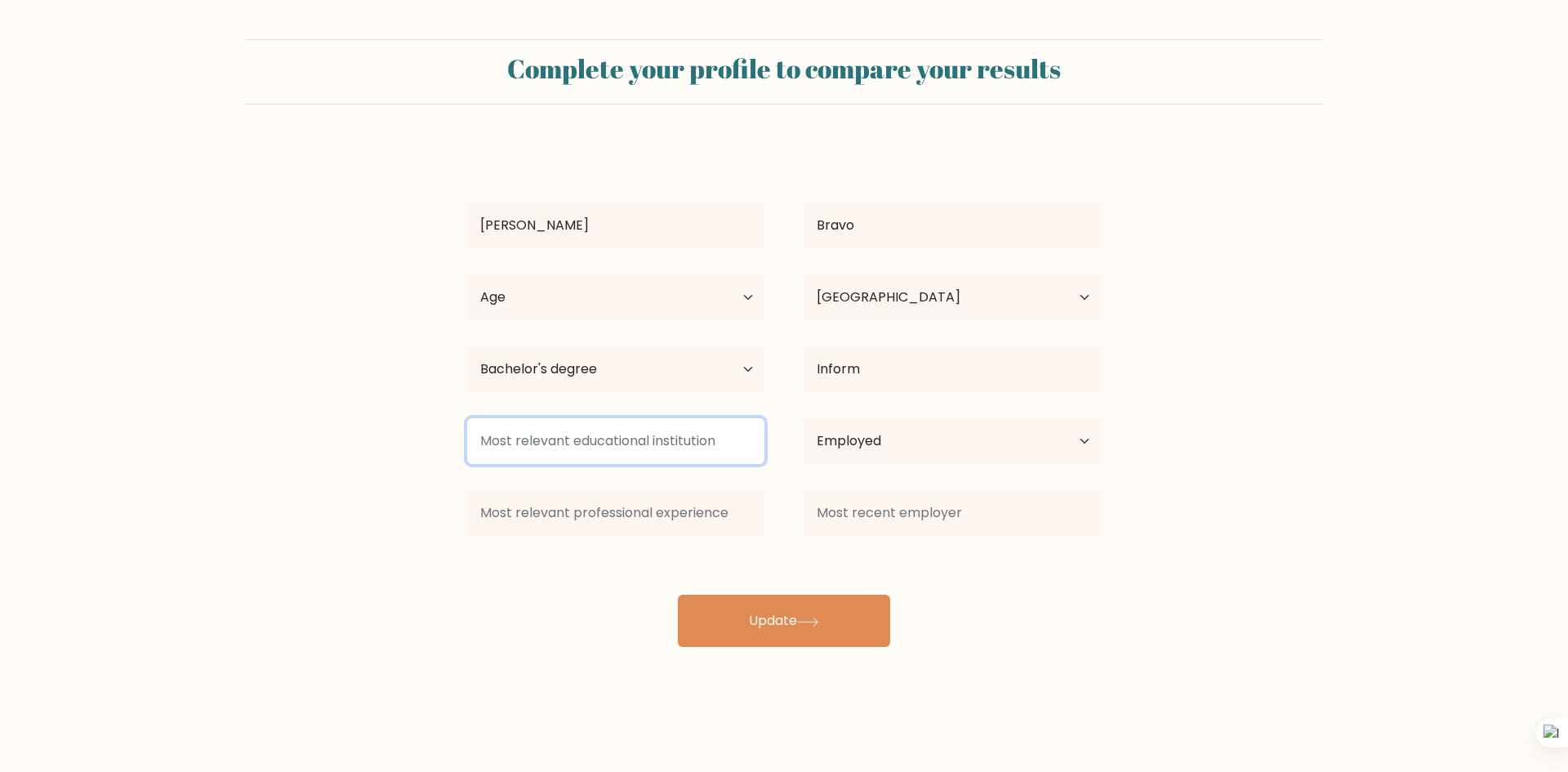
click at [682, 435] on input at bounding box center [616, 441] width 297 height 46
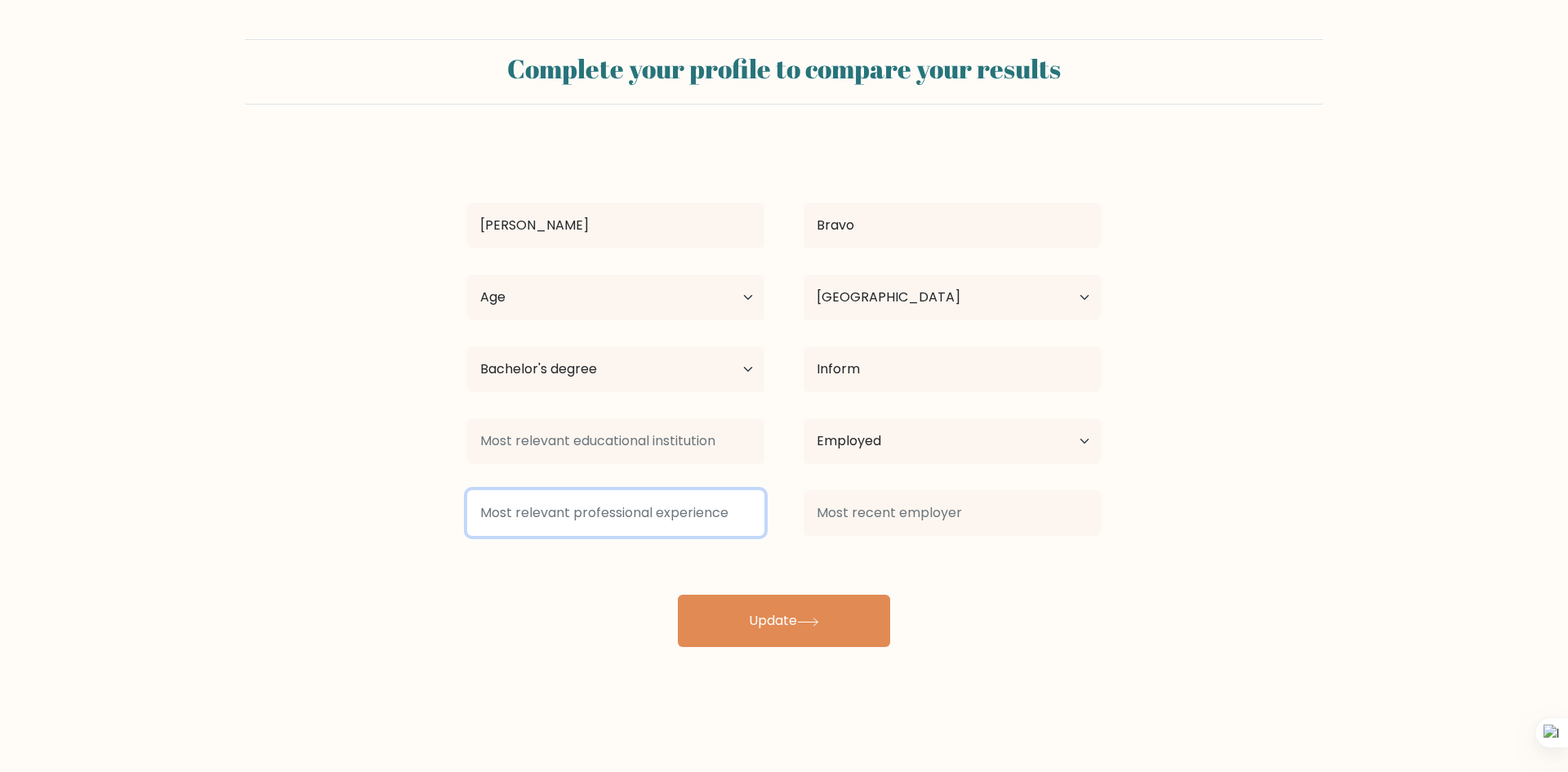
click at [643, 499] on input at bounding box center [616, 513] width 297 height 46
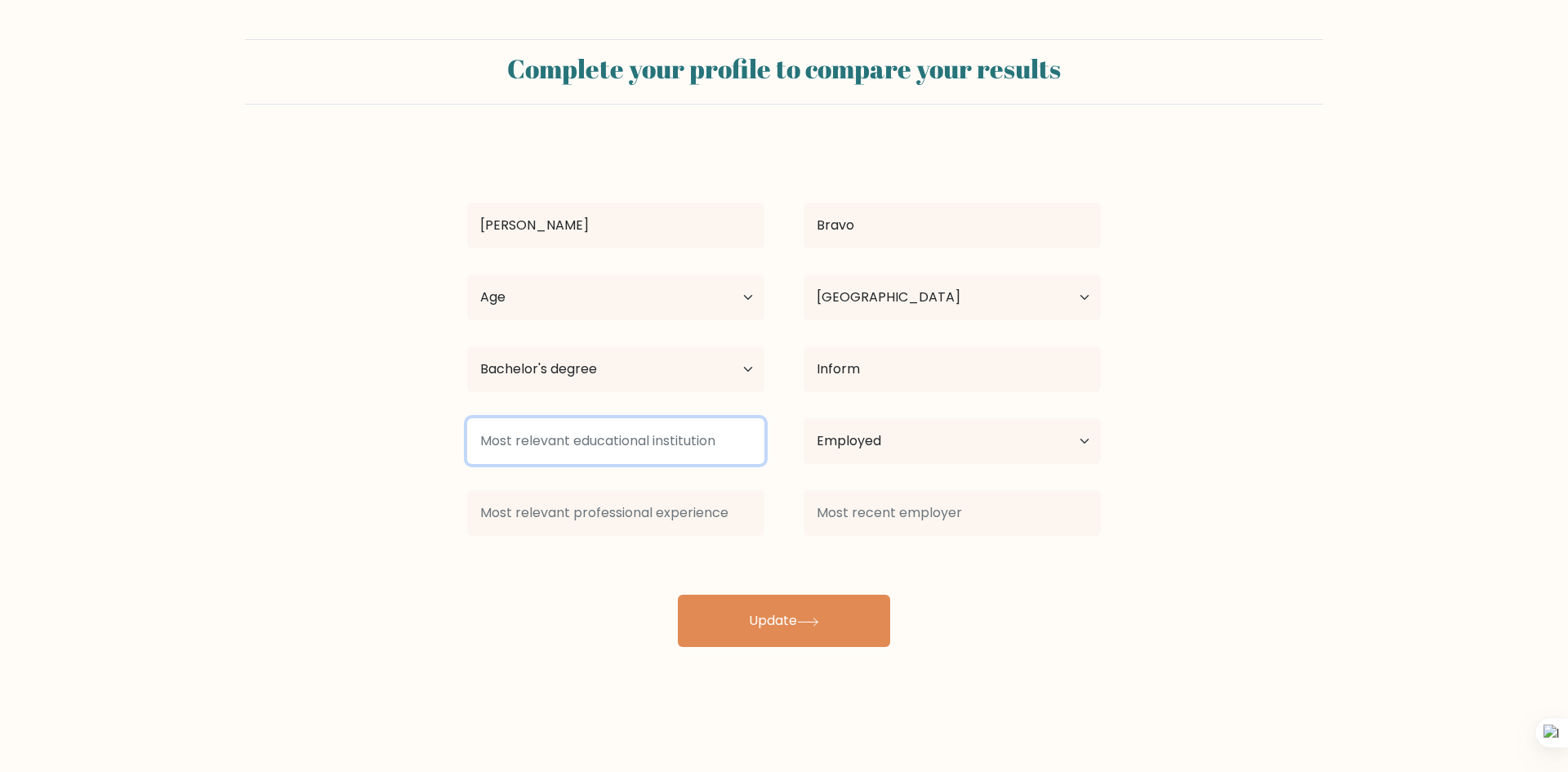
click at [719, 441] on input at bounding box center [616, 441] width 297 height 46
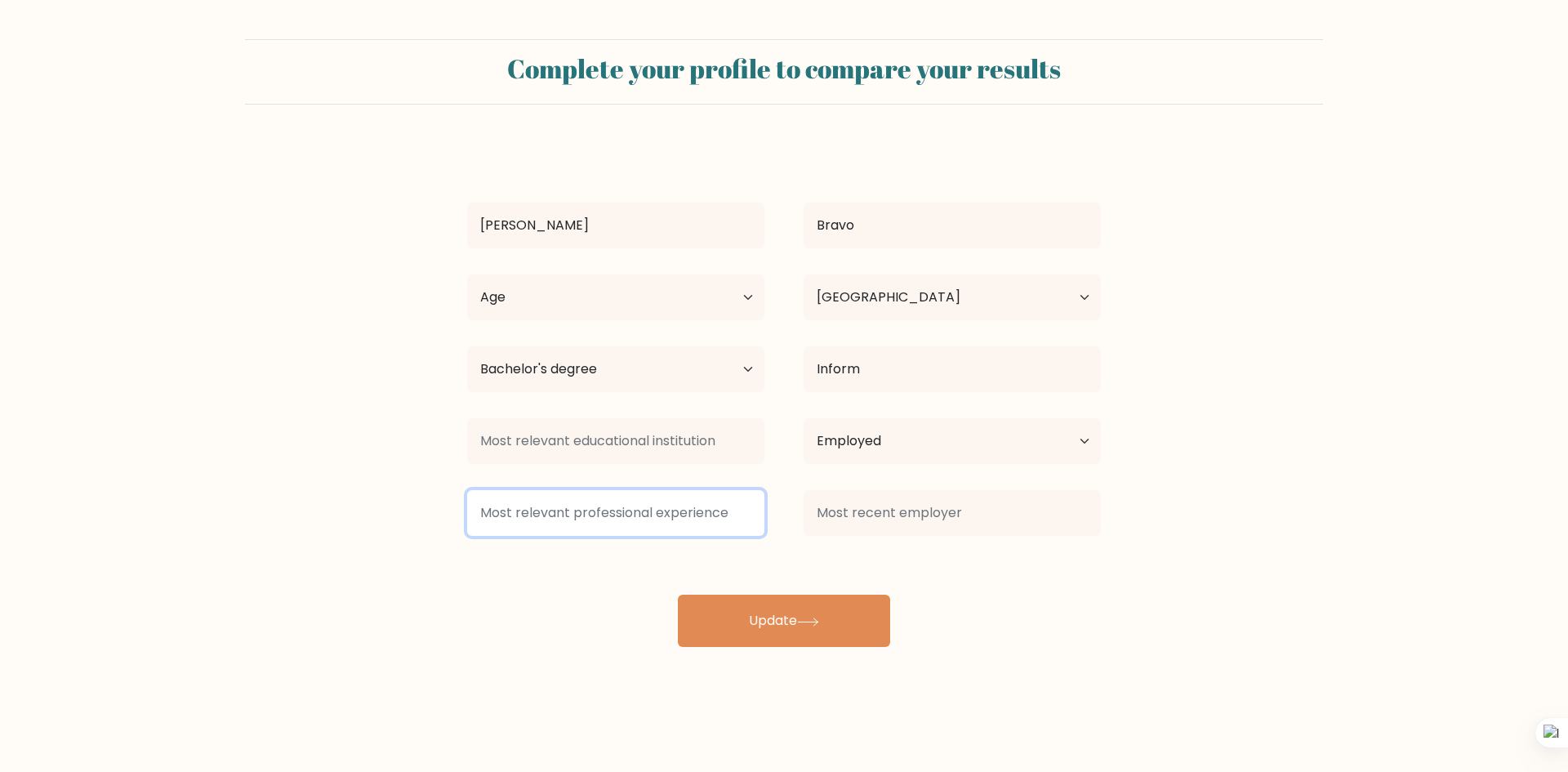
click at [719, 498] on input at bounding box center [616, 513] width 297 height 46
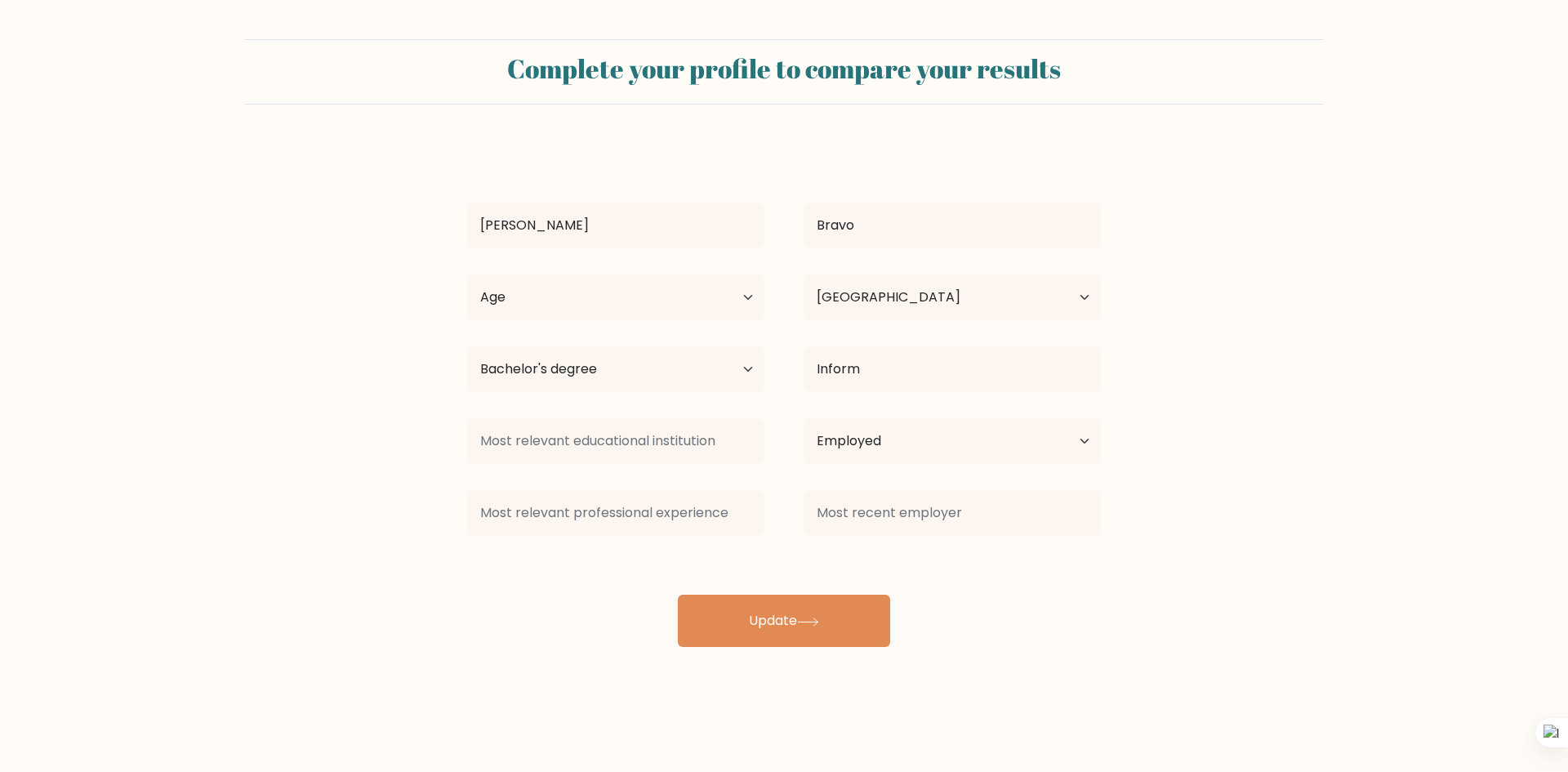
click at [1057, 639] on div "Remberto Bravo Age Under 18 years old 18-24 years old 25-34 years old 35-44 yea…" at bounding box center [784, 395] width 654 height 504
click at [798, 632] on button "Update" at bounding box center [784, 621] width 213 height 52
click at [610, 298] on select "Age Under 18 years old 18-24 years old 25-34 years old 35-44 years old 45-54 ye…" at bounding box center [616, 298] width 297 height 46
select select "25_34"
click at [467, 274] on select "Age Under 18 years old 18-24 years old 25-34 years old 35-44 years old 45-54 ye…" at bounding box center [616, 298] width 297 height 46
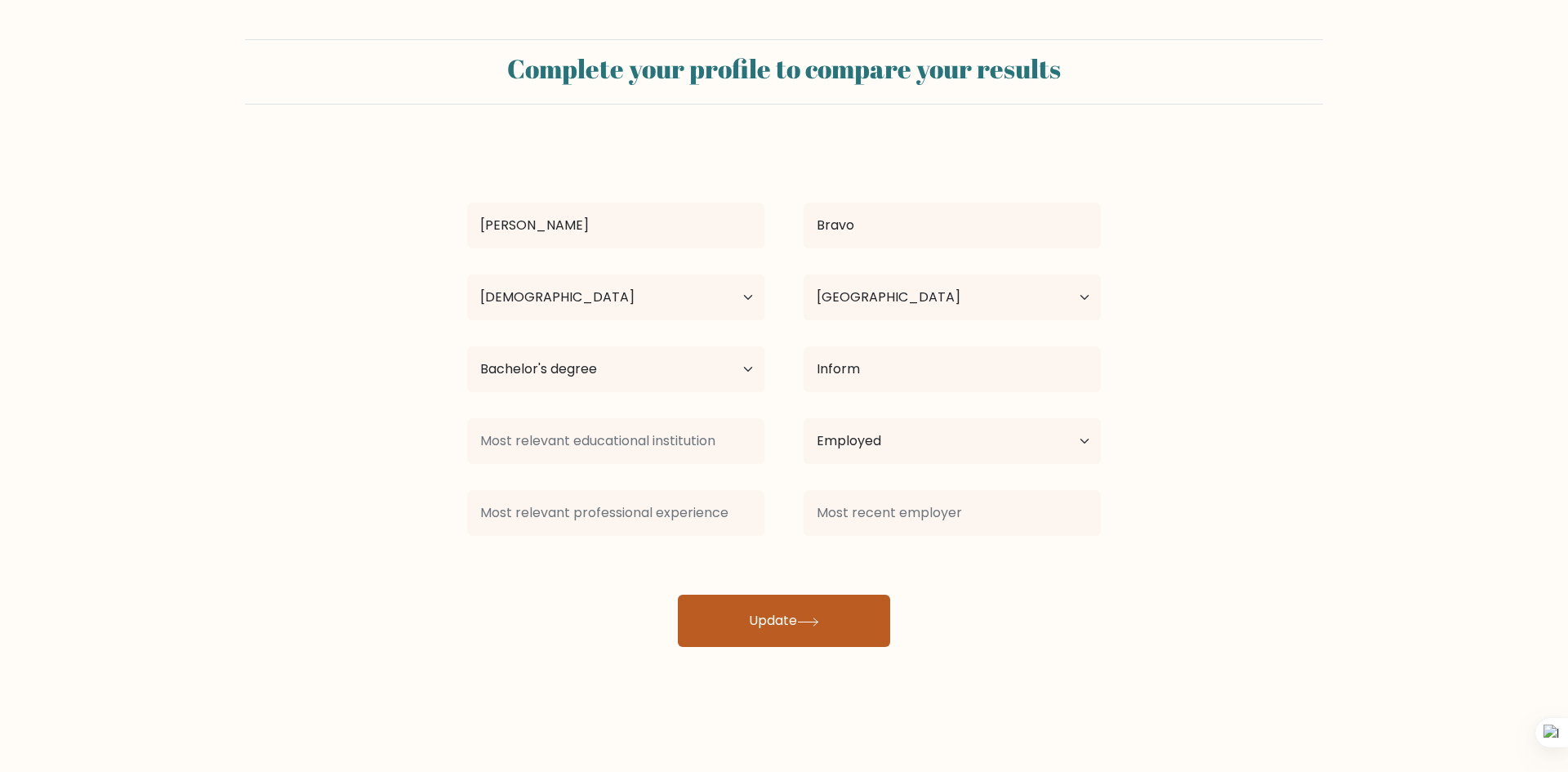
click at [861, 609] on button "Update" at bounding box center [784, 621] width 213 height 52
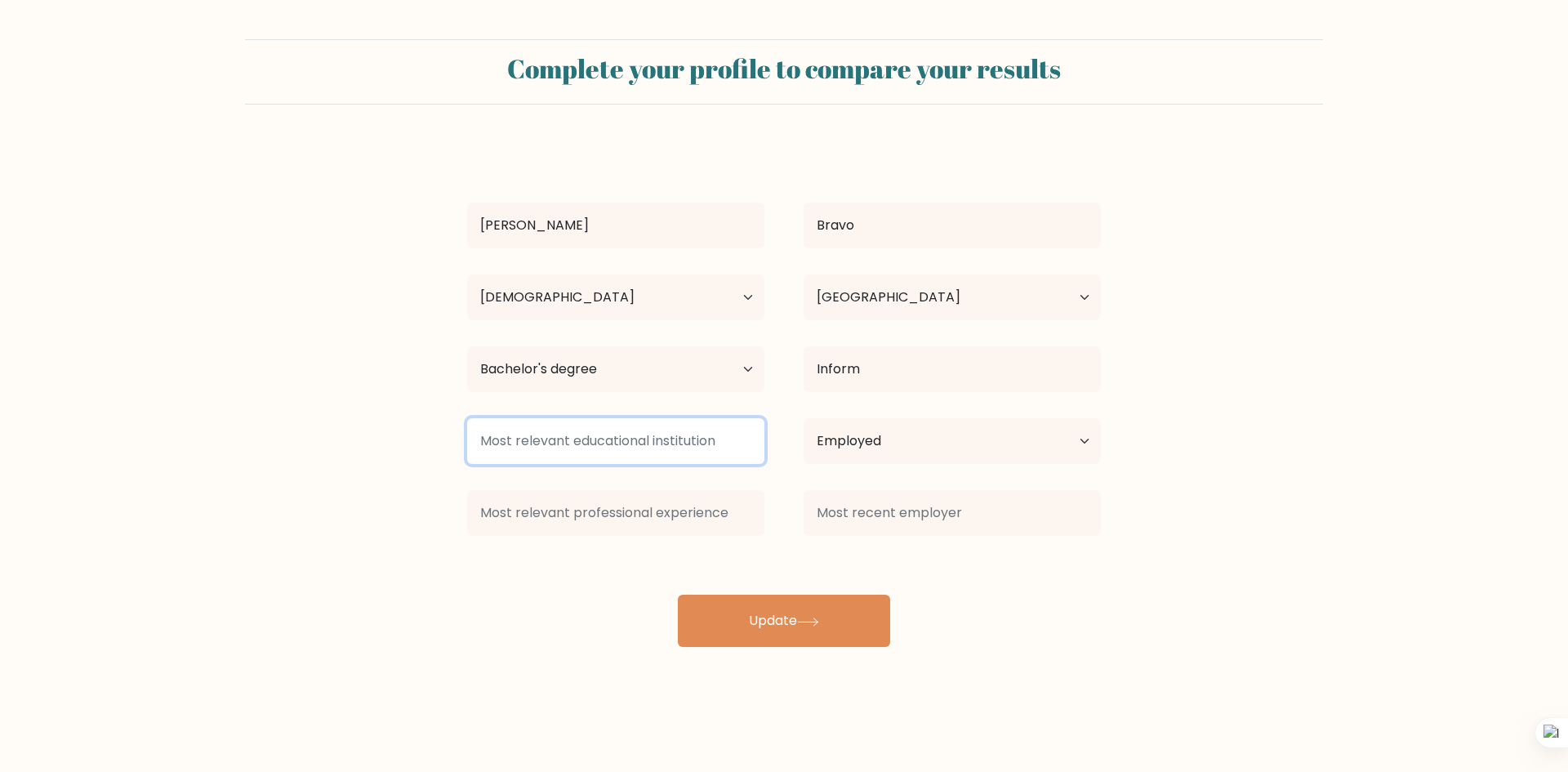
click at [558, 448] on input at bounding box center [616, 441] width 297 height 46
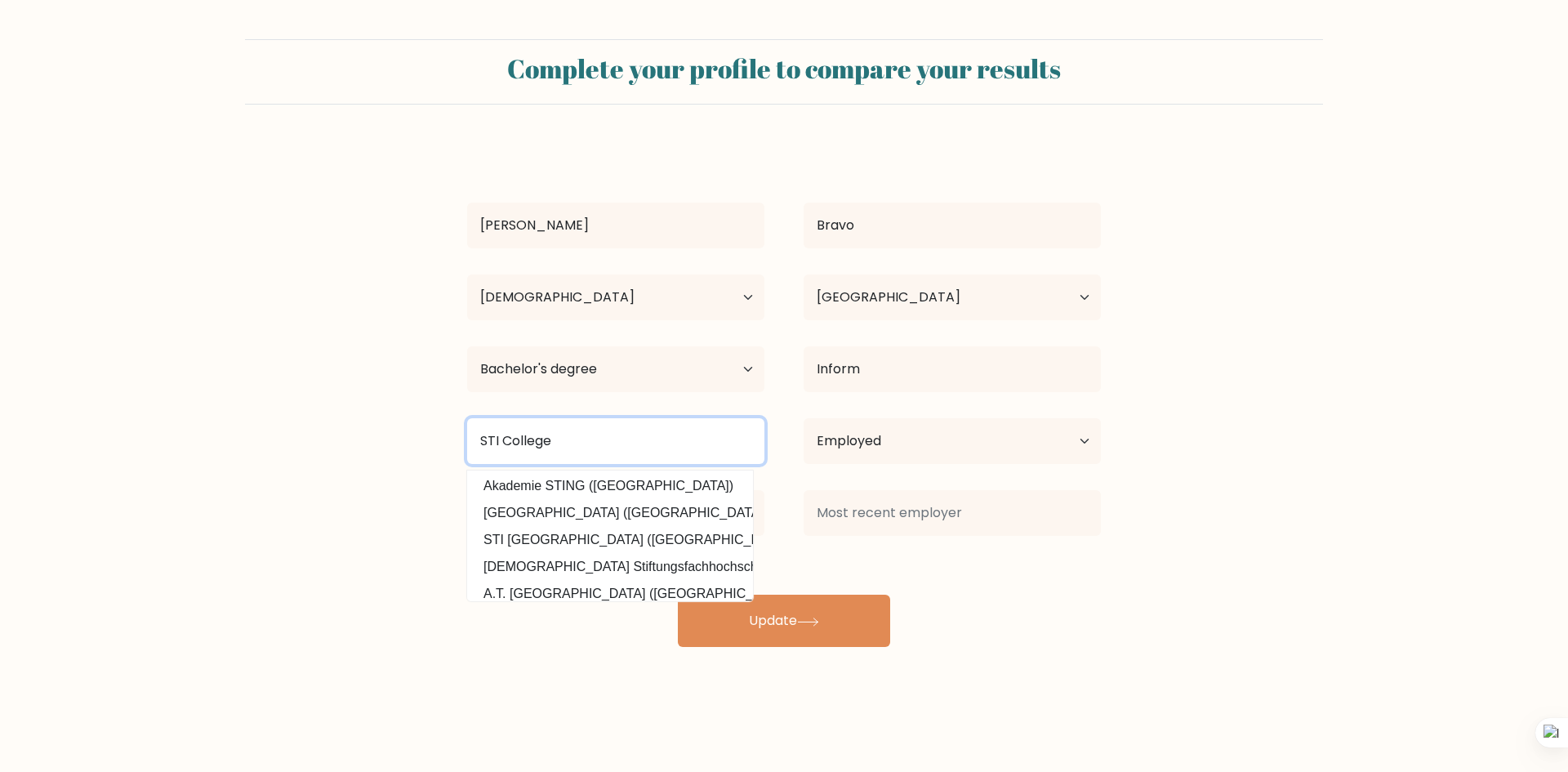
scroll to position [78, 0]
type input "STI College"
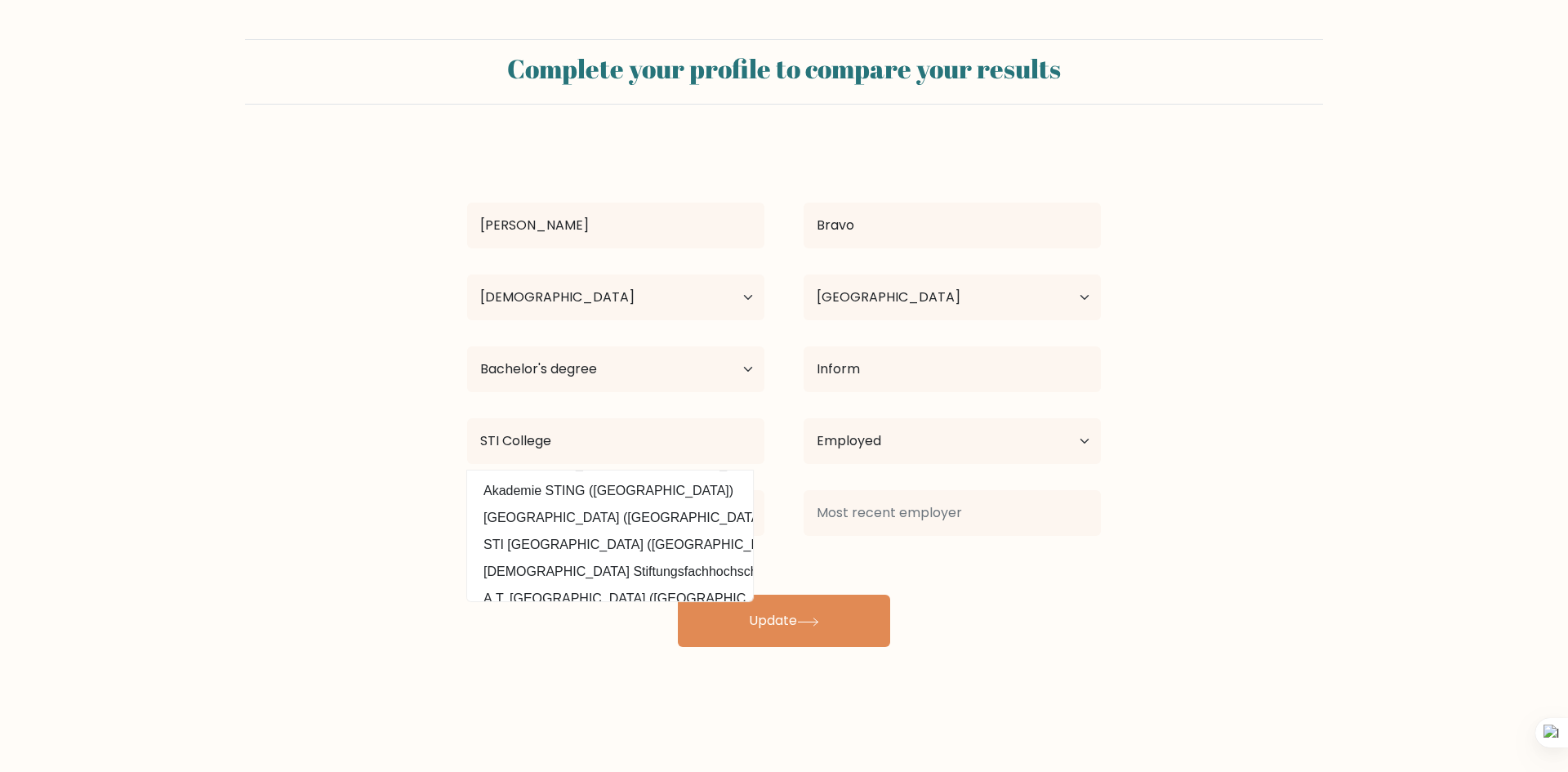
click at [637, 539] on div "Remberto Bravo Age Under 18 years old 18-24 years old 25-34 years old 35-44 yea…" at bounding box center [784, 395] width 654 height 504
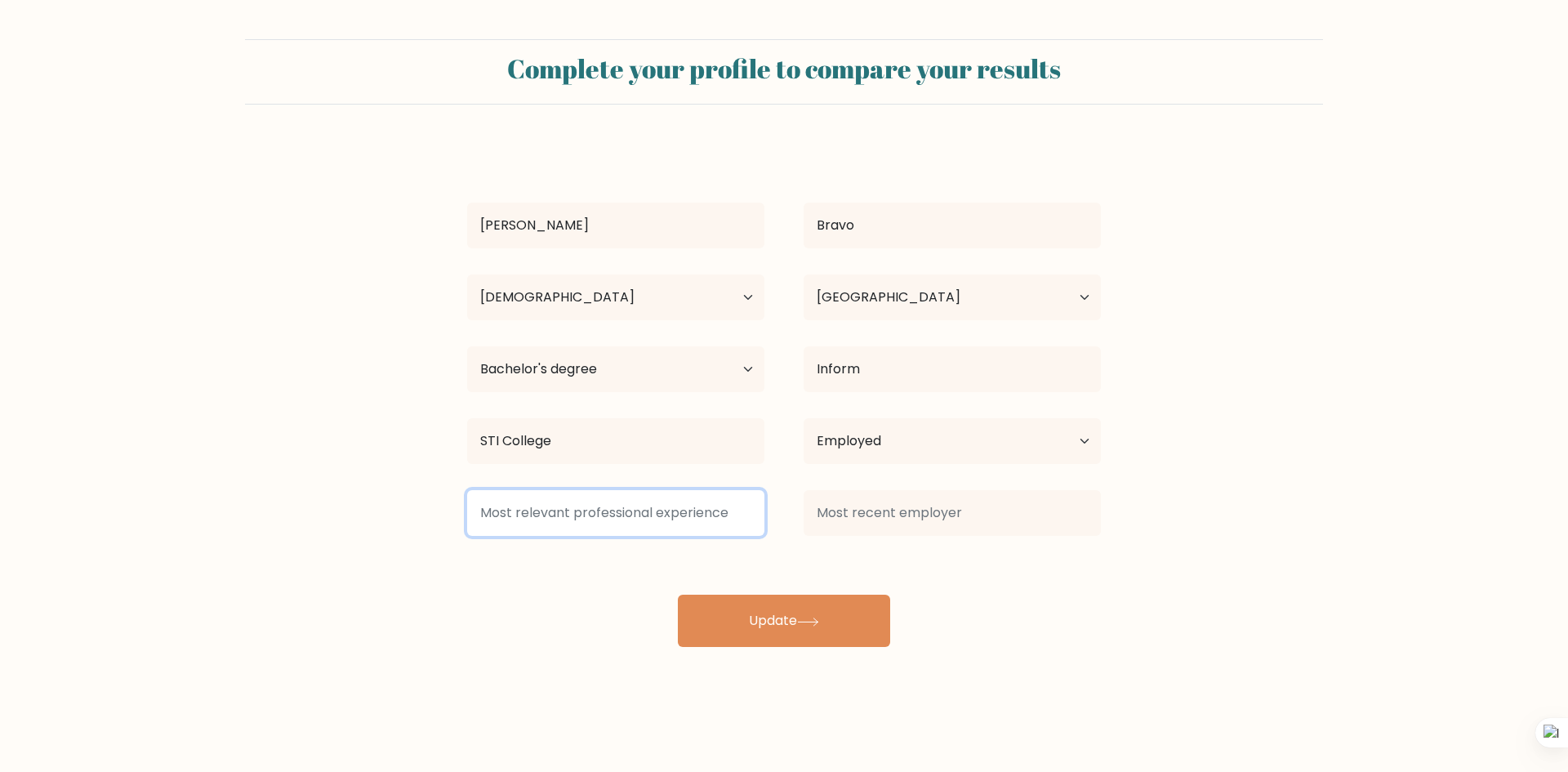
click at [646, 506] on input at bounding box center [616, 513] width 297 height 46
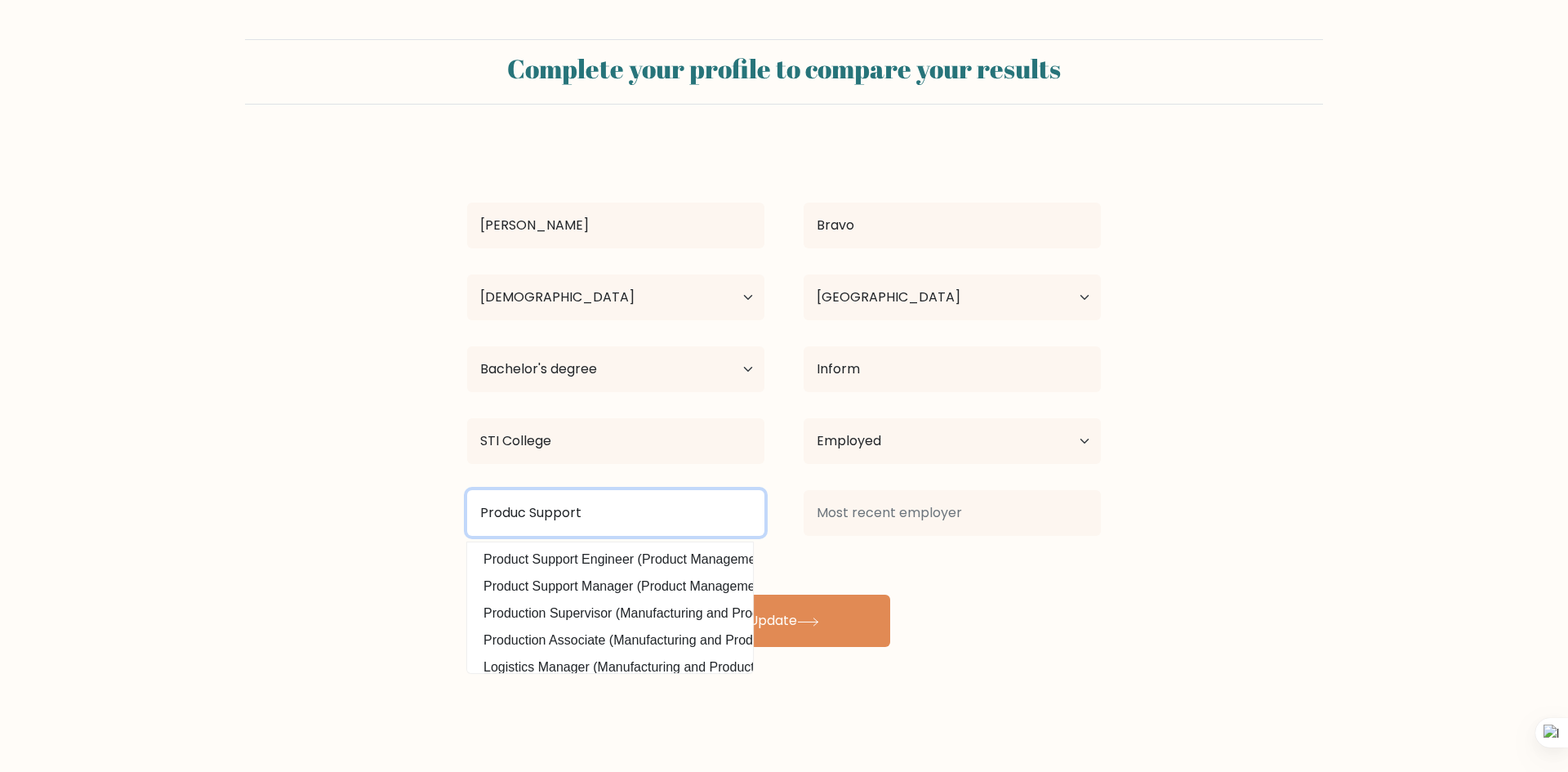
type input "Produc Support"
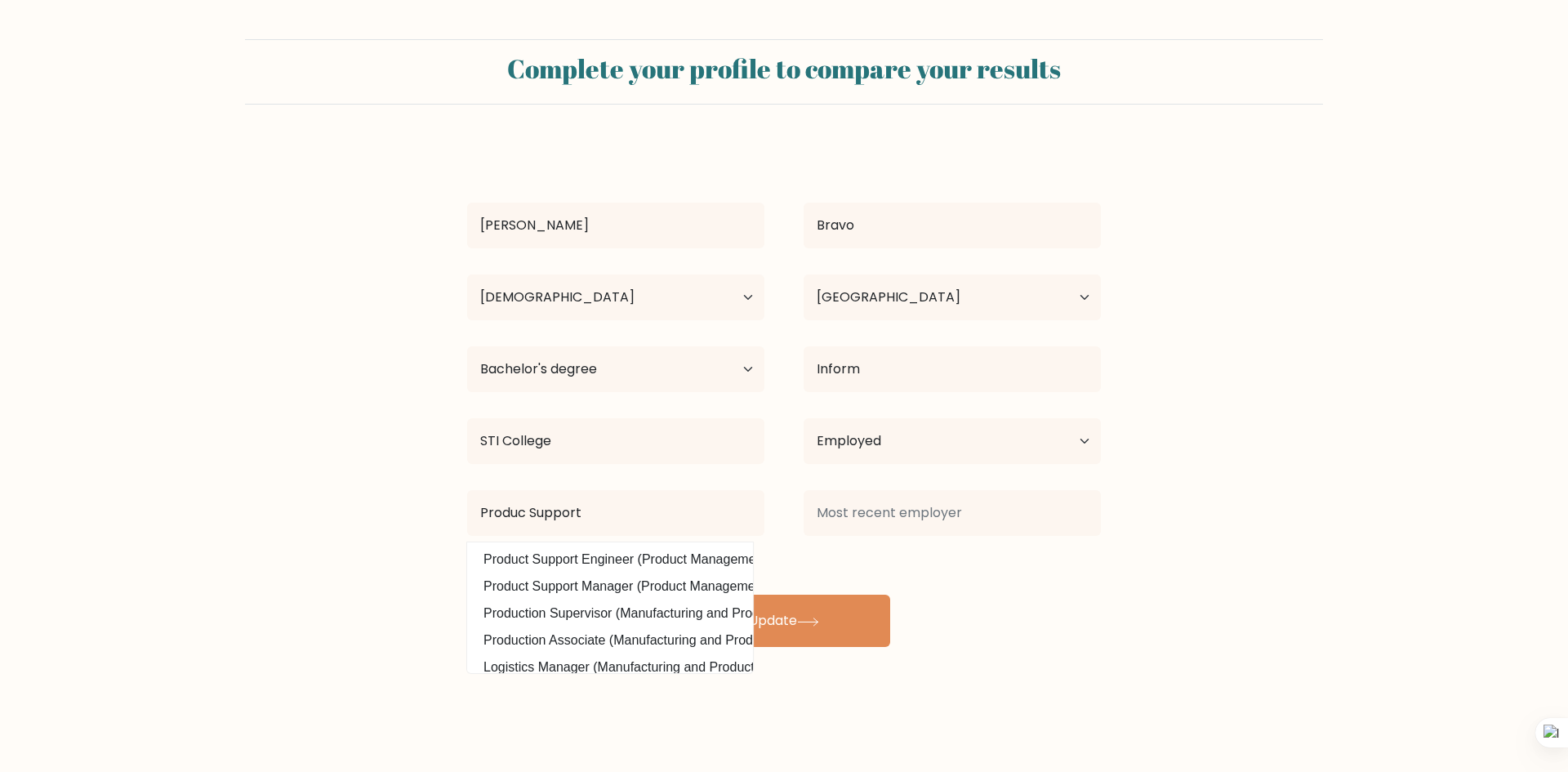
click at [716, 550] on div "Remberto Bravo Age Under 18 years old 18-24 years old 25-34 years old 35-44 yea…" at bounding box center [784, 395] width 654 height 504
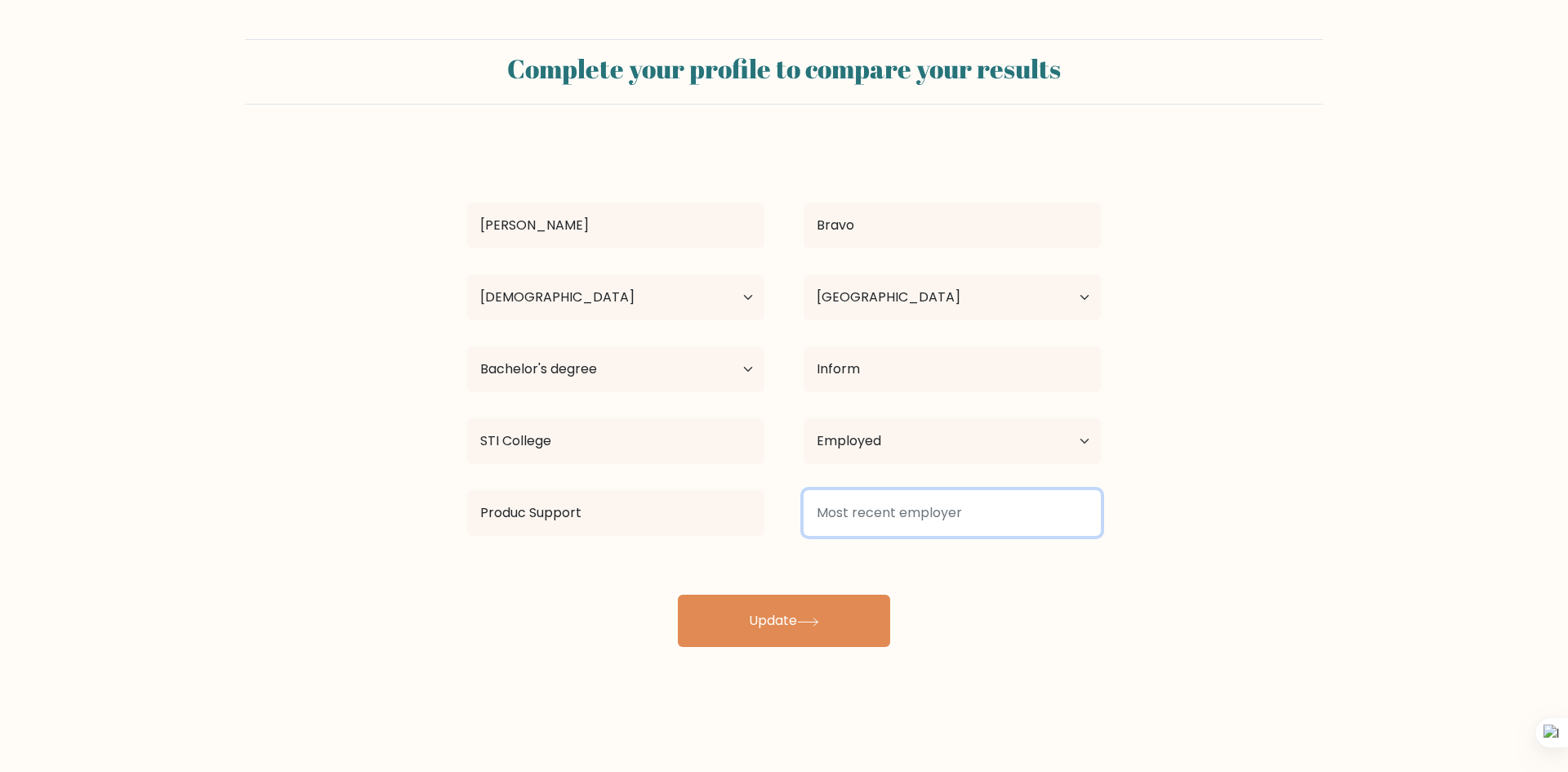
click at [921, 515] on input at bounding box center [952, 513] width 297 height 46
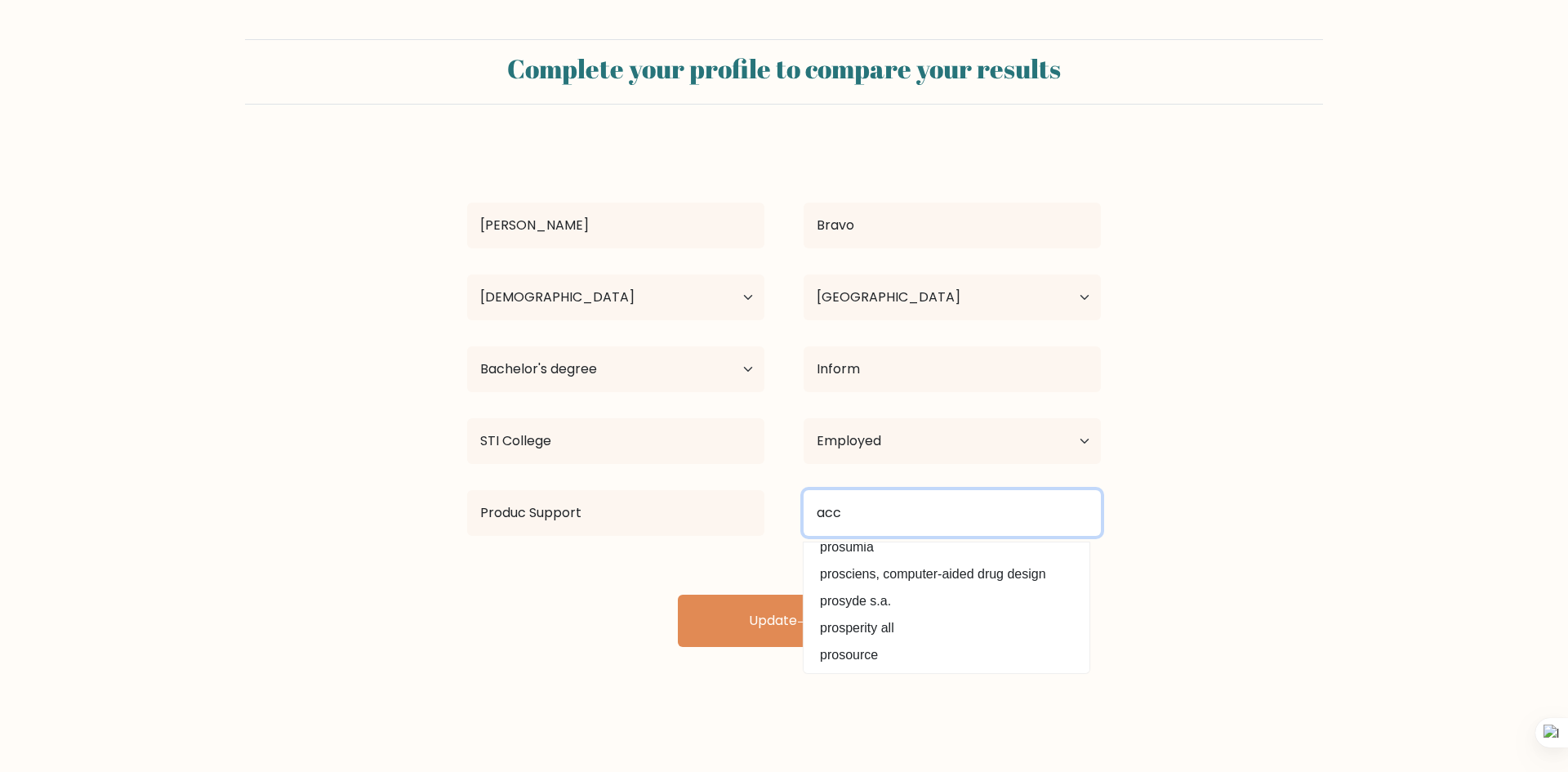
scroll to position [0, 0]
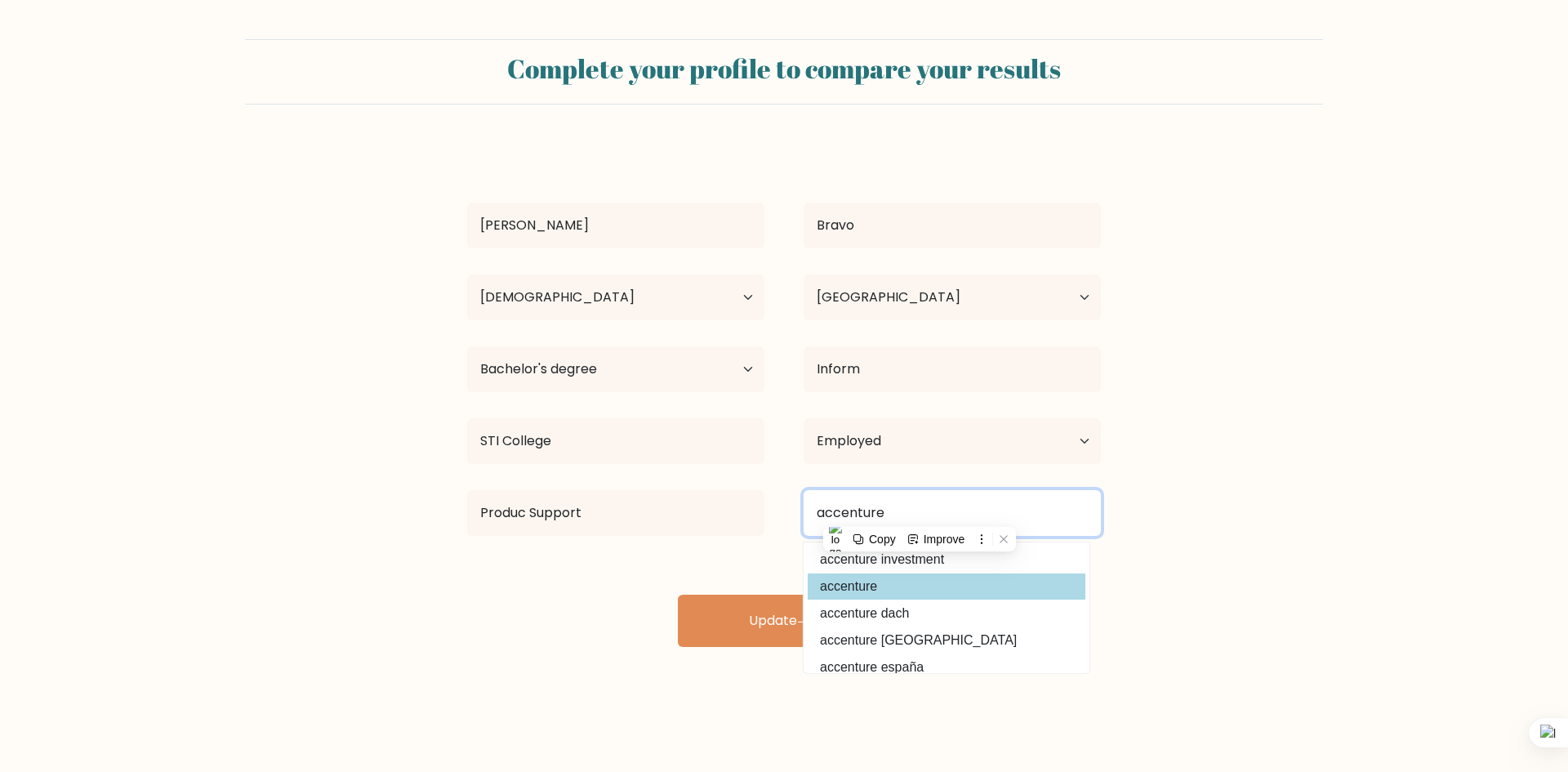
type input "accenture"
click at [941, 594] on option "accenture" at bounding box center [946, 586] width 278 height 27
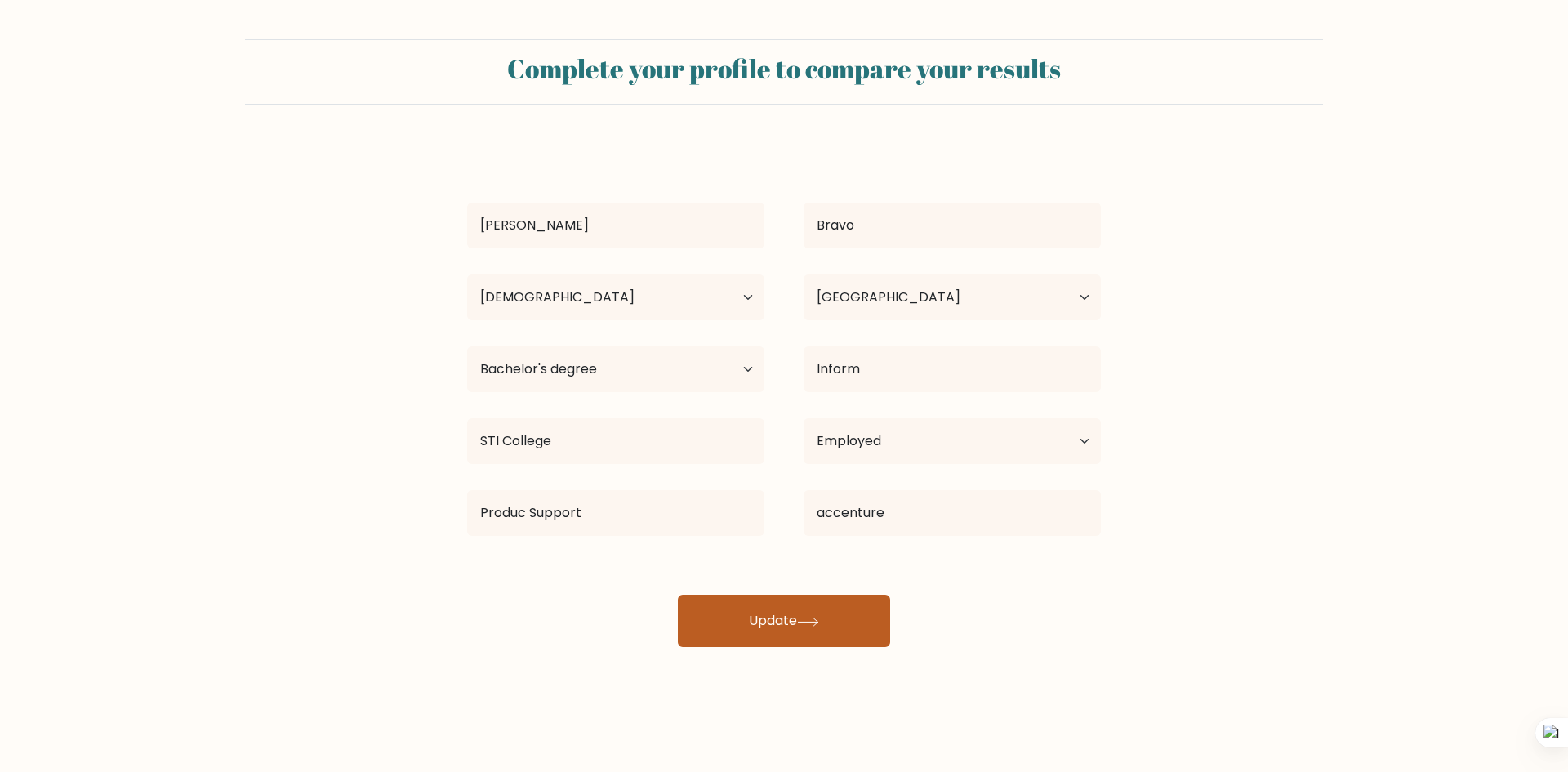
click at [825, 604] on button "Update" at bounding box center [784, 621] width 213 height 52
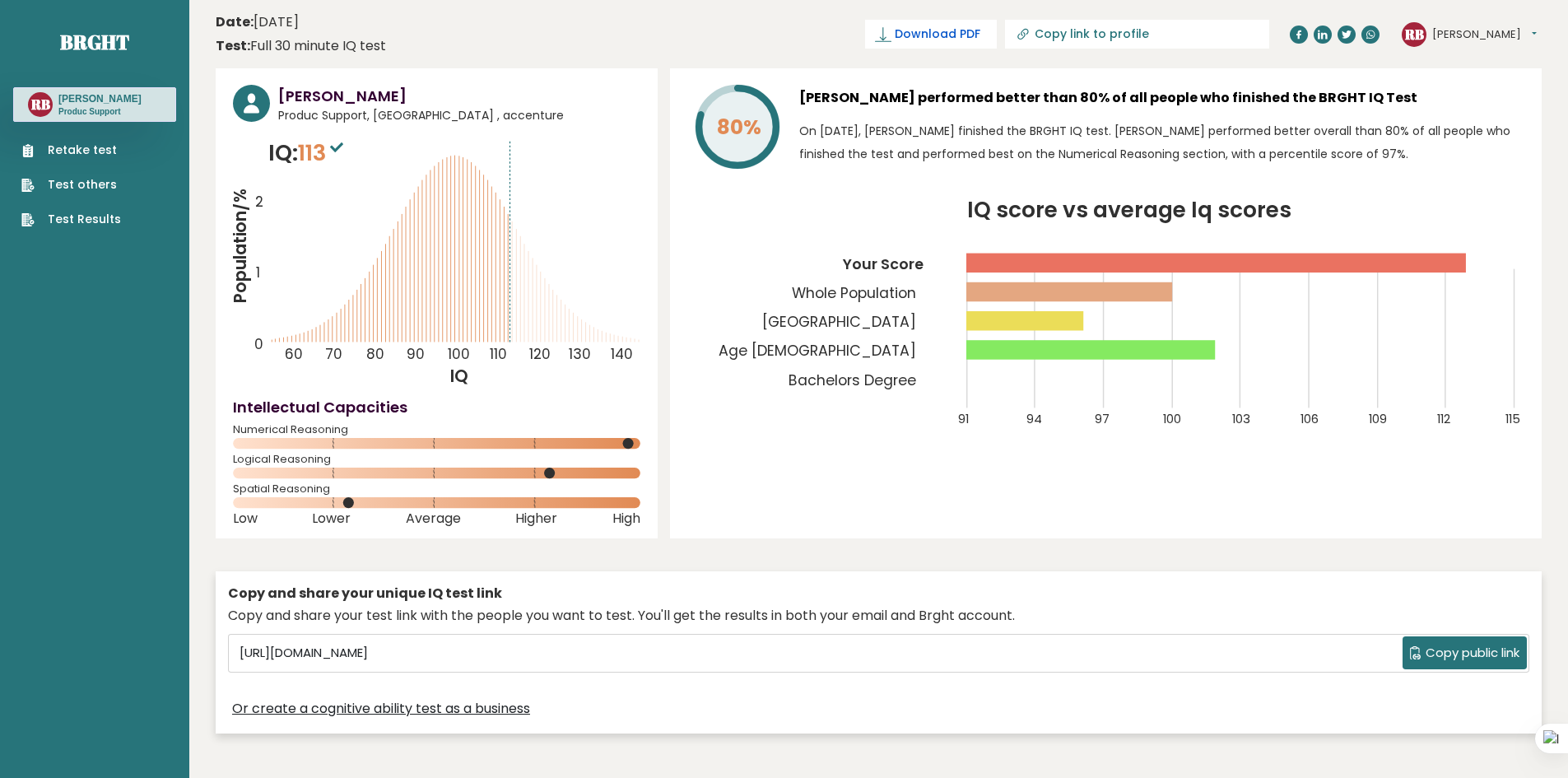
click at [980, 37] on span "Download PDF" at bounding box center [937, 34] width 85 height 17
